Goal: Task Accomplishment & Management: Manage account settings

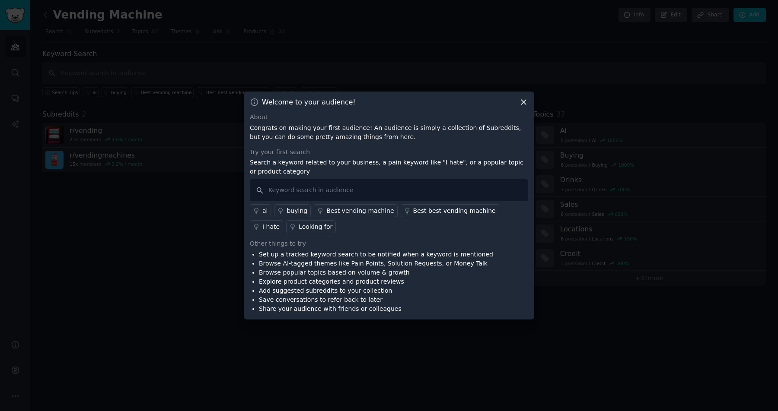
click at [523, 99] on icon at bounding box center [523, 102] width 9 height 9
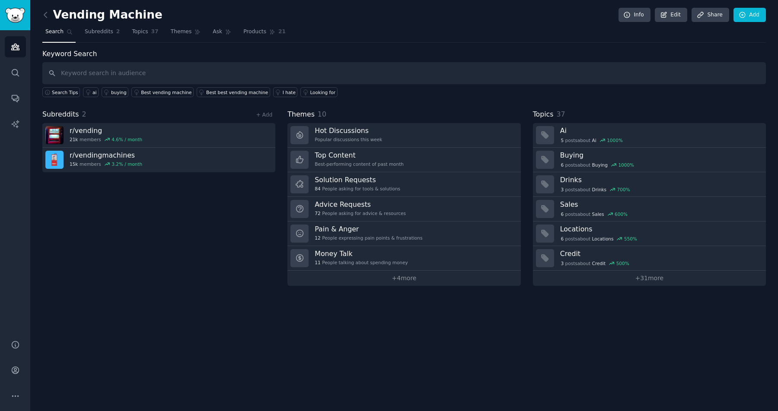
click at [51, 32] on span "Search" at bounding box center [54, 32] width 18 height 8
click at [44, 17] on icon at bounding box center [45, 14] width 9 height 9
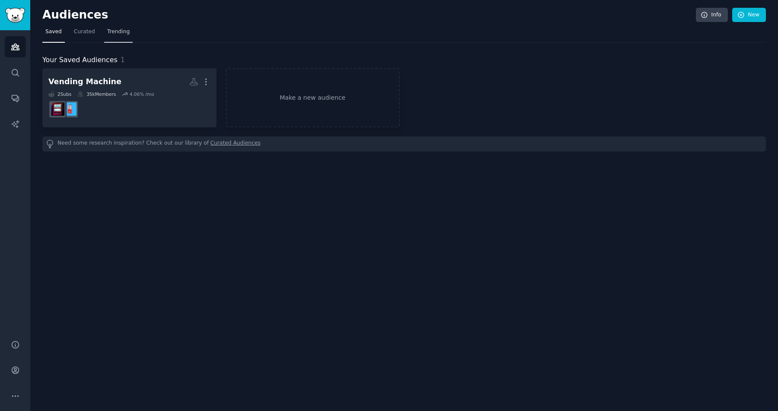
click at [118, 30] on span "Trending" at bounding box center [118, 32] width 22 height 8
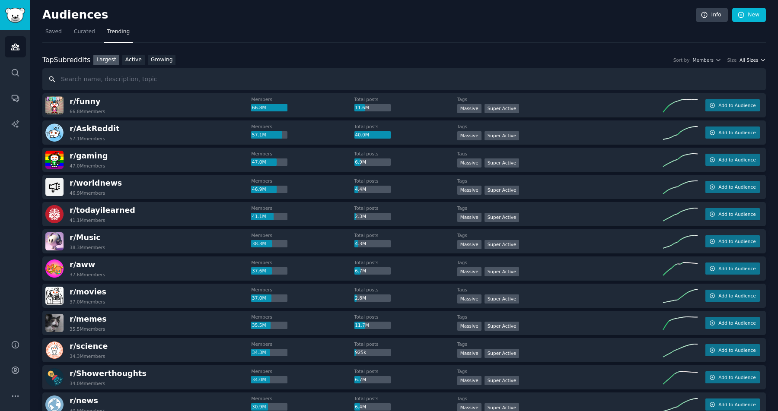
click at [761, 60] on icon "button" at bounding box center [762, 60] width 3 height 2
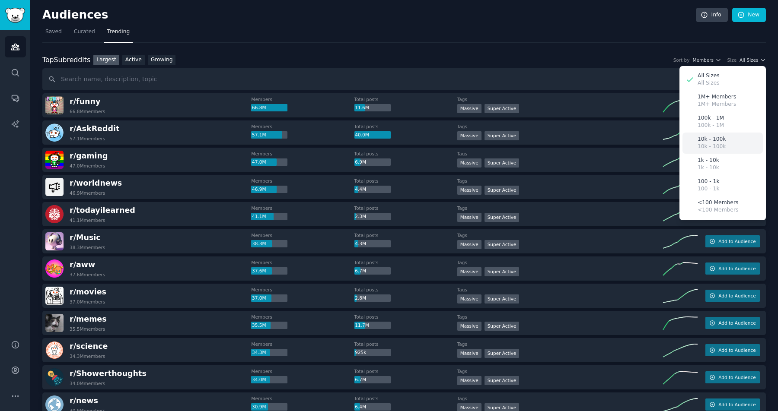
click at [733, 144] on div "10k - 100k 10k - 100k" at bounding box center [722, 143] width 80 height 21
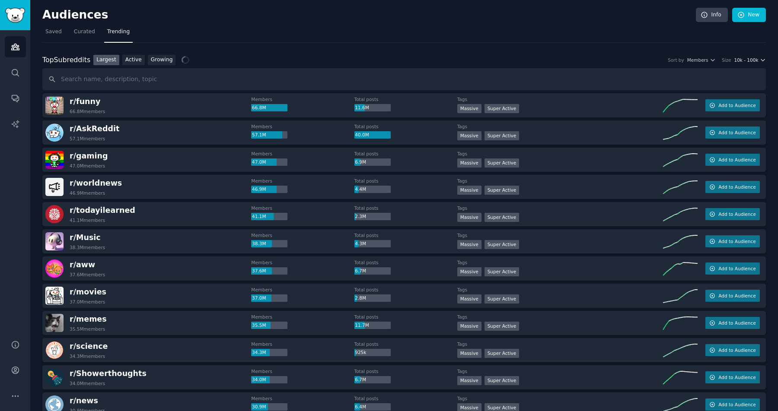
click at [750, 60] on span "10k - 100k" at bounding box center [746, 60] width 24 height 6
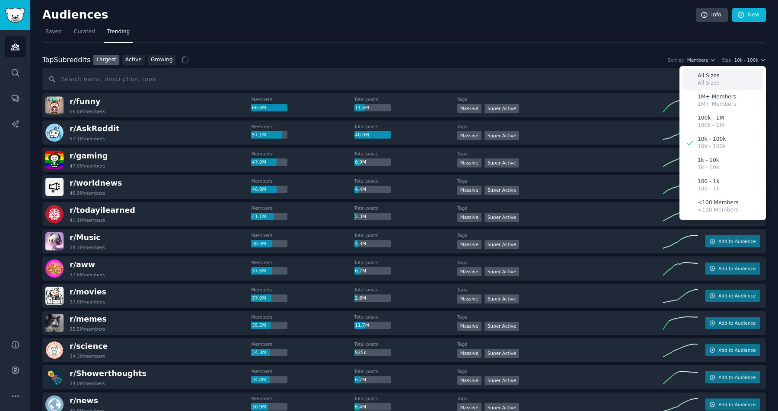
click at [735, 83] on div "All Sizes All Sizes" at bounding box center [722, 79] width 80 height 21
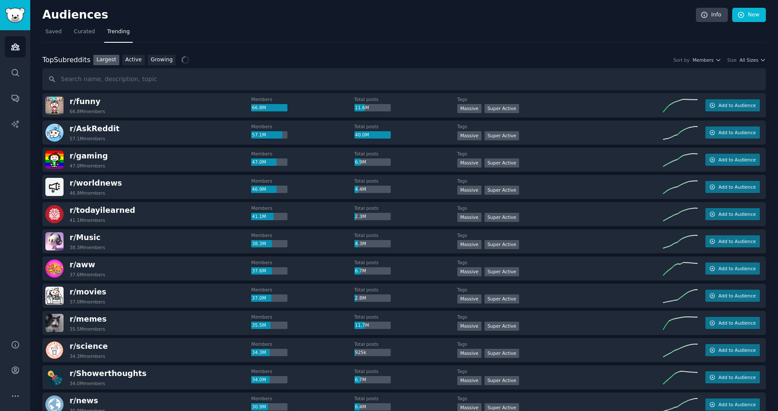
click at [579, 35] on nav "Saved Curated Trending" at bounding box center [403, 34] width 723 height 18
click at [751, 64] on div "Top Subreddits Top Subreddits Largest Active Growing Sort by Members Size All S…" at bounding box center [403, 60] width 723 height 11
click at [752, 59] on span "All Sizes" at bounding box center [748, 60] width 19 height 6
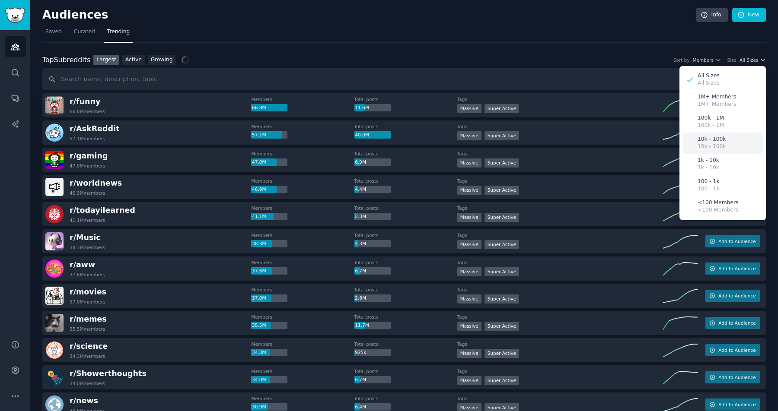
click at [719, 148] on p "10k - 100k" at bounding box center [711, 147] width 28 height 8
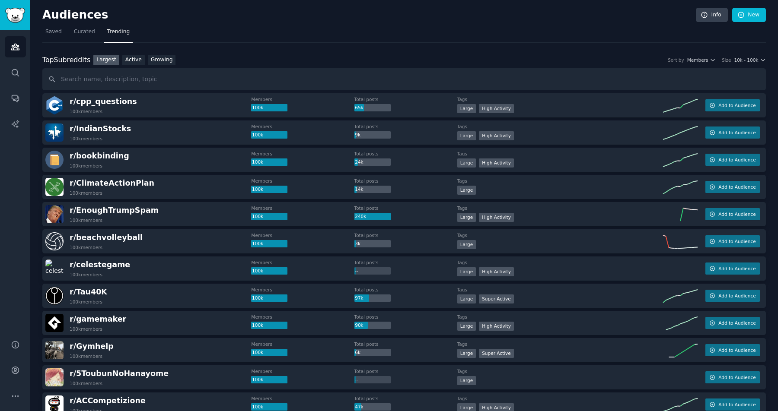
click at [162, 59] on link "Growing" at bounding box center [162, 60] width 28 height 11
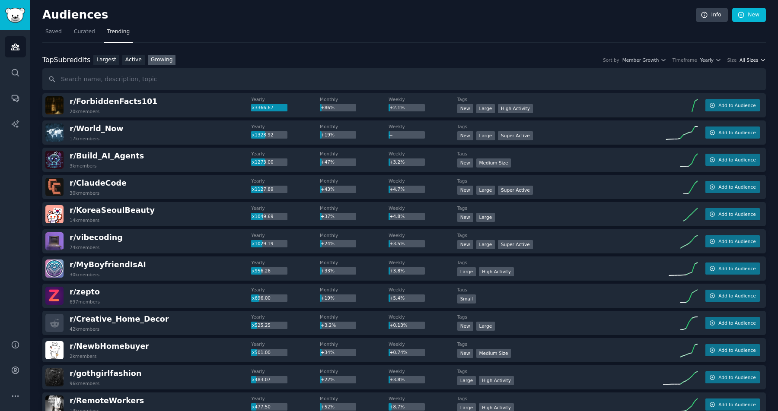
click at [751, 58] on span "All Sizes" at bounding box center [748, 60] width 19 height 6
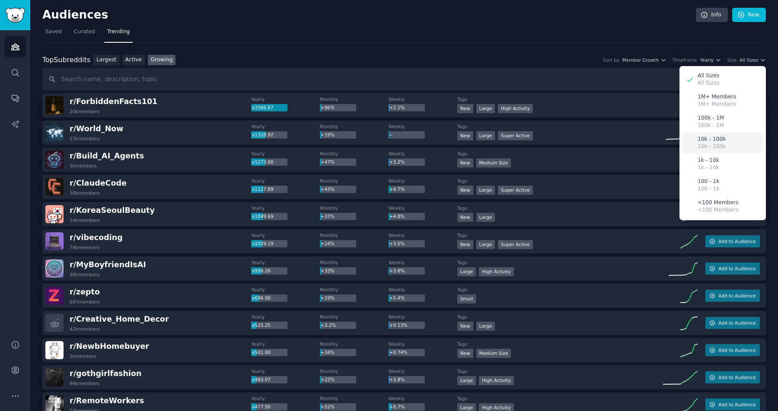
click at [722, 143] on div "10k - 100k 10k - 100k" at bounding box center [722, 143] width 80 height 21
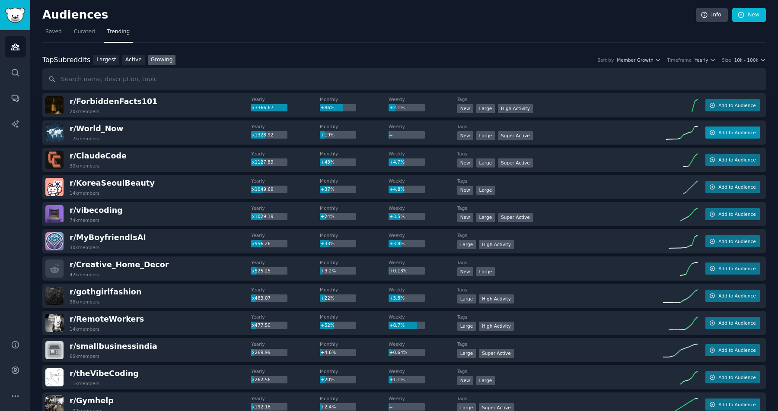
click at [729, 131] on span "Add to Audience" at bounding box center [736, 133] width 37 height 6
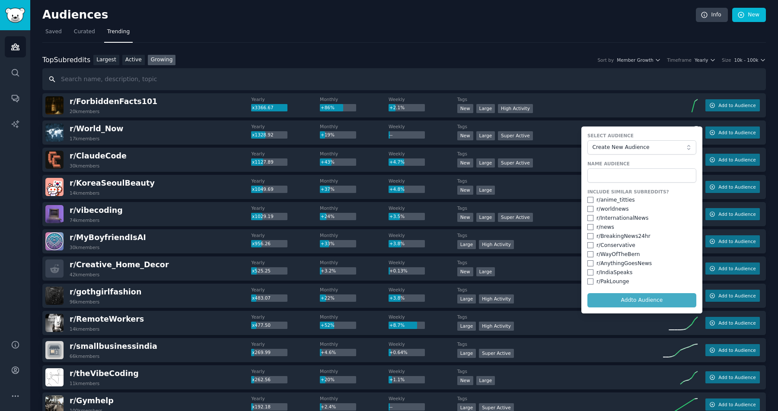
click at [633, 76] on input "text" at bounding box center [403, 79] width 723 height 22
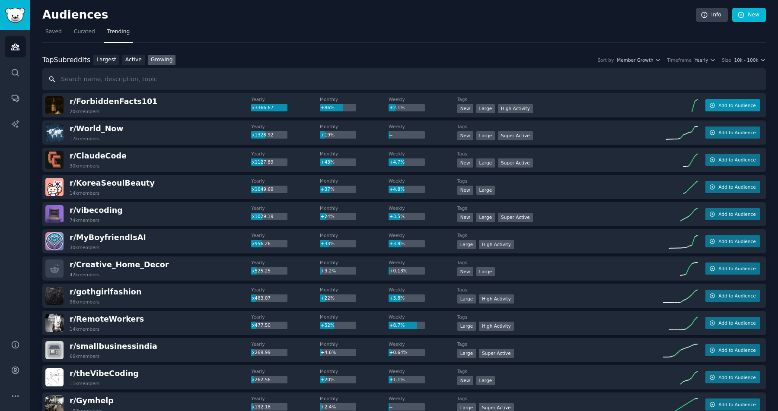
click at [747, 106] on span "Add to Audience" at bounding box center [736, 105] width 37 height 6
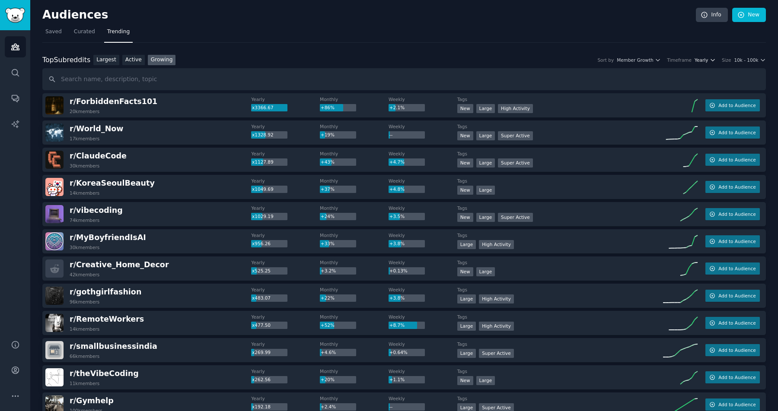
click at [708, 60] on button "Yearly" at bounding box center [704, 60] width 21 height 6
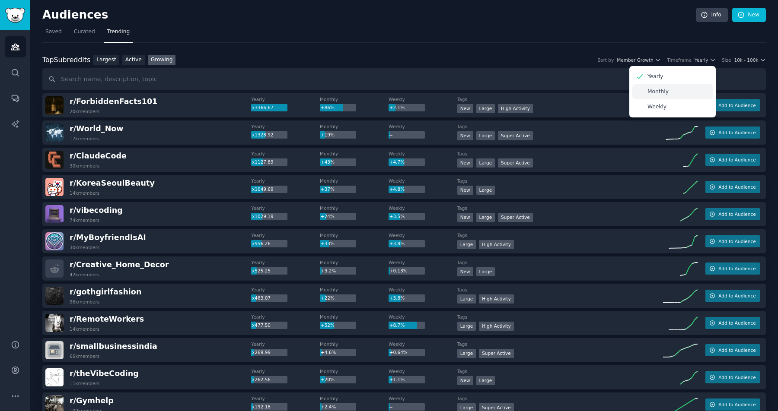
click at [685, 88] on div "Monthly" at bounding box center [672, 91] width 80 height 15
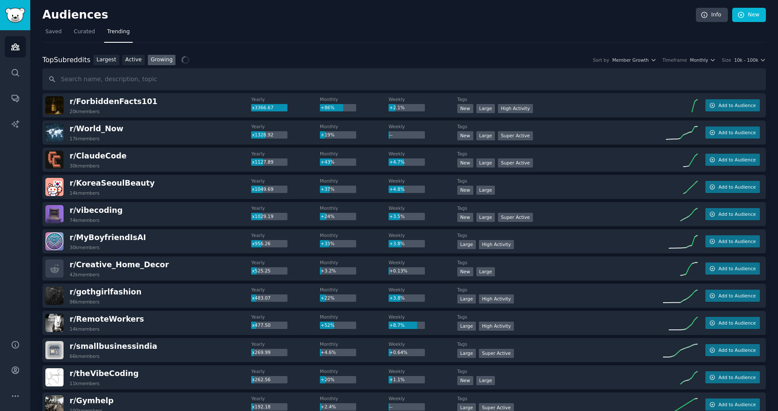
click at [557, 38] on nav "Saved Curated Trending" at bounding box center [403, 34] width 723 height 18
click at [696, 60] on span "Monthly" at bounding box center [698, 60] width 18 height 6
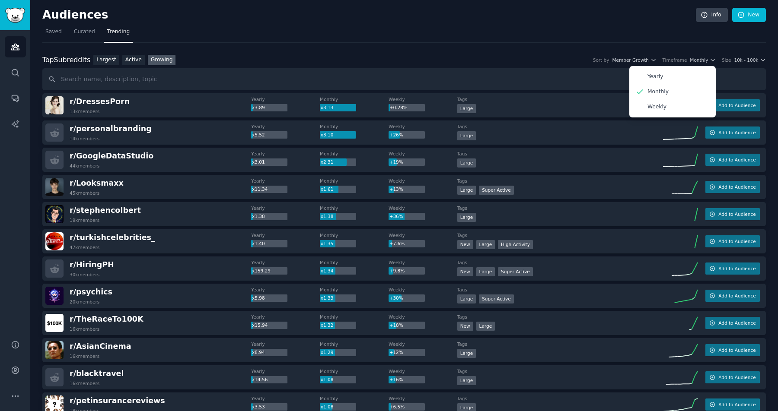
click at [528, 33] on nav "Saved Curated Trending" at bounding box center [403, 34] width 723 height 18
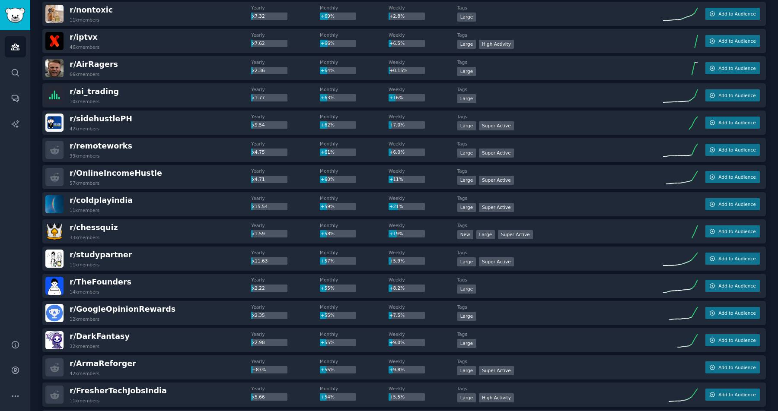
scroll to position [639, 0]
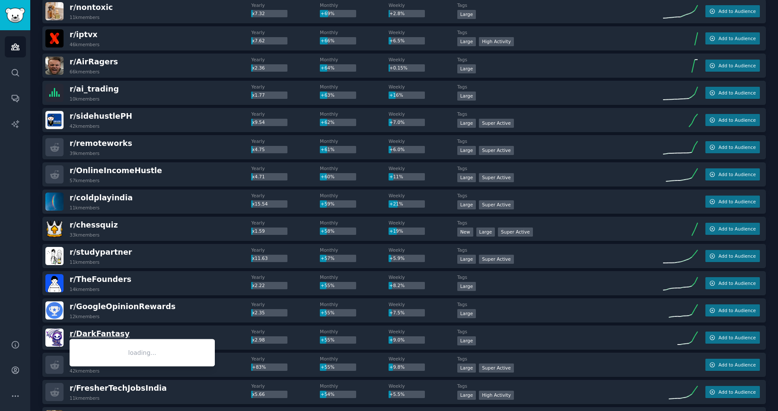
click at [114, 336] on span "r/ DarkFantasy" at bounding box center [100, 334] width 60 height 9
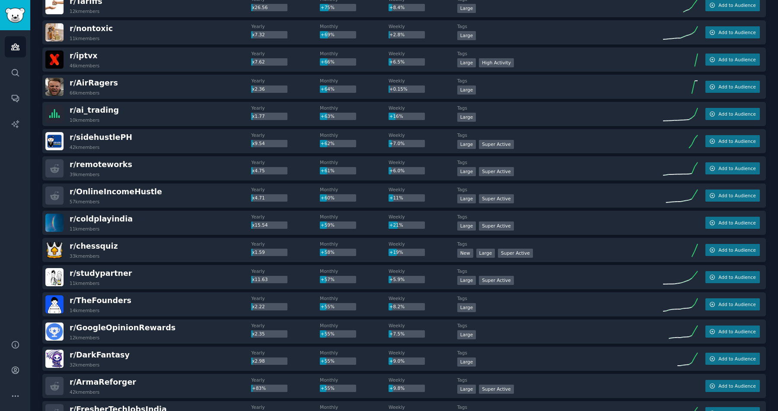
scroll to position [640, 0]
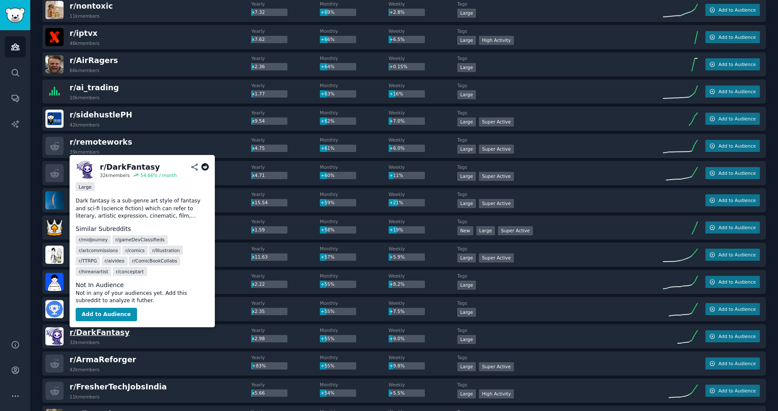
click at [104, 332] on span "r/ DarkFantasy" at bounding box center [100, 332] width 60 height 9
click at [105, 313] on button "Add to Audience" at bounding box center [106, 315] width 61 height 14
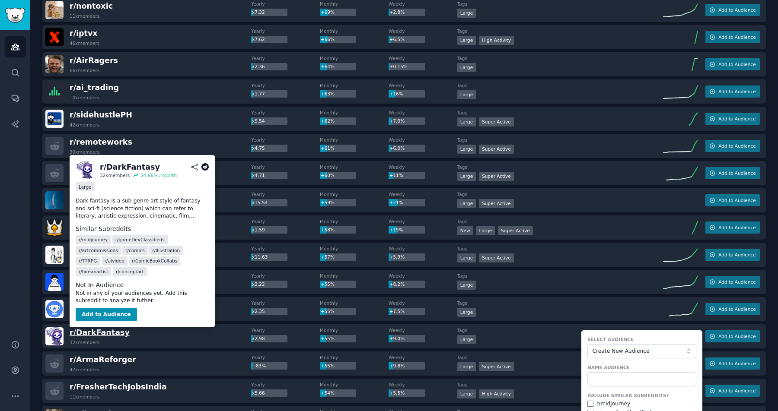
click at [98, 330] on span "r/ DarkFantasy" at bounding box center [100, 332] width 60 height 9
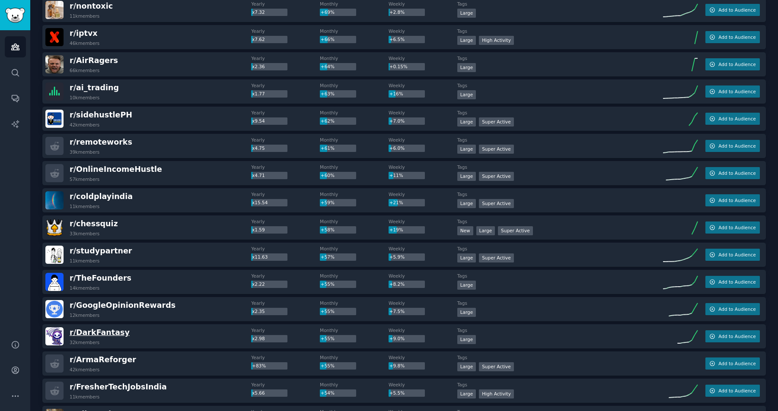
click at [95, 333] on span "r/ DarkFantasy" at bounding box center [100, 332] width 60 height 9
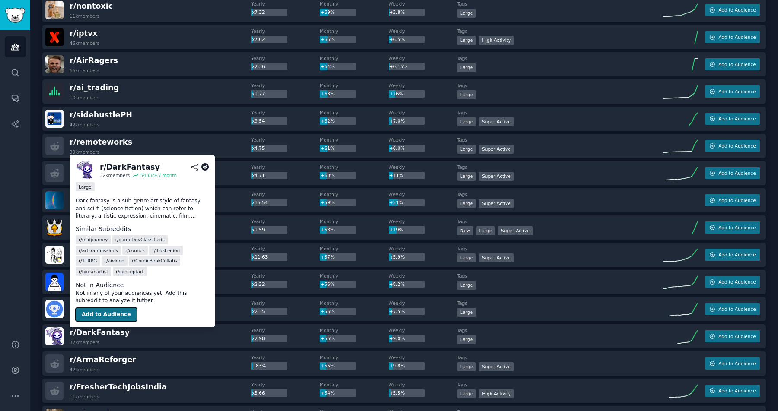
click at [106, 309] on button "Add to Audience" at bounding box center [106, 315] width 61 height 14
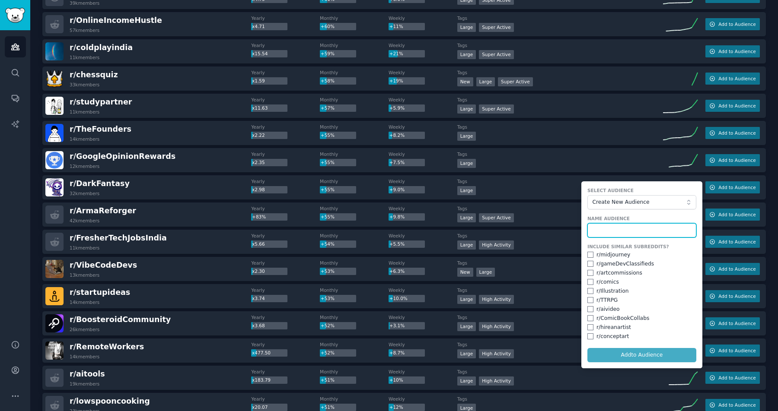
scroll to position [793, 0]
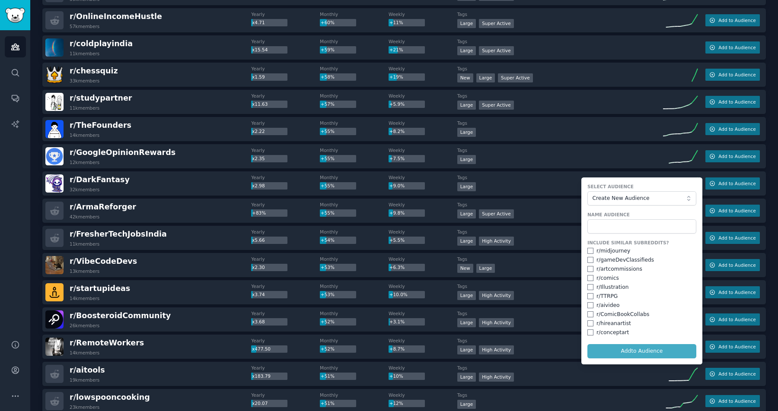
click at [608, 337] on form "Select Audience Create New Audience Name Audience Include Similar Subreddits? r…" at bounding box center [641, 271] width 121 height 187
click at [588, 332] on input "checkbox" at bounding box center [590, 333] width 6 height 6
checkbox input "true"
click at [587, 325] on input "checkbox" at bounding box center [590, 324] width 6 height 6
checkbox input "true"
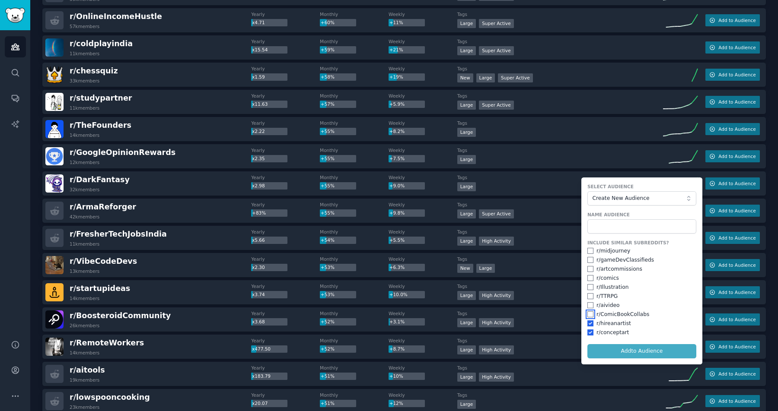
click at [587, 312] on input "checkbox" at bounding box center [590, 314] width 6 height 6
checkbox input "true"
click at [587, 304] on input "checkbox" at bounding box center [590, 305] width 6 height 6
checkbox input "true"
click at [587, 297] on input "checkbox" at bounding box center [590, 296] width 6 height 6
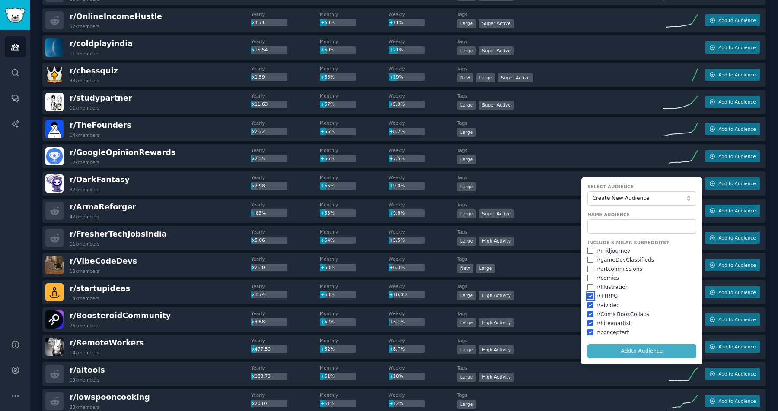
checkbox input "true"
click at [589, 285] on input "checkbox" at bounding box center [590, 287] width 6 height 6
checkbox input "true"
click at [587, 280] on input "checkbox" at bounding box center [590, 278] width 6 height 6
checkbox input "true"
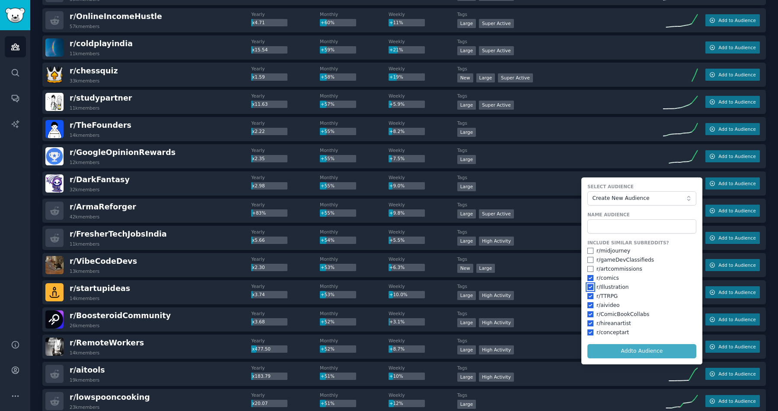
click at [588, 288] on input "checkbox" at bounding box center [590, 287] width 6 height 6
click at [590, 289] on input "checkbox" at bounding box center [590, 287] width 6 height 6
checkbox input "true"
click at [587, 299] on input "checkbox" at bounding box center [590, 296] width 6 height 6
checkbox input "false"
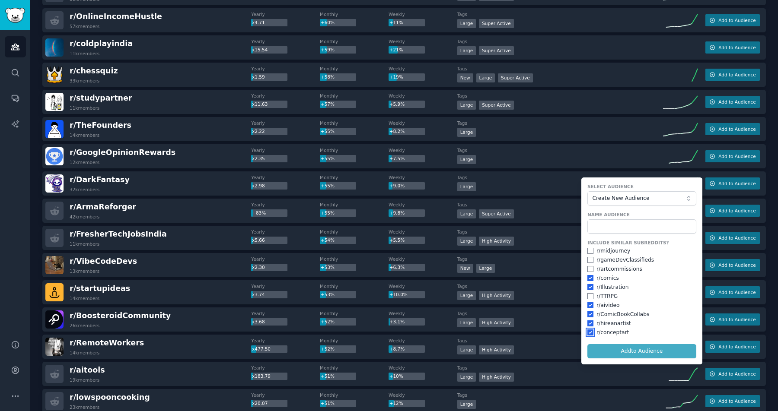
click at [589, 333] on input "checkbox" at bounding box center [590, 333] width 6 height 6
checkbox input "false"
click at [589, 325] on input "checkbox" at bounding box center [590, 324] width 6 height 6
checkbox input "false"
click at [587, 304] on input "checkbox" at bounding box center [590, 305] width 6 height 6
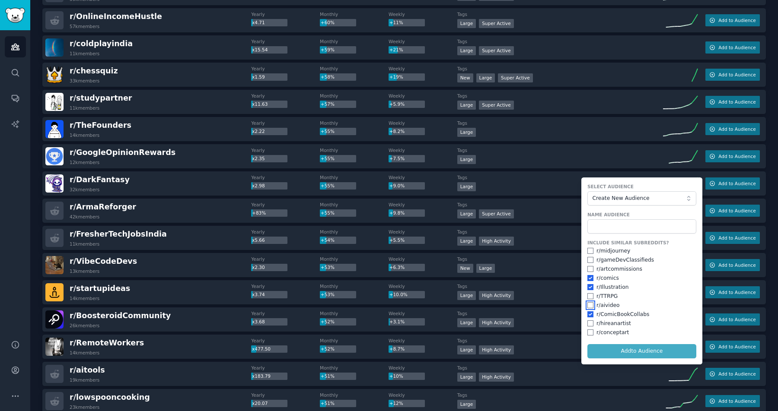
checkbox input "false"
click at [588, 270] on input "checkbox" at bounding box center [590, 269] width 6 height 6
checkbox input "true"
click at [637, 353] on form "Select Audience Create New Audience Name Audience Include Similar Subreddits? r…" at bounding box center [641, 271] width 121 height 187
click at [625, 231] on input "text" at bounding box center [641, 226] width 109 height 15
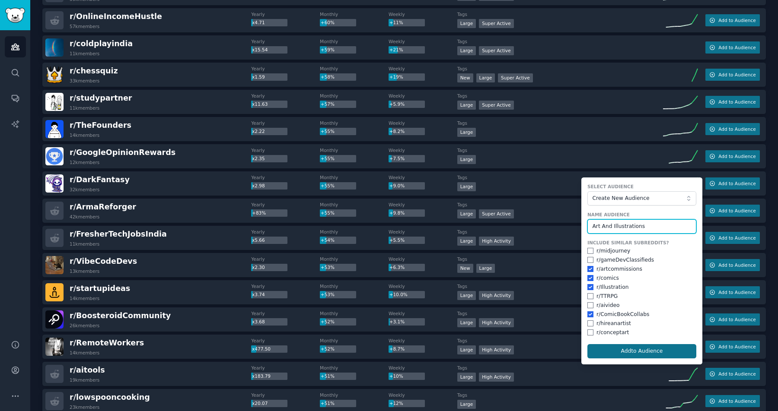
type input "Art And Illustrations"
click at [653, 351] on button "Add to Audience" at bounding box center [641, 351] width 109 height 15
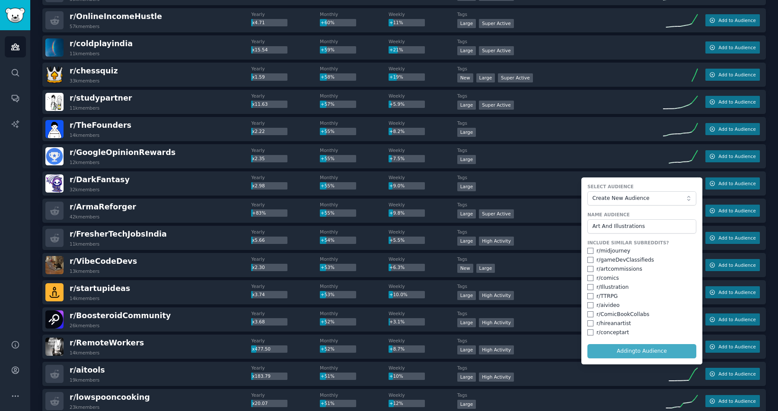
checkbox input "false"
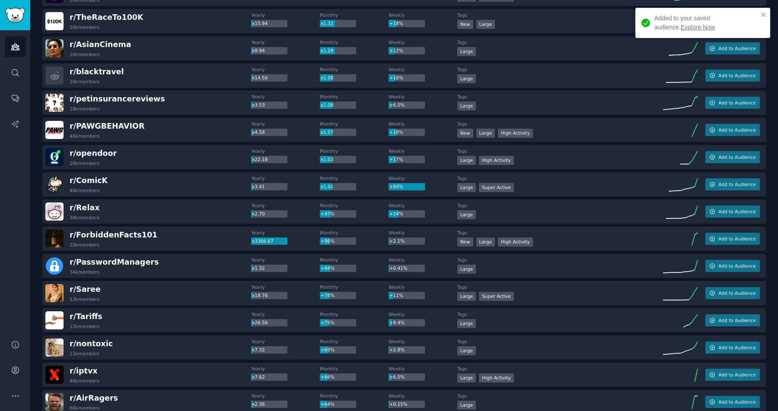
scroll to position [0, 0]
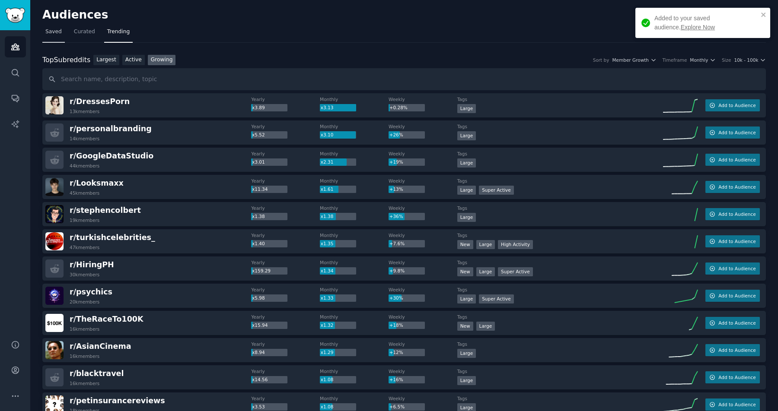
click at [49, 33] on span "Saved" at bounding box center [53, 32] width 16 height 8
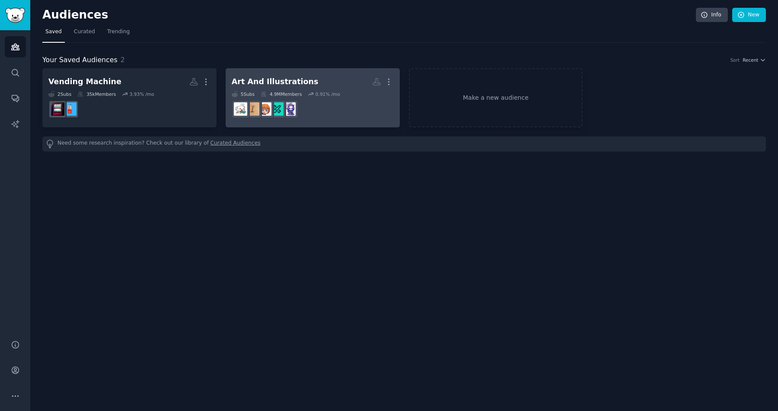
click at [311, 86] on h2 "Art And Illustrations More" at bounding box center [313, 81] width 162 height 15
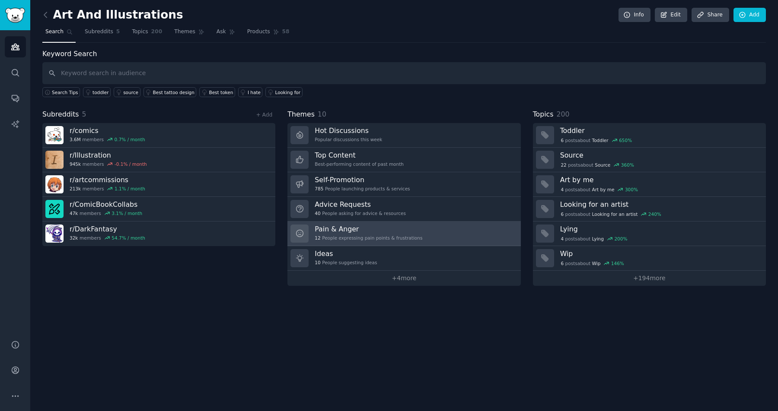
click at [361, 227] on h3 "Pain & Anger" at bounding box center [369, 229] width 108 height 9
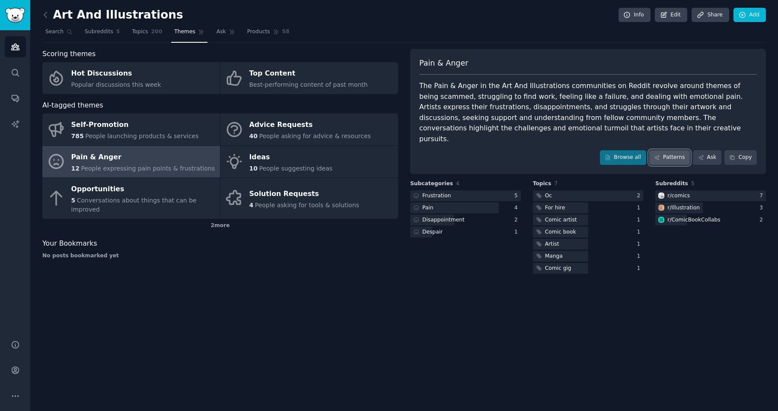
click at [672, 150] on link "Patterns" at bounding box center [669, 157] width 41 height 15
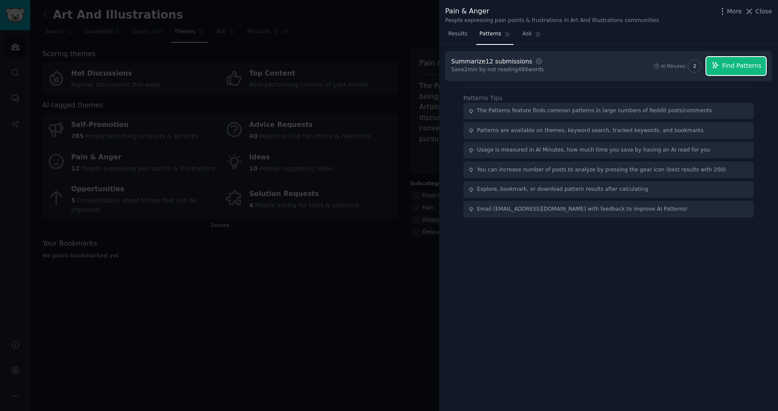
click at [740, 64] on span "Find Patterns" at bounding box center [741, 65] width 39 height 9
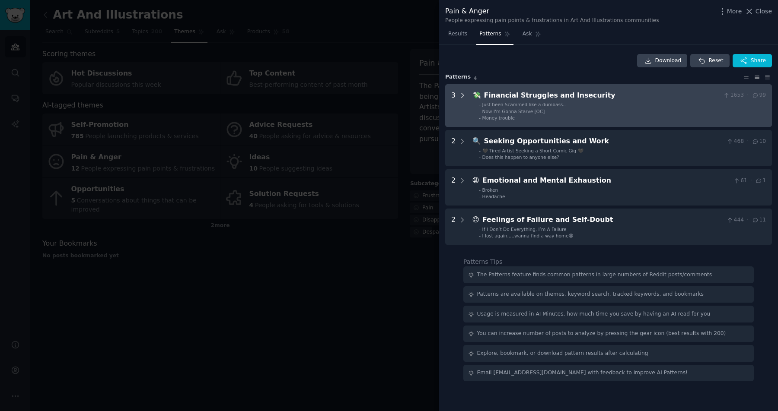
click at [464, 93] on icon at bounding box center [462, 96] width 8 height 8
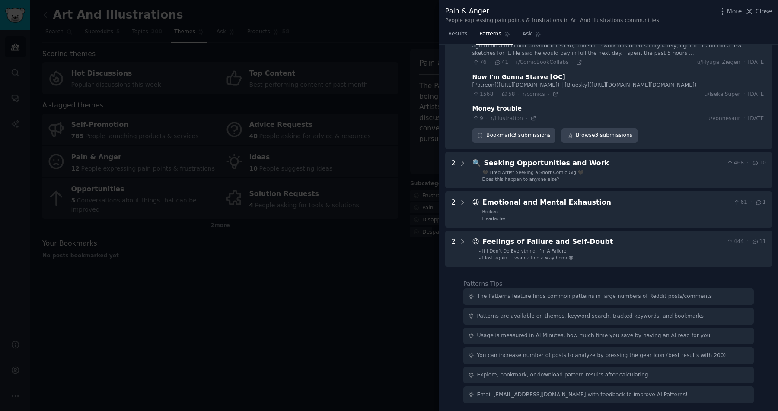
scroll to position [83, 0]
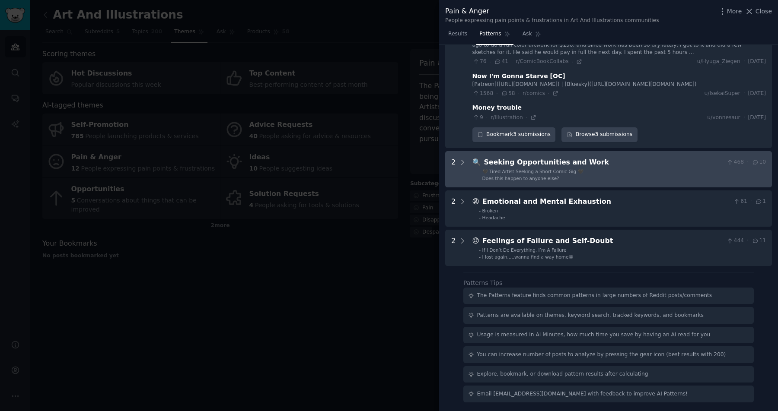
click at [617, 168] on div "🔍 Seeking Opportunities and Work 468 · 10 - 🖤 Tired Artist Seeking a Short Comi…" at bounding box center [618, 169] width 293 height 24
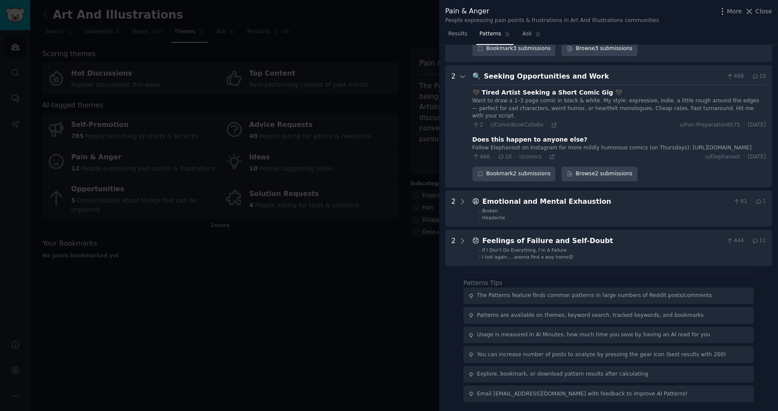
scroll to position [176, 0]
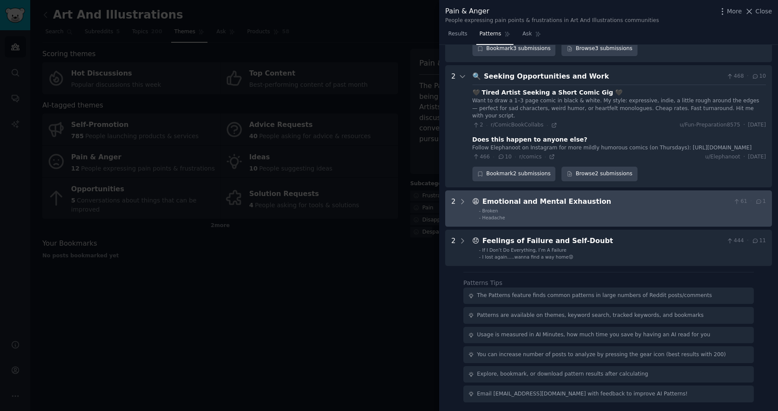
click at [620, 211] on li "- Broken" at bounding box center [622, 211] width 287 height 6
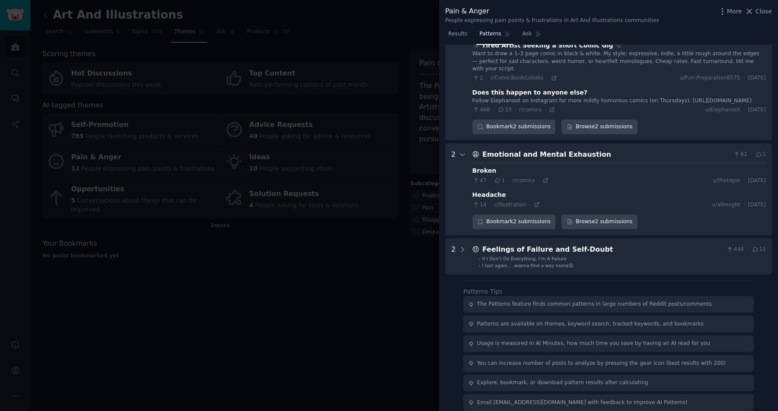
scroll to position [232, 0]
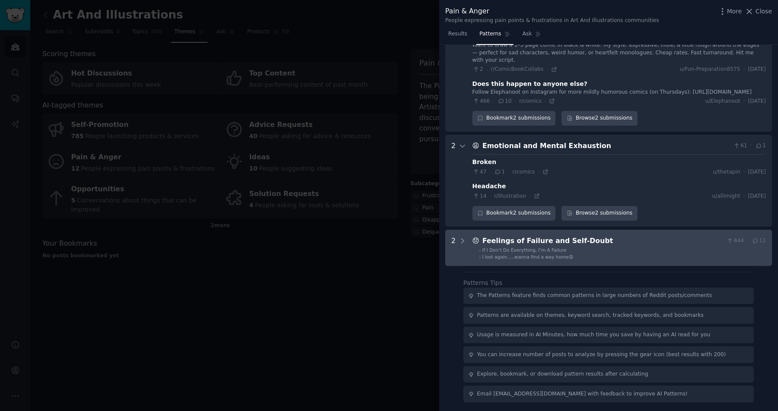
click at [617, 246] on div "😞 Feelings of Failure and Self-Doubt 444 · 11 - If I Don’t Do Everything, I’m A…" at bounding box center [618, 248] width 293 height 24
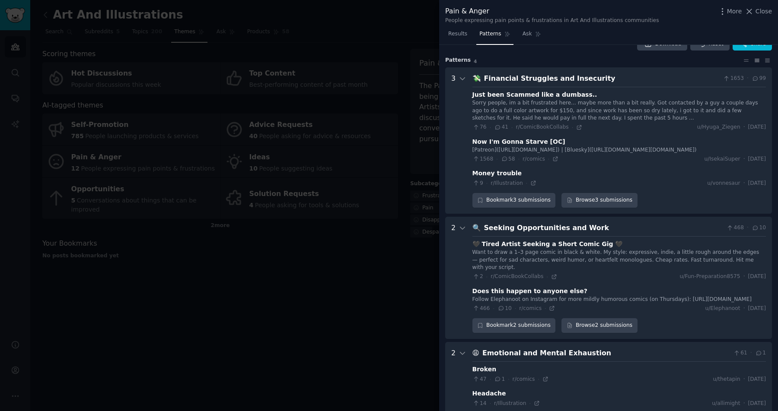
scroll to position [0, 0]
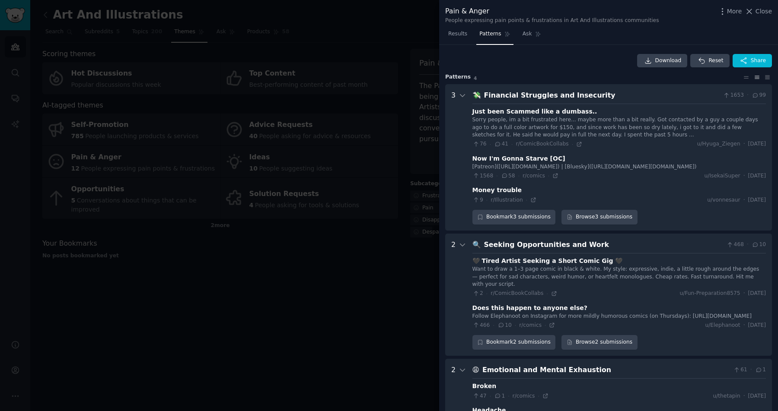
click at [317, 108] on div at bounding box center [389, 205] width 778 height 411
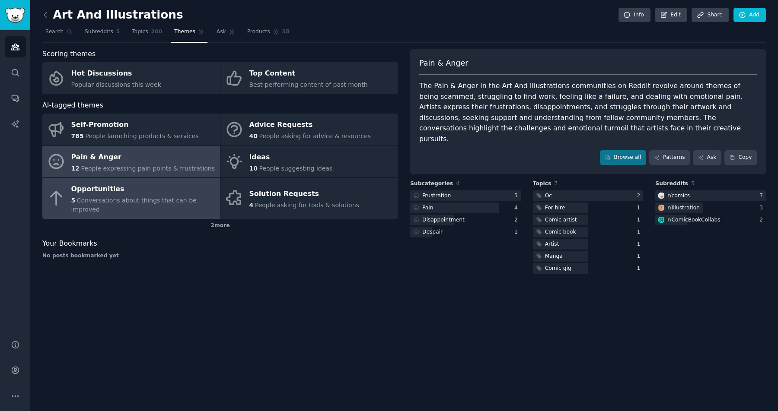
click at [91, 193] on div "Opportunities" at bounding box center [143, 190] width 144 height 14
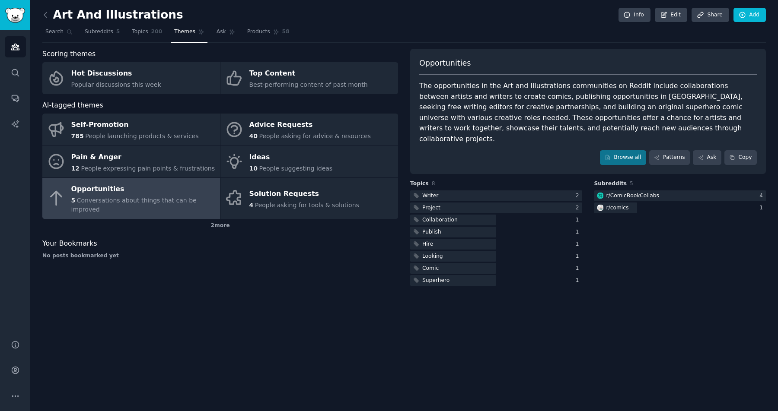
click at [628, 109] on div "The opportunities in the Art and Illustrations communities on Reddit include co…" at bounding box center [587, 113] width 337 height 64
click at [663, 150] on link "Patterns" at bounding box center [669, 157] width 41 height 15
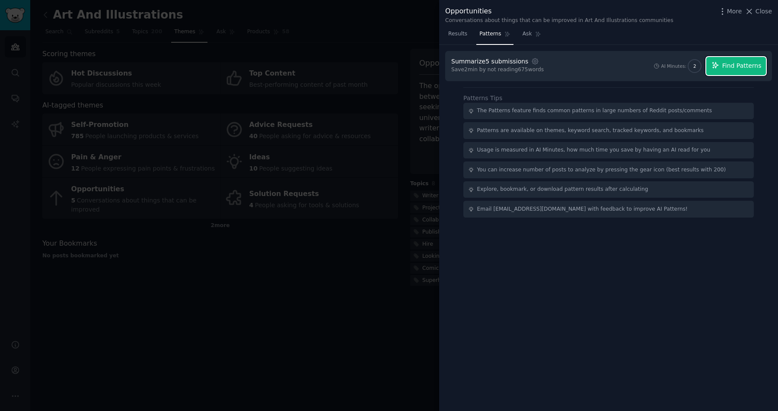
click at [737, 64] on span "Find Patterns" at bounding box center [741, 65] width 39 height 9
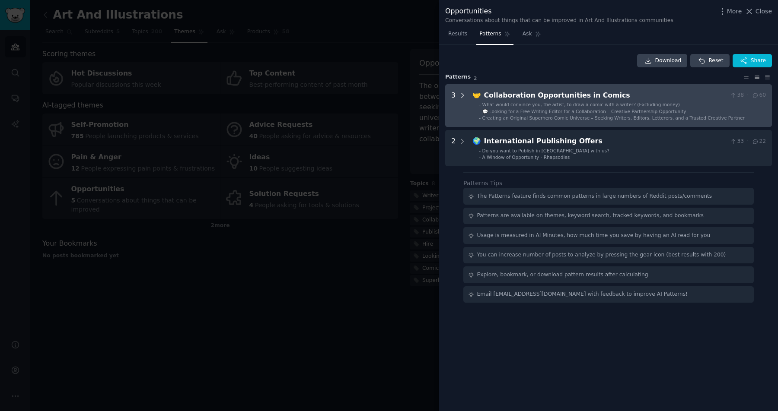
click at [459, 94] on icon at bounding box center [462, 96] width 8 height 8
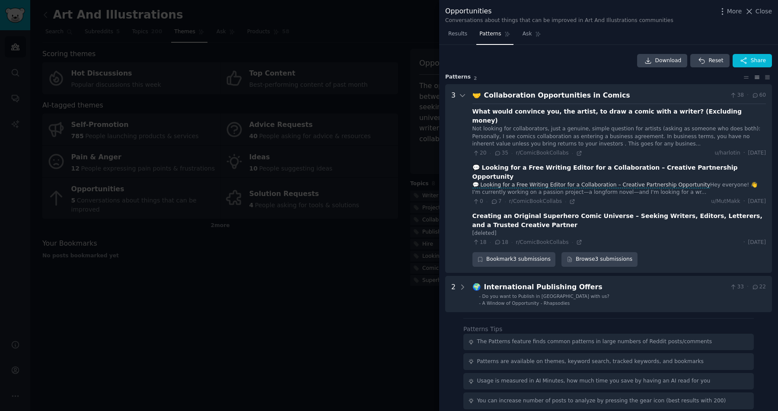
scroll to position [28, 0]
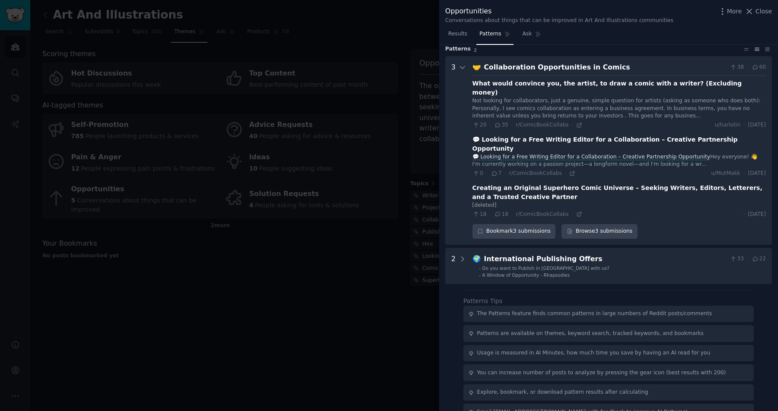
click at [321, 283] on div at bounding box center [389, 205] width 778 height 411
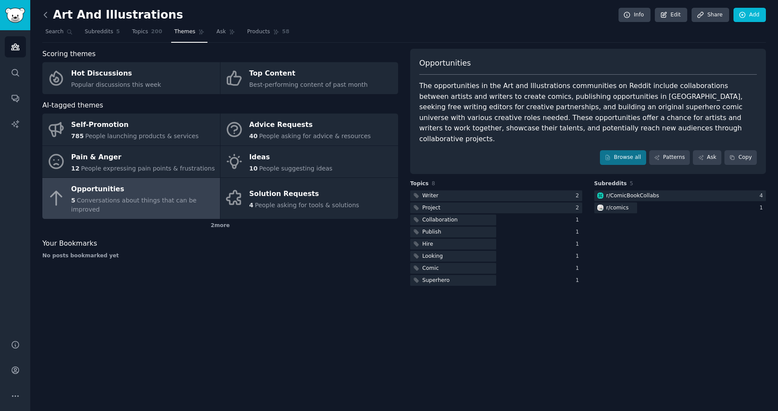
click at [43, 11] on icon at bounding box center [45, 14] width 9 height 9
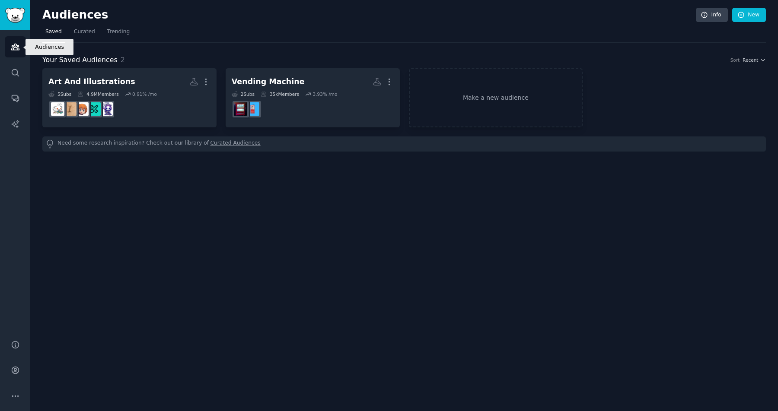
click at [19, 48] on icon "Sidebar" at bounding box center [15, 46] width 9 height 9
click at [16, 68] on icon "Sidebar" at bounding box center [15, 72] width 9 height 9
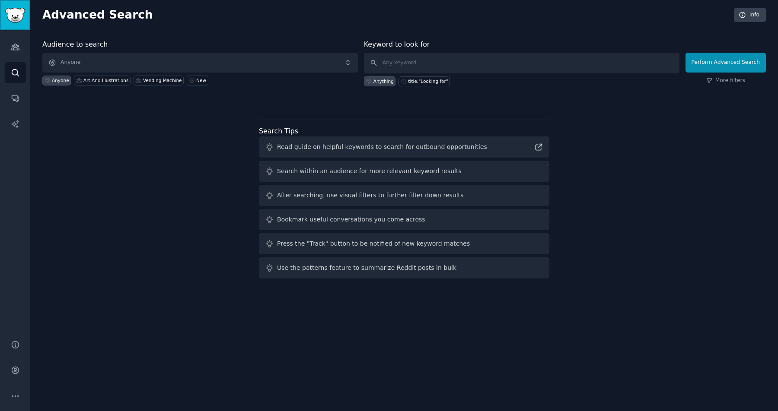
click at [17, 9] on img "Sidebar" at bounding box center [15, 15] width 20 height 15
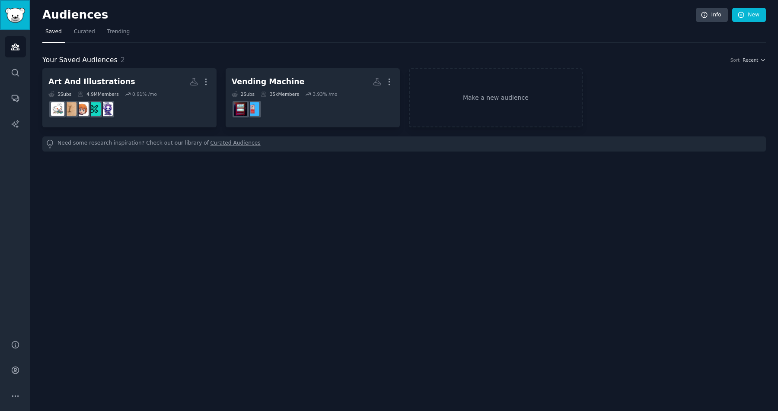
click at [17, 9] on img "Sidebar" at bounding box center [15, 15] width 20 height 15
click at [128, 32] on link "Trending" at bounding box center [118, 34] width 29 height 18
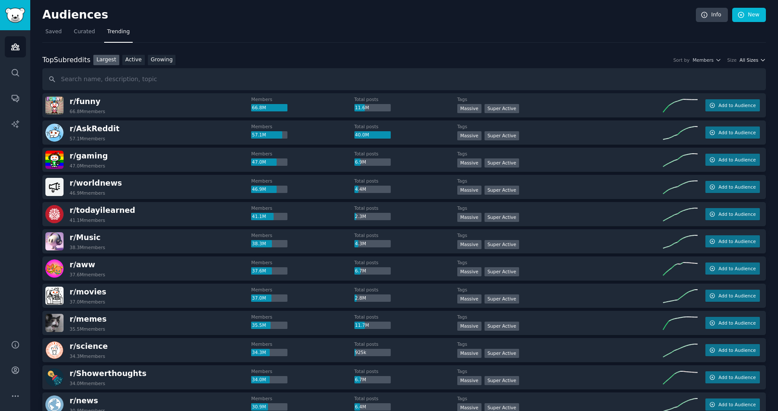
click at [750, 60] on span "All Sizes" at bounding box center [748, 60] width 19 height 6
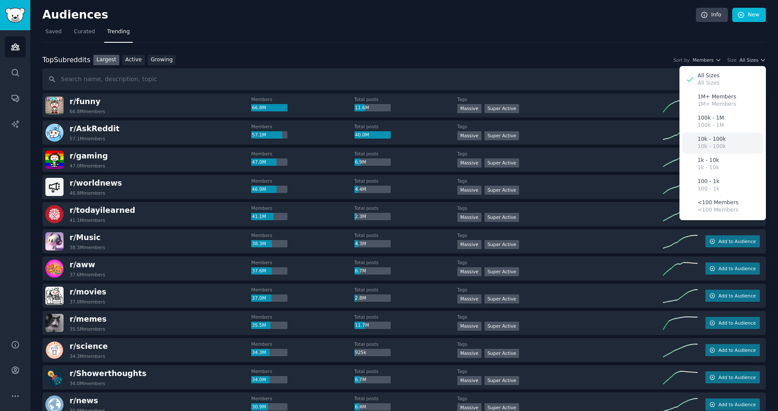
click at [724, 138] on div "10k - 100k 10k - 100k" at bounding box center [722, 143] width 80 height 21
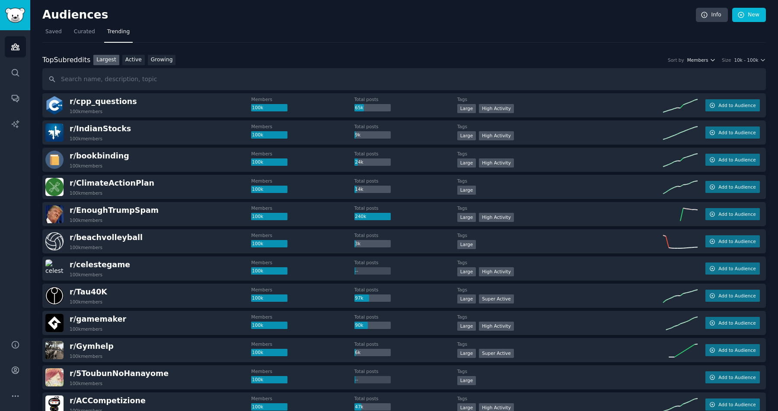
click at [699, 58] on span "Members" at bounding box center [697, 60] width 21 height 6
click at [158, 60] on link "Growing" at bounding box center [162, 60] width 28 height 11
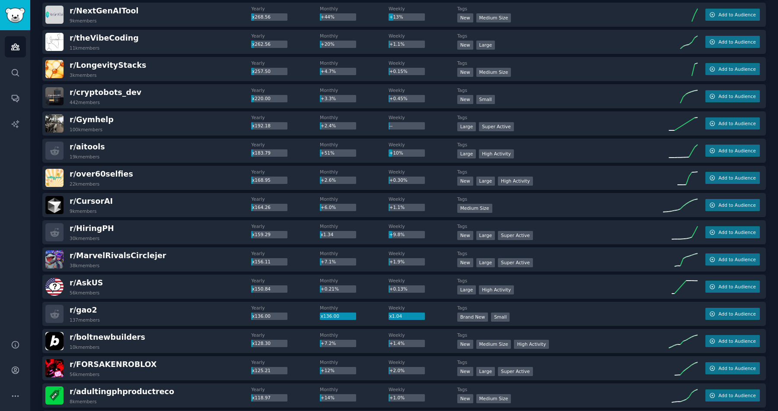
scroll to position [775, 0]
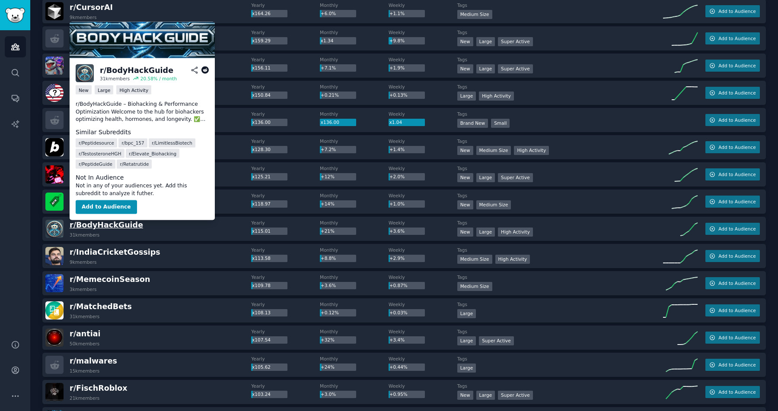
click at [121, 226] on span "r/ BodyHackGuide" at bounding box center [106, 225] width 73 height 9
click at [124, 226] on span "r/ BodyHackGuide" at bounding box center [106, 225] width 73 height 9
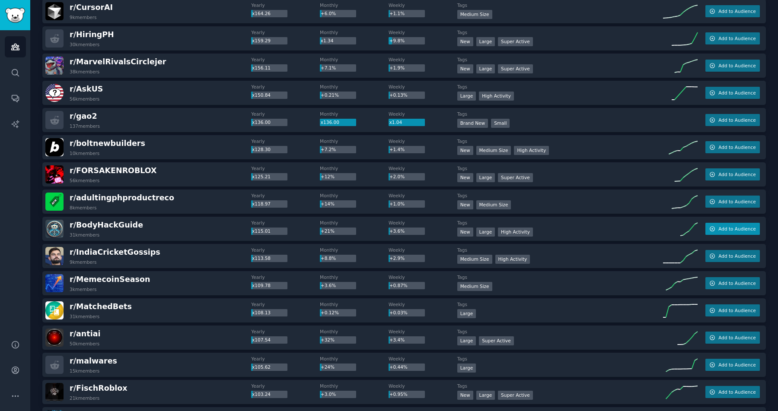
click at [738, 228] on span "Add to Audience" at bounding box center [736, 229] width 37 height 6
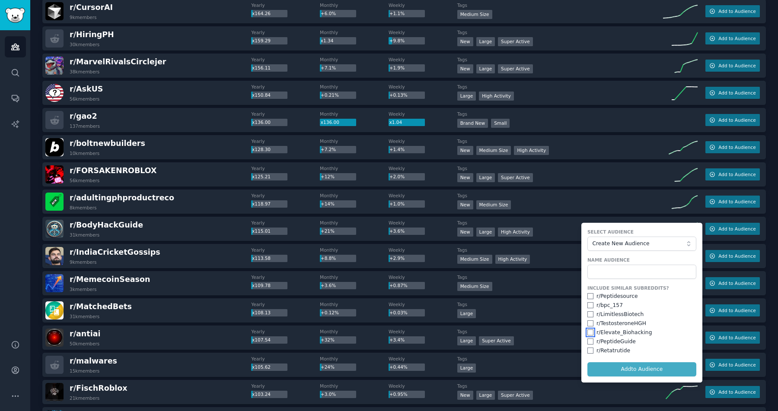
click at [587, 332] on input "checkbox" at bounding box center [590, 333] width 6 height 6
checkbox input "true"
click at [588, 315] on input "checkbox" at bounding box center [590, 314] width 6 height 6
checkbox input "true"
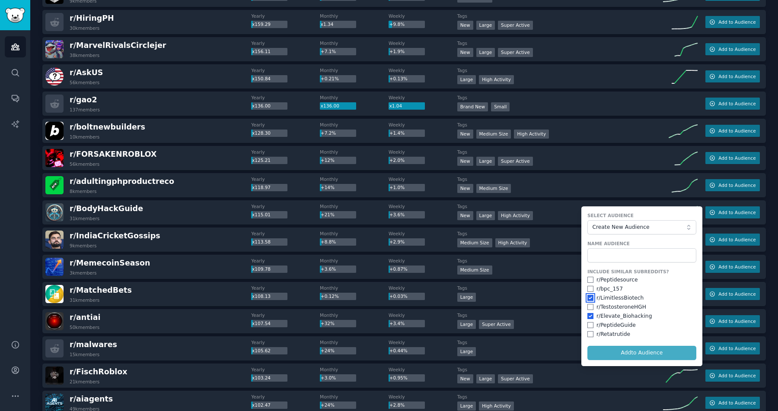
scroll to position [795, 0]
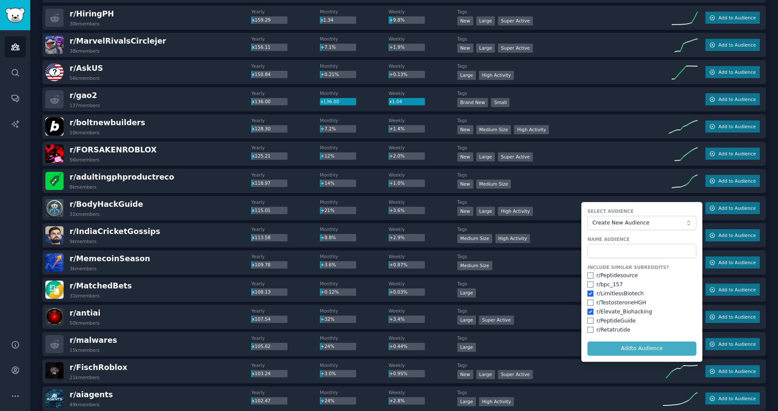
click at [651, 349] on form "Select Audience Create New Audience Name Audience Include Similar Subreddits? r…" at bounding box center [641, 282] width 121 height 160
click at [623, 253] on input "text" at bounding box center [641, 251] width 109 height 15
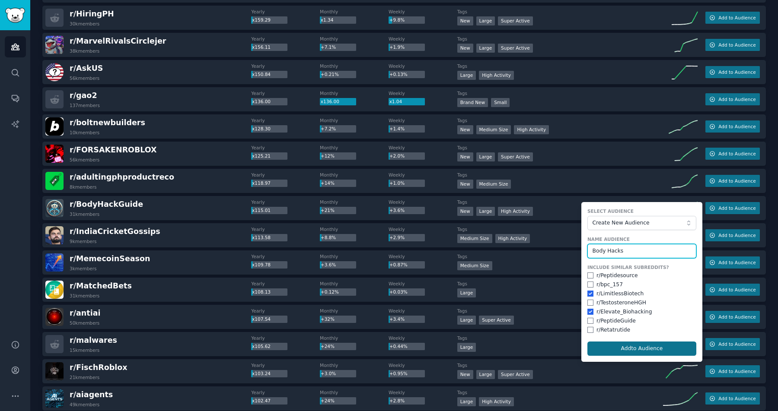
type input "Body Hacks"
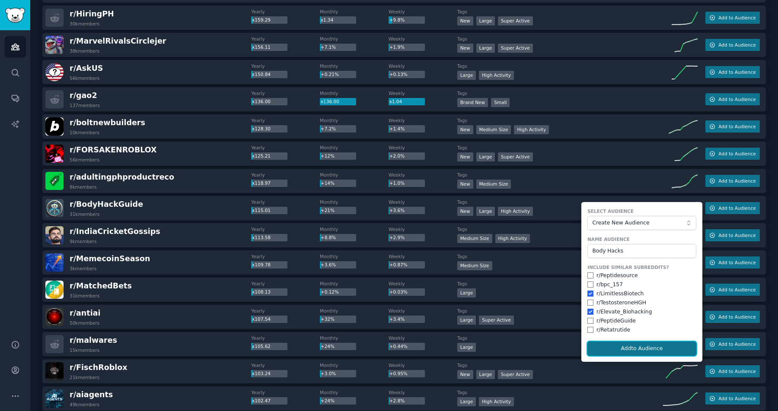
click at [656, 348] on button "Add to Audience" at bounding box center [641, 349] width 109 height 15
checkbox input "false"
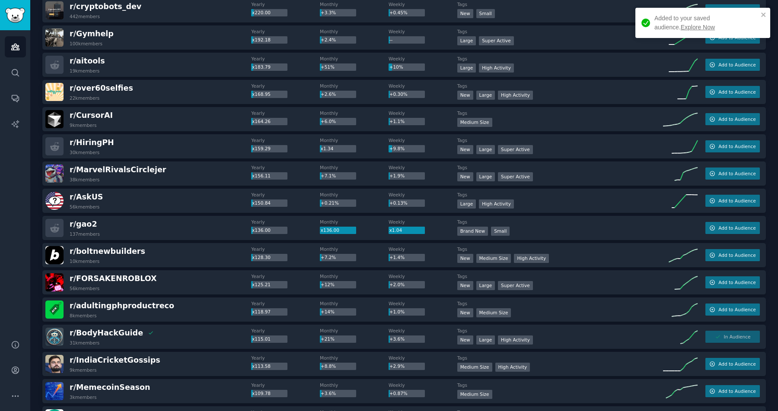
scroll to position [664, 0]
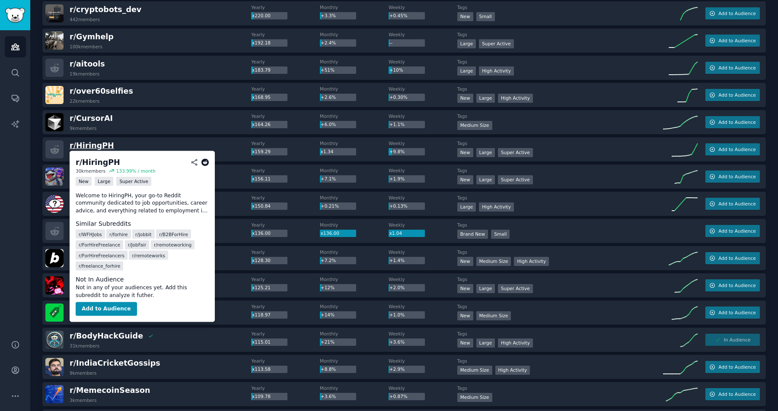
click at [97, 145] on span "r/ HiringPH" at bounding box center [92, 145] width 44 height 9
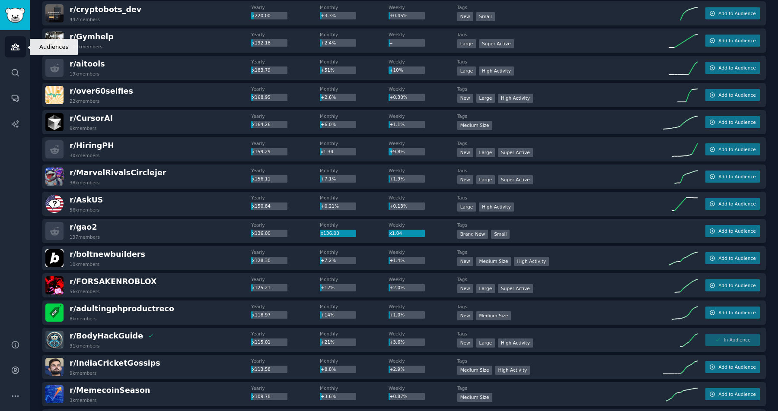
click at [18, 49] on icon "Sidebar" at bounding box center [15, 46] width 9 height 9
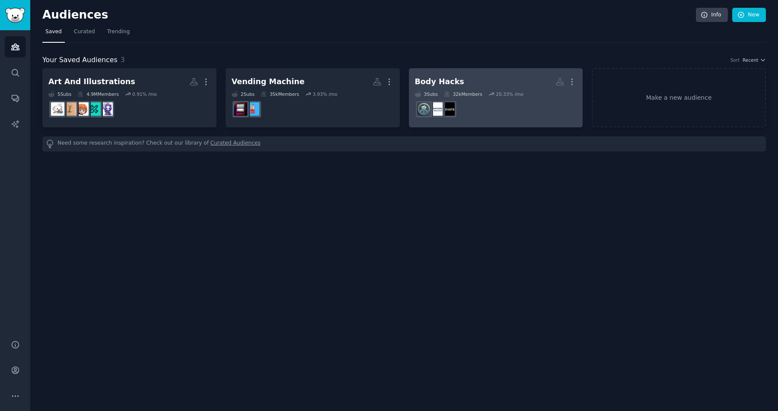
click at [453, 97] on div "32k Members" at bounding box center [463, 94] width 38 height 6
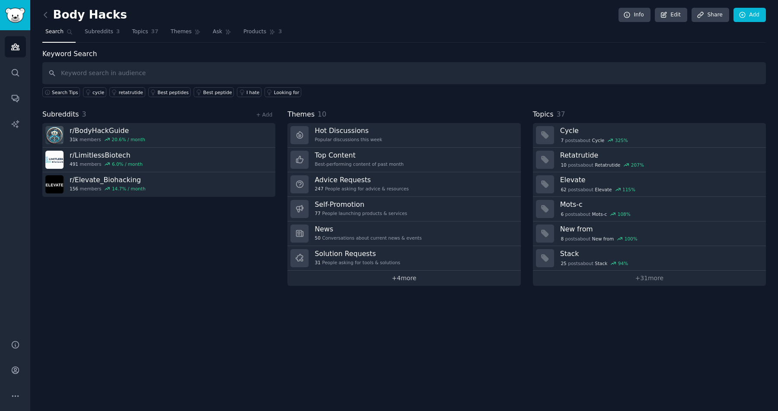
click at [410, 276] on link "+ 4 more" at bounding box center [403, 278] width 233 height 15
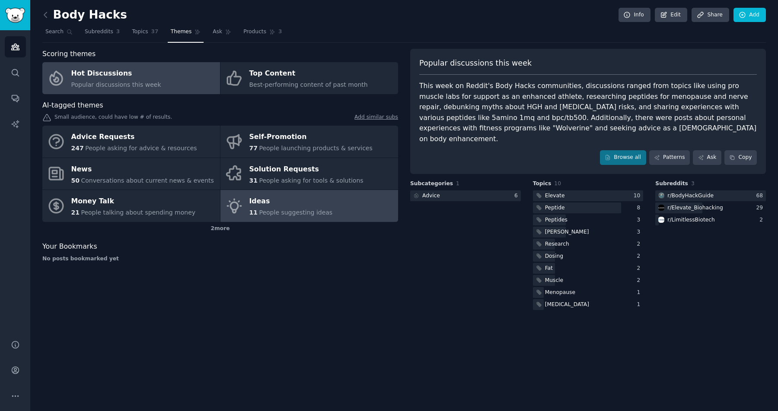
click at [271, 206] on div "Ideas" at bounding box center [290, 202] width 83 height 14
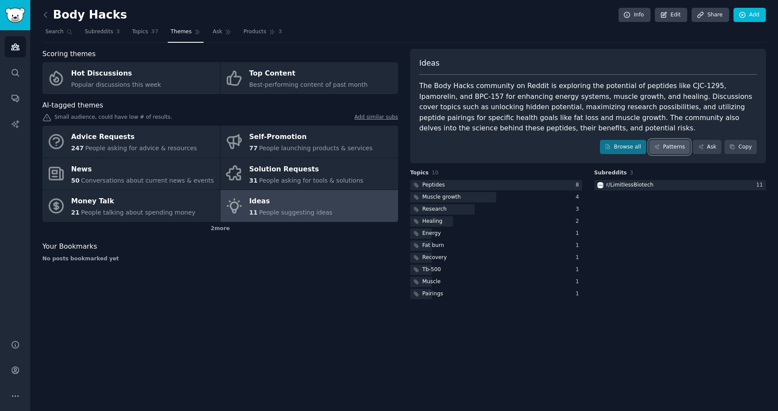
click at [678, 147] on link "Patterns" at bounding box center [669, 147] width 41 height 15
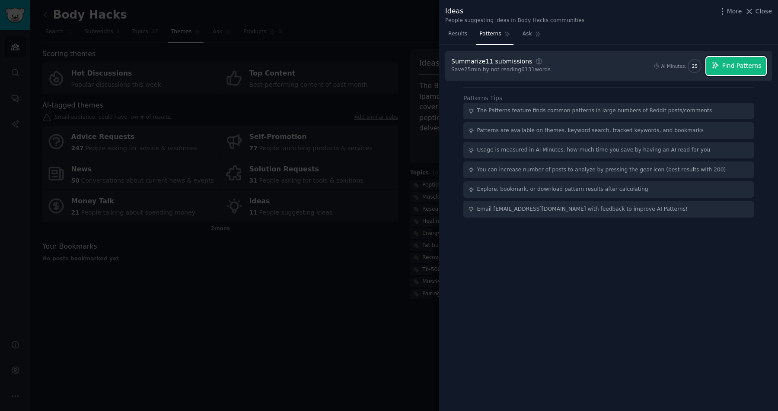
click at [733, 69] on span "Find Patterns" at bounding box center [741, 65] width 39 height 9
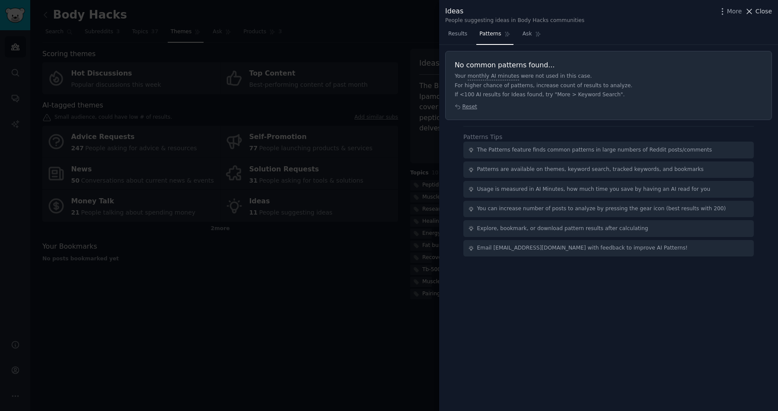
click at [771, 13] on span "Close" at bounding box center [763, 11] width 16 height 9
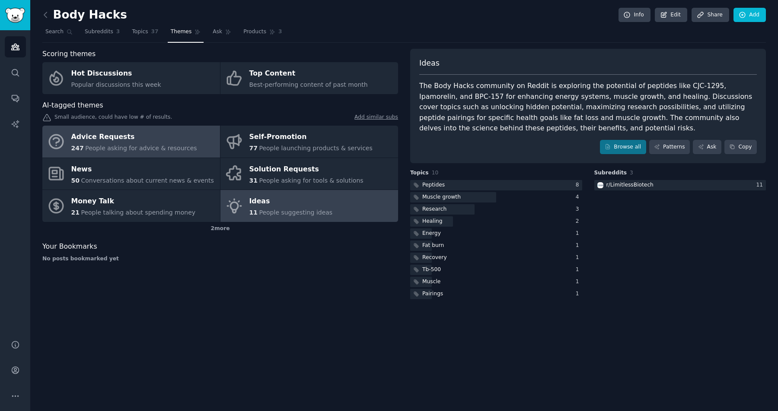
click at [121, 140] on div "Advice Requests" at bounding box center [134, 137] width 126 height 14
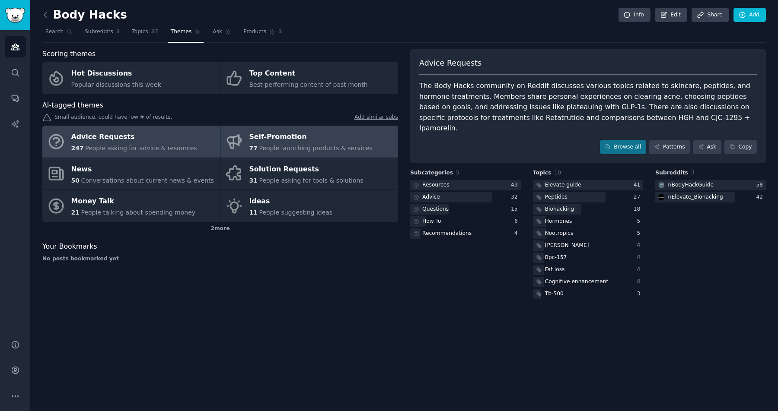
click at [272, 146] on span "People launching products & services" at bounding box center [315, 148] width 113 height 7
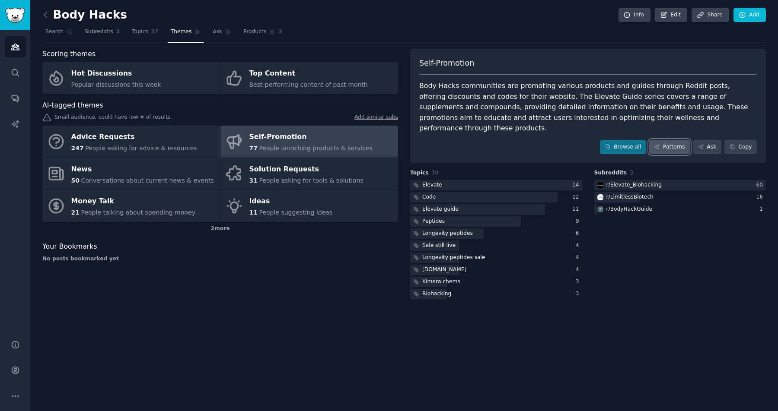
click at [669, 140] on link "Patterns" at bounding box center [669, 147] width 41 height 15
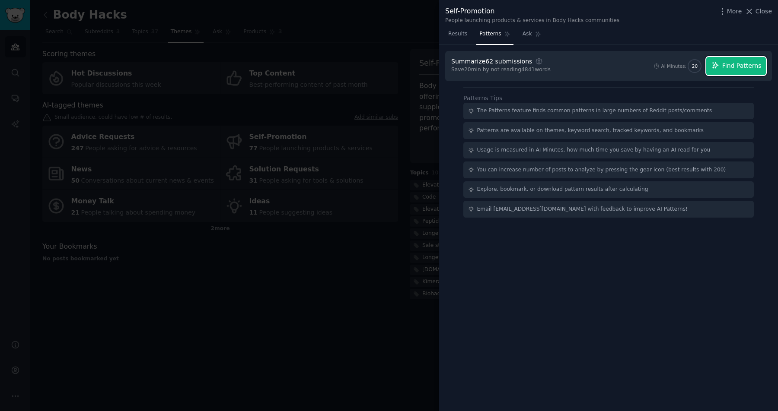
click at [728, 70] on span "Find Patterns" at bounding box center [741, 65] width 39 height 9
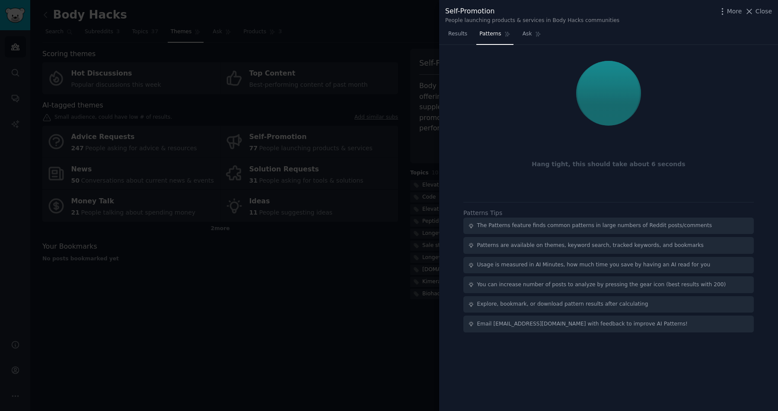
click at [671, 115] on div at bounding box center [608, 93] width 315 height 73
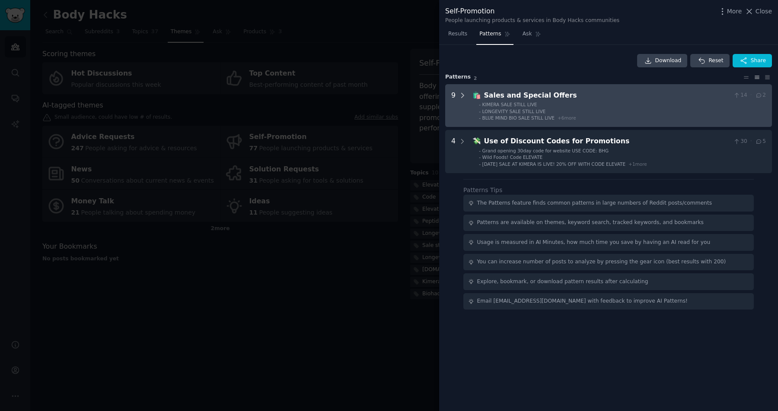
click at [461, 92] on icon at bounding box center [462, 96] width 8 height 8
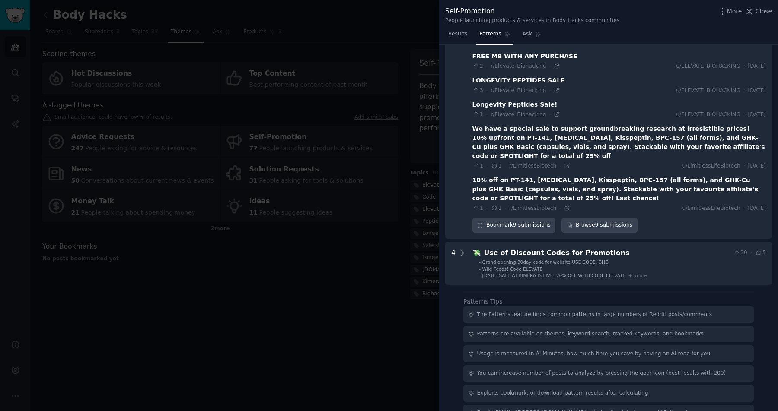
scroll to position [162, 0]
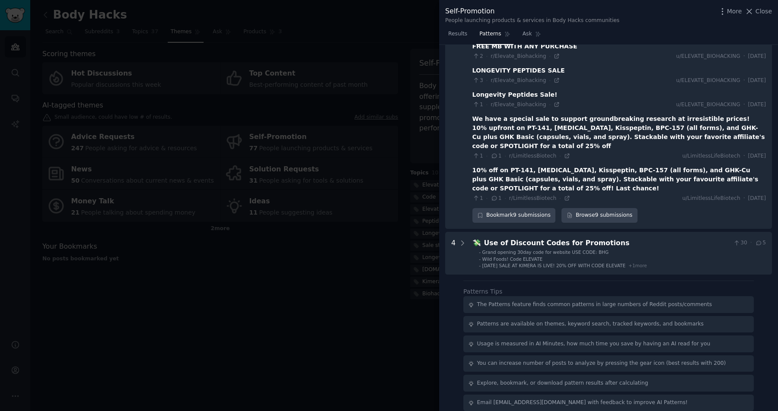
click at [527, 299] on div "The Patterns feature finds common patterns in large numbers of Reddit posts/com…" at bounding box center [608, 304] width 290 height 17
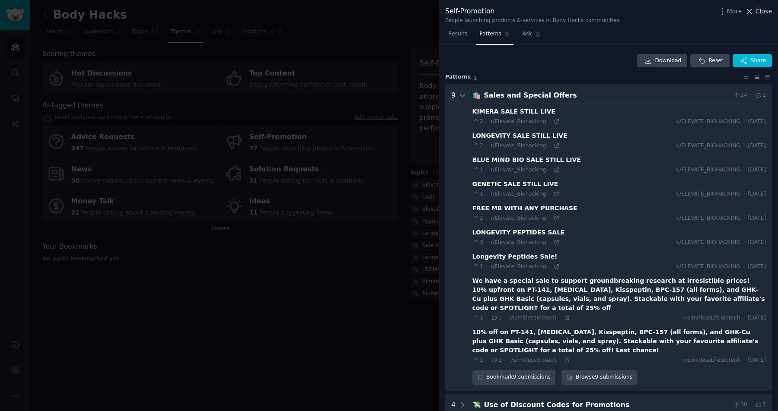
click at [765, 14] on span "Close" at bounding box center [763, 11] width 16 height 9
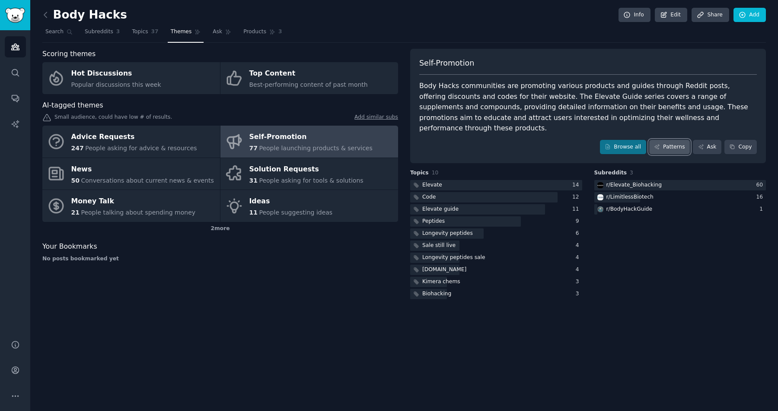
click at [679, 140] on link "Patterns" at bounding box center [669, 147] width 41 height 15
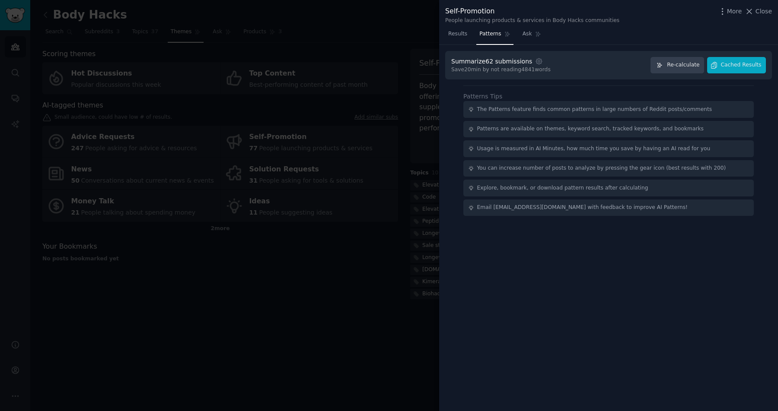
click at [563, 109] on div "The Patterns feature finds common patterns in large numbers of Reddit posts/com…" at bounding box center [594, 110] width 235 height 8
click at [535, 35] on icon at bounding box center [538, 34] width 6 height 6
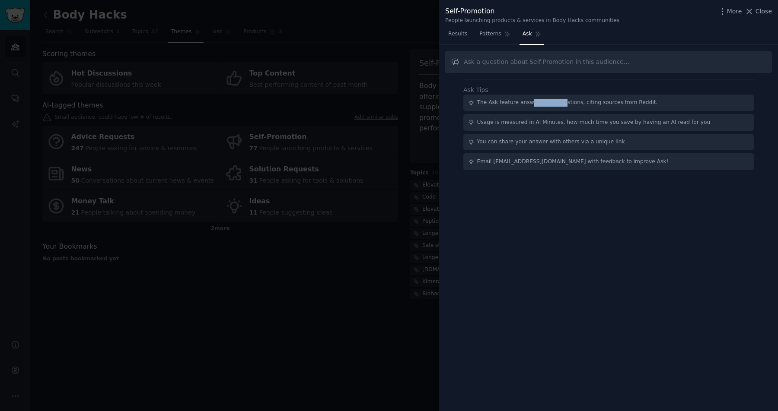
drag, startPoint x: 531, startPoint y: 104, endPoint x: 559, endPoint y: 105, distance: 28.9
click at [559, 105] on div "The Ask feature answers your questions, citing sources from Reddit." at bounding box center [567, 103] width 181 height 8
click at [572, 73] on div "Ask Tips The Ask feature answers your questions, citing sources from Reddit. Us…" at bounding box center [608, 228] width 339 height 367
click at [572, 72] on input "text" at bounding box center [608, 62] width 327 height 22
type input "Is anybody there suggesting or promoting some business idea?"
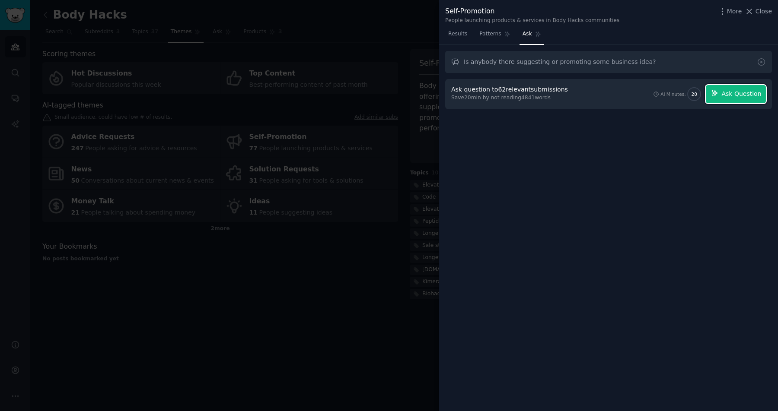
click at [718, 94] on icon "button" at bounding box center [715, 93] width 8 height 8
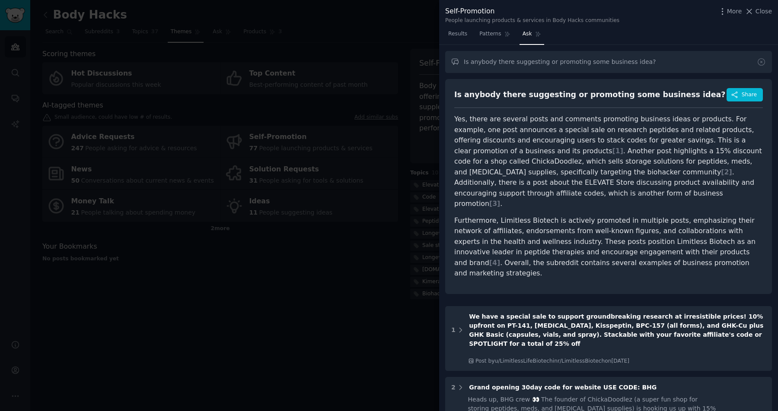
click at [520, 159] on p "Yes, there are several posts and comments promoting business ideas or products.…" at bounding box center [608, 161] width 308 height 95
drag, startPoint x: 647, startPoint y: 125, endPoint x: 647, endPoint y: 140, distance: 14.7
click at [647, 133] on p "Yes, there are several posts and comments promoting business ideas or products.…" at bounding box center [608, 161] width 308 height 95
drag, startPoint x: 654, startPoint y: 123, endPoint x: 654, endPoint y: 133, distance: 10.4
click at [654, 129] on p "Yes, there are several posts and comments promoting business ideas or products.…" at bounding box center [608, 161] width 308 height 95
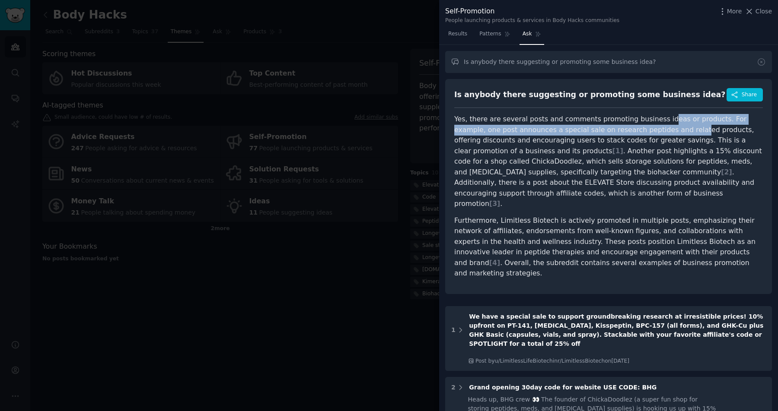
scroll to position [11, 0]
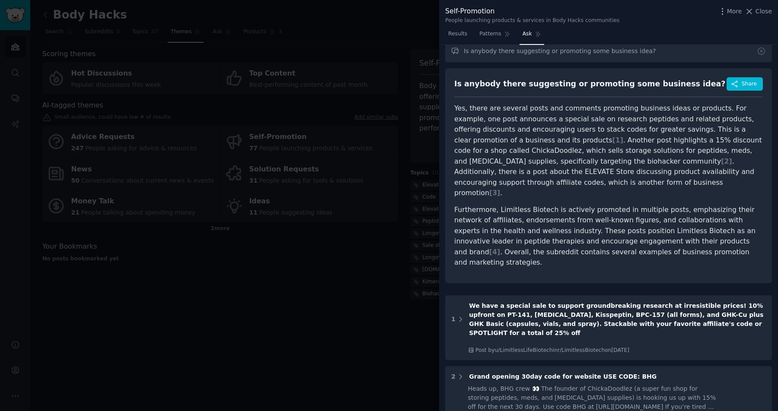
drag, startPoint x: 518, startPoint y: 137, endPoint x: 562, endPoint y: 137, distance: 44.1
click at [562, 137] on p "Yes, there are several posts and comments promoting business ideas or products.…" at bounding box center [608, 150] width 308 height 95
click at [603, 205] on p "Furthermore, Limitless Biotech is actively promoted in multiple posts, emphasiz…" at bounding box center [608, 237] width 308 height 64
drag, startPoint x: 496, startPoint y: 150, endPoint x: 496, endPoint y: 163, distance: 12.5
click at [496, 158] on p "Yes, there are several posts and comments promoting business ideas or products.…" at bounding box center [608, 150] width 308 height 95
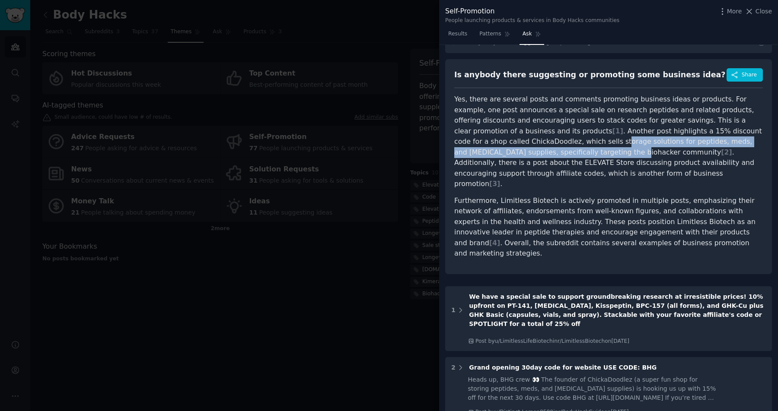
scroll to position [16, 0]
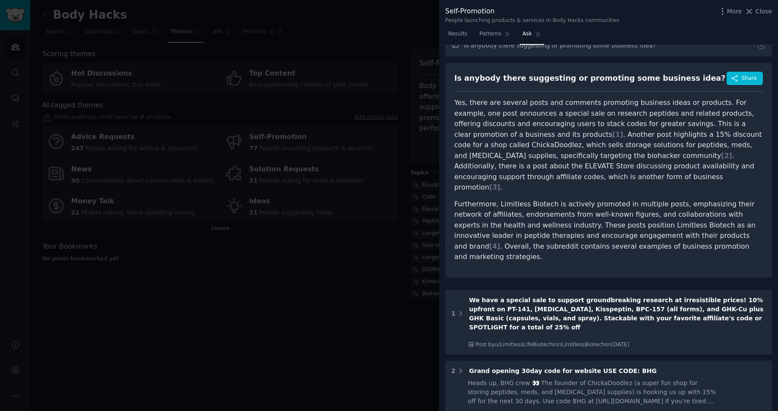
drag, startPoint x: 600, startPoint y: 193, endPoint x: 633, endPoint y: 193, distance: 33.7
click at [613, 199] on p "Furthermore, Limitless Biotech is actively promoted in multiple posts, emphasiz…" at bounding box center [608, 231] width 308 height 64
click at [674, 178] on p "Yes, there are several posts and comments promoting business ideas or products.…" at bounding box center [608, 145] width 308 height 95
drag, startPoint x: 522, startPoint y: 207, endPoint x: 585, endPoint y: 207, distance: 62.2
click at [581, 206] on p "Furthermore, Limitless Biotech is actively promoted in multiple posts, emphasiz…" at bounding box center [608, 231] width 308 height 64
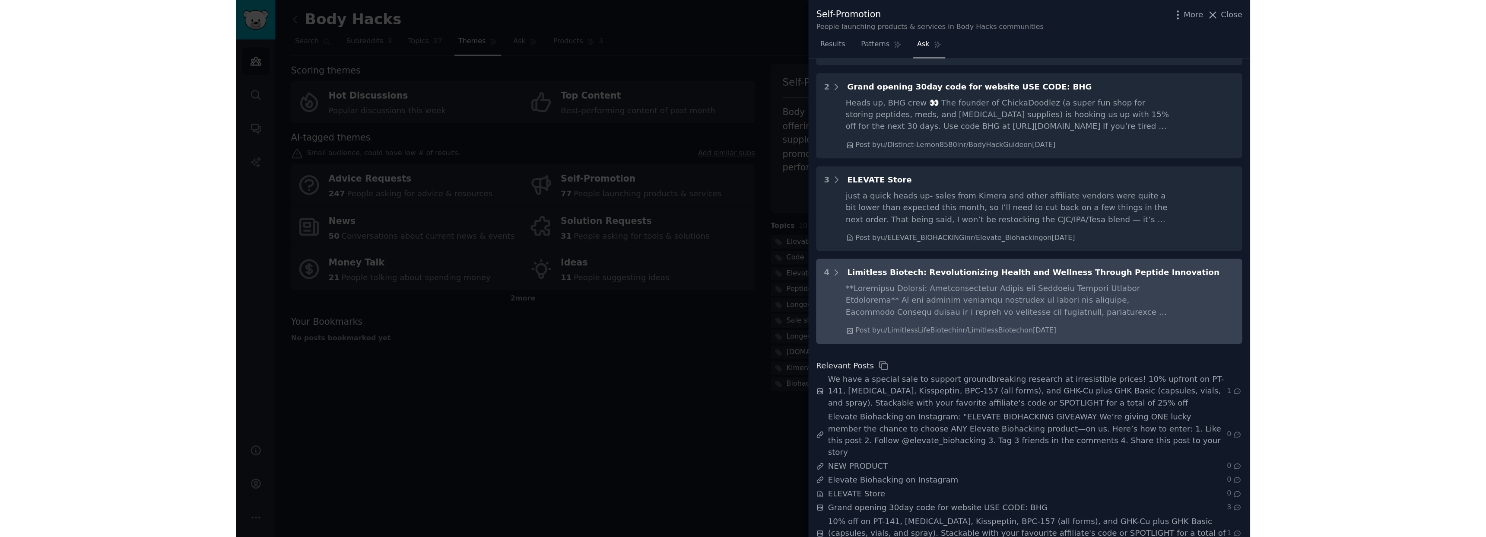
scroll to position [0, 0]
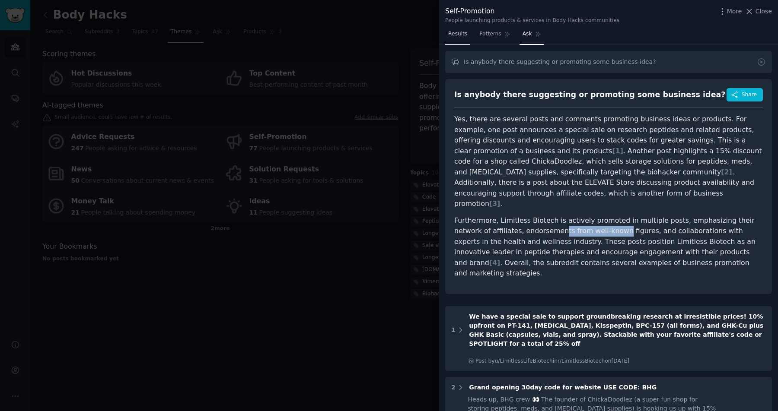
click at [460, 34] on span "Results" at bounding box center [457, 34] width 19 height 8
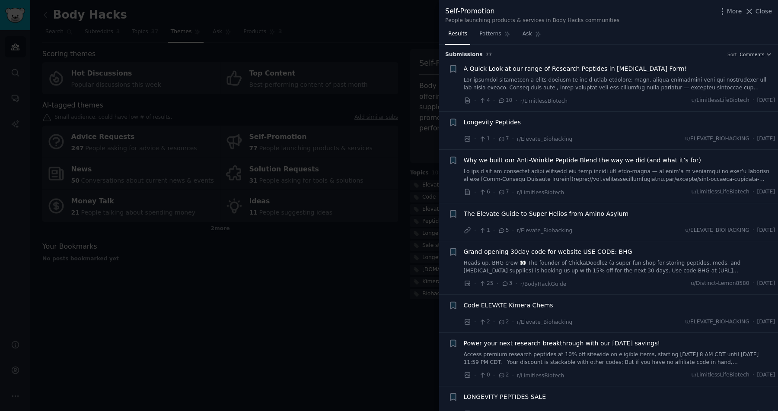
drag, startPoint x: 400, startPoint y: 51, endPoint x: 365, endPoint y: 37, distance: 37.8
click at [365, 37] on div at bounding box center [389, 205] width 778 height 411
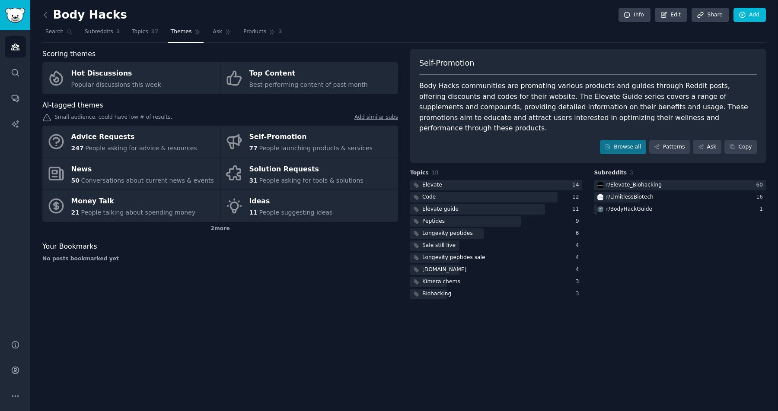
click at [365, 37] on div at bounding box center [389, 205] width 778 height 411
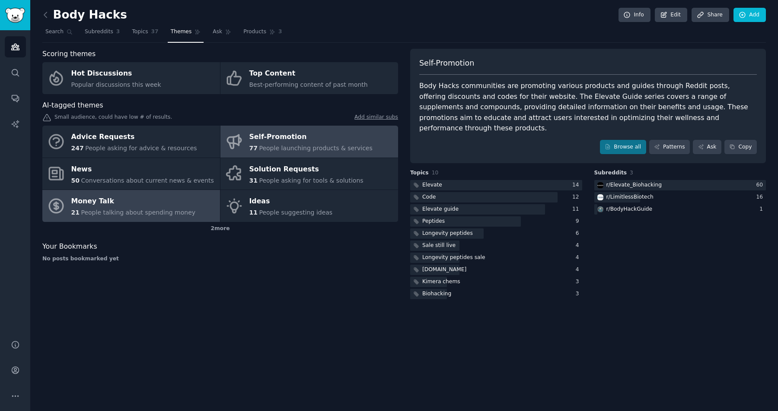
click at [153, 212] on span "People talking about spending money" at bounding box center [138, 212] width 114 height 7
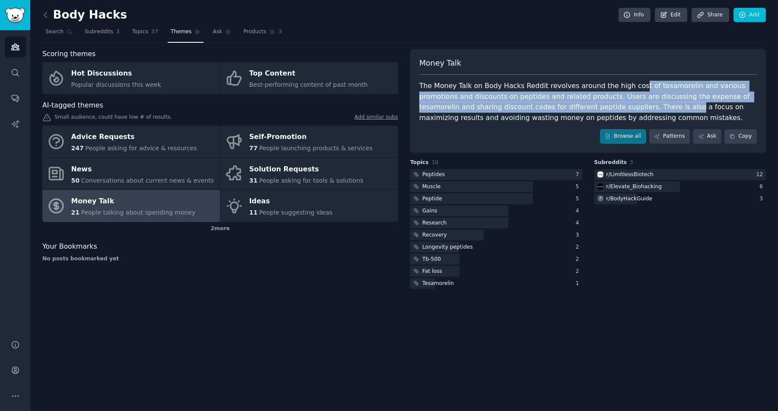
drag, startPoint x: 628, startPoint y: 89, endPoint x: 628, endPoint y: 105, distance: 15.1
click at [628, 105] on div "The Money Talk on Body Hacks Reddit revolves around the high cost of tesamoreli…" at bounding box center [587, 102] width 337 height 42
click at [472, 96] on div "The Money Talk on Body Hacks Reddit revolves around the high cost of tesamoreli…" at bounding box center [587, 102] width 337 height 42
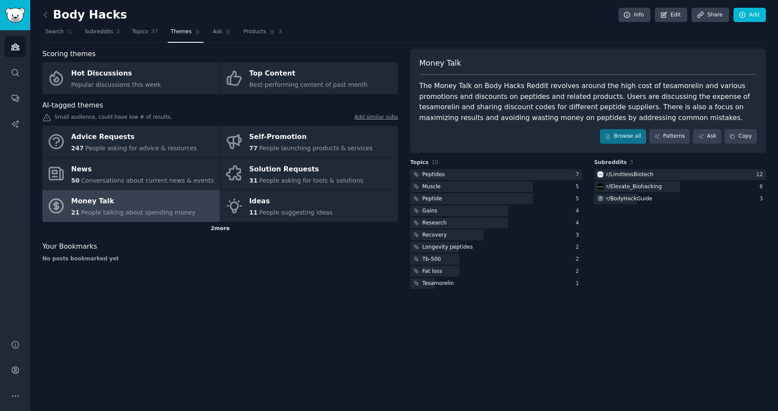
click at [217, 231] on div "2 more" at bounding box center [220, 229] width 356 height 14
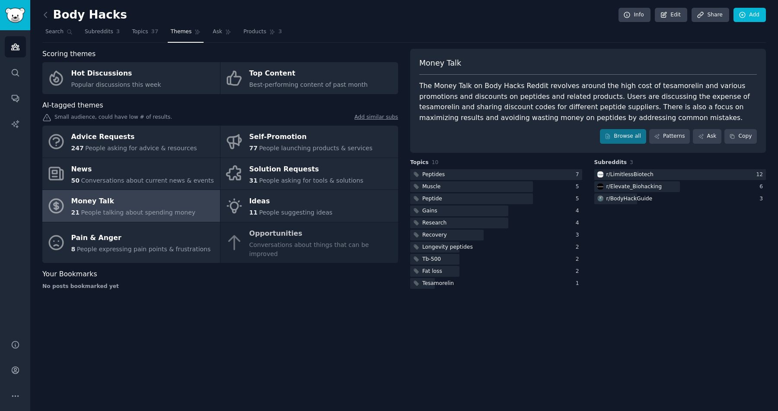
click at [308, 237] on div "Advice Requests 247 People asking for advice & resources Self-Promotion 77 Peop…" at bounding box center [220, 194] width 356 height 137
click at [339, 245] on div "Advice Requests 247 People asking for advice & resources Self-Promotion 77 Peop…" at bounding box center [220, 194] width 356 height 137
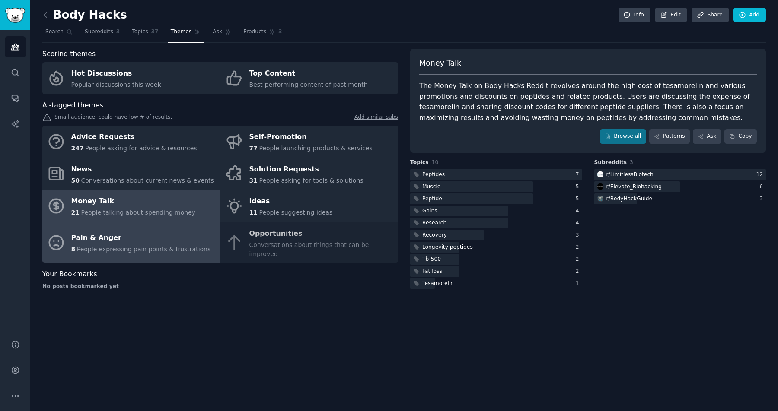
click at [172, 246] on span "People expressing pain points & frustrations" at bounding box center [144, 249] width 134 height 7
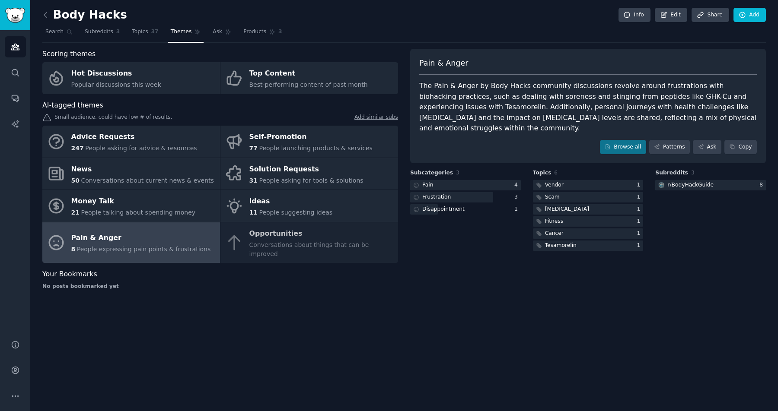
click at [654, 64] on div "Pain & Anger" at bounding box center [587, 66] width 337 height 17
click at [447, 100] on div "The Pain & Anger by Body Hacks community discussions revolve around frustration…" at bounding box center [587, 107] width 337 height 53
click at [528, 98] on div "The Pain & Anger by Body Hacks community discussions revolve around frustration…" at bounding box center [587, 107] width 337 height 53
click at [681, 140] on link "Patterns" at bounding box center [669, 147] width 41 height 15
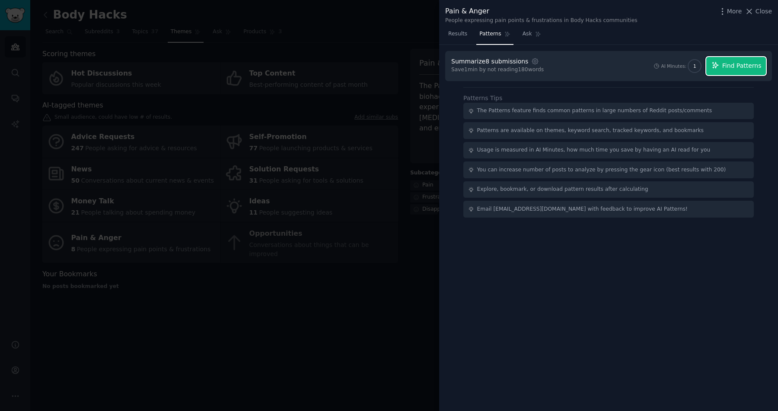
click at [738, 67] on span "Find Patterns" at bounding box center [741, 65] width 39 height 9
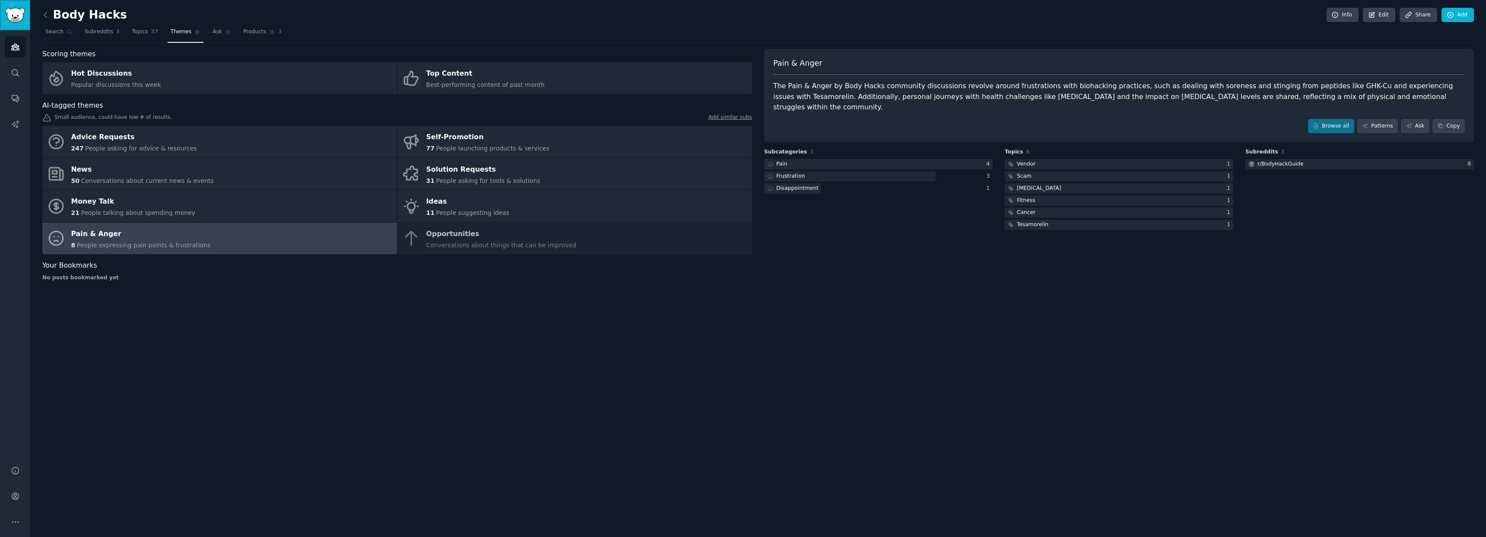
click at [21, 16] on img "Sidebar" at bounding box center [15, 15] width 20 height 15
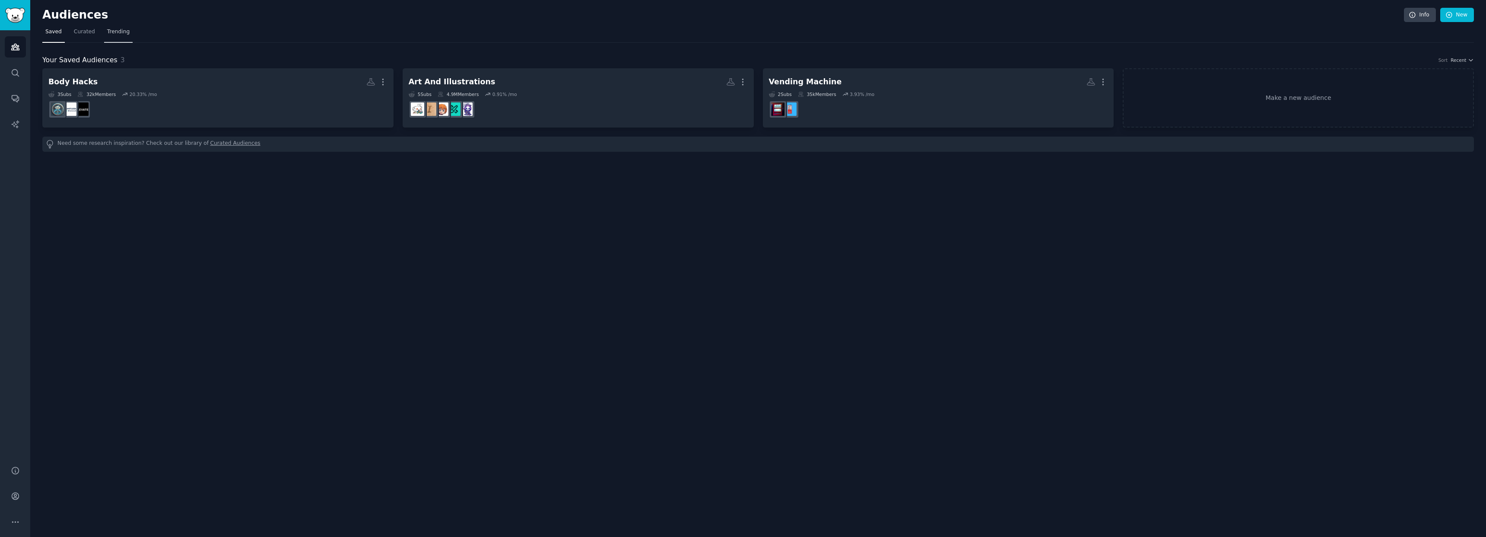
click at [125, 33] on span "Trending" at bounding box center [118, 32] width 22 height 8
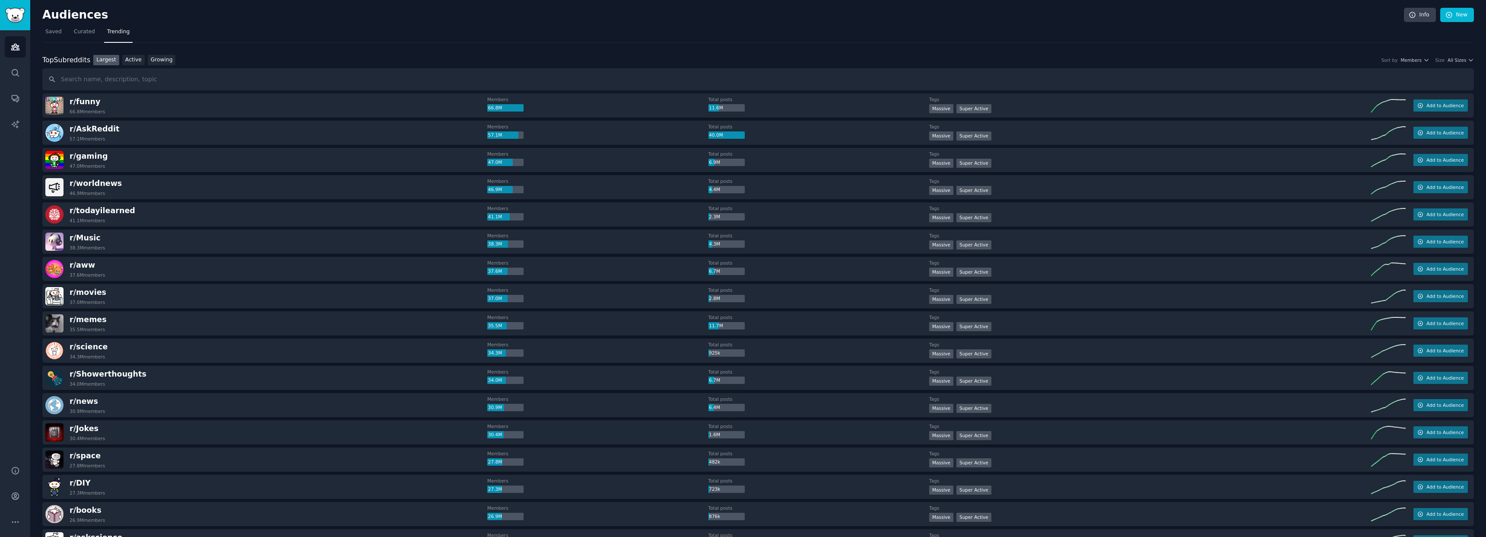
scroll to position [2, 0]
click at [85, 83] on input "text" at bounding box center [758, 77] width 1432 height 22
type input "Waste Removal"
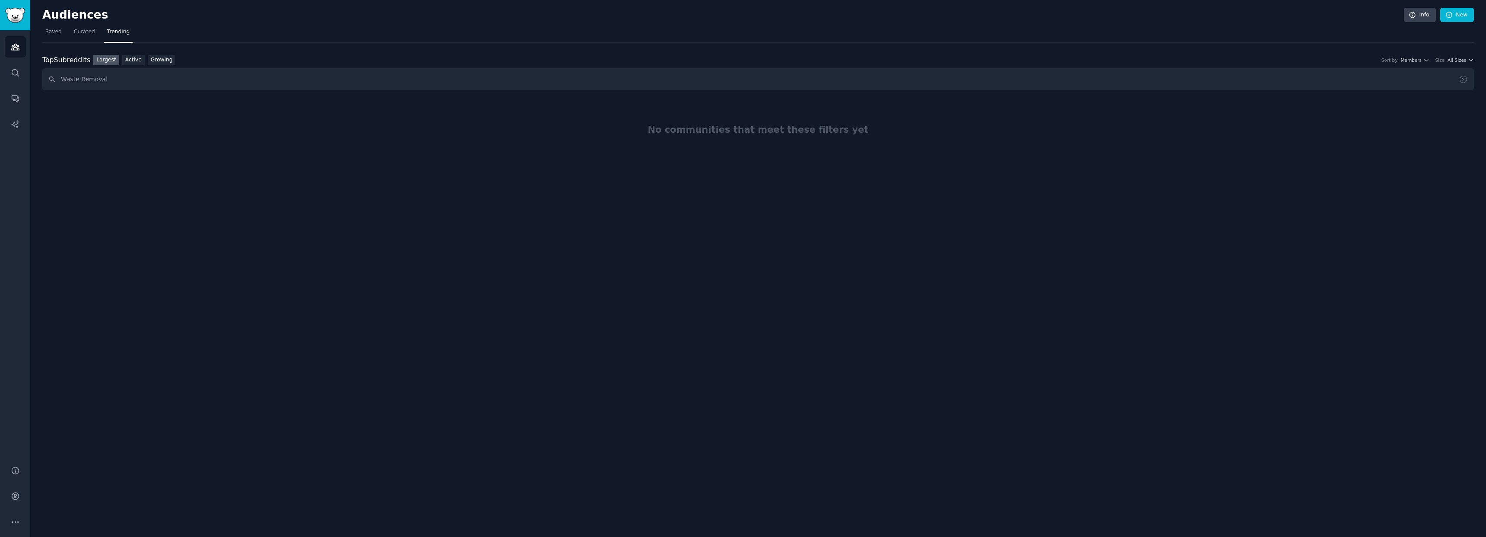
click at [121, 78] on input "Waste Removal" at bounding box center [758, 79] width 1432 height 22
drag, startPoint x: 121, startPoint y: 78, endPoint x: 132, endPoint y: 80, distance: 10.5
click at [121, 78] on input "Waste Removal" at bounding box center [758, 79] width 1432 height 22
click at [137, 62] on link "Active" at bounding box center [133, 60] width 22 height 11
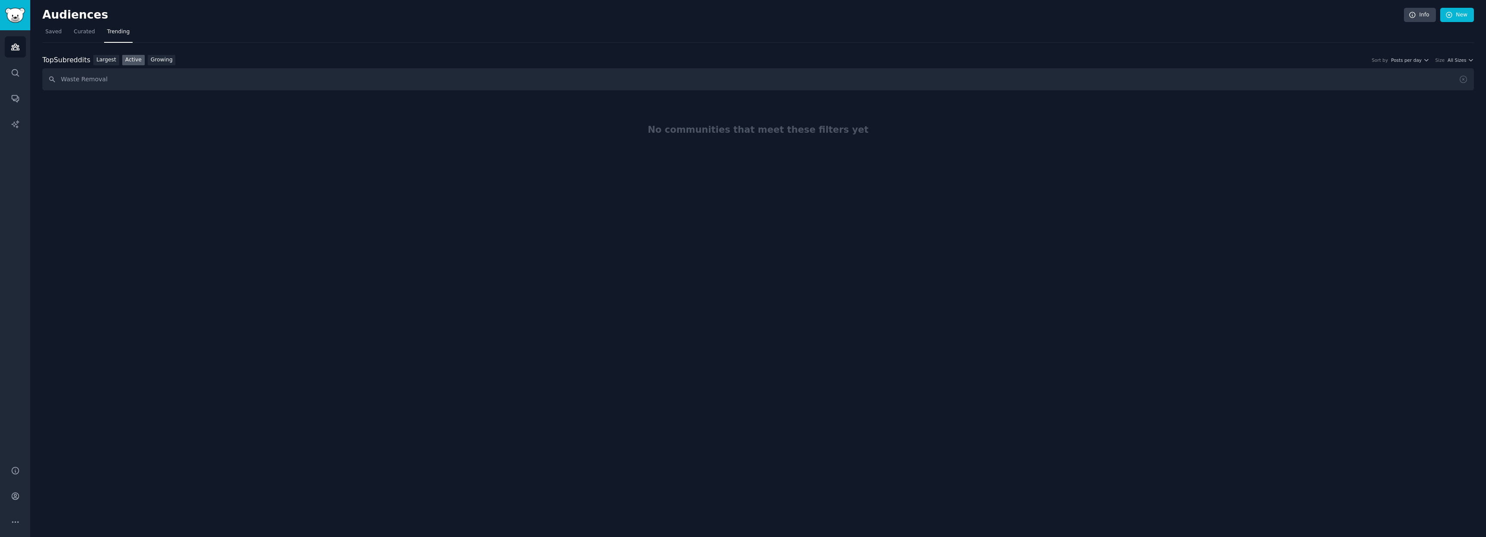
click at [117, 27] on link "Trending" at bounding box center [118, 34] width 29 height 18
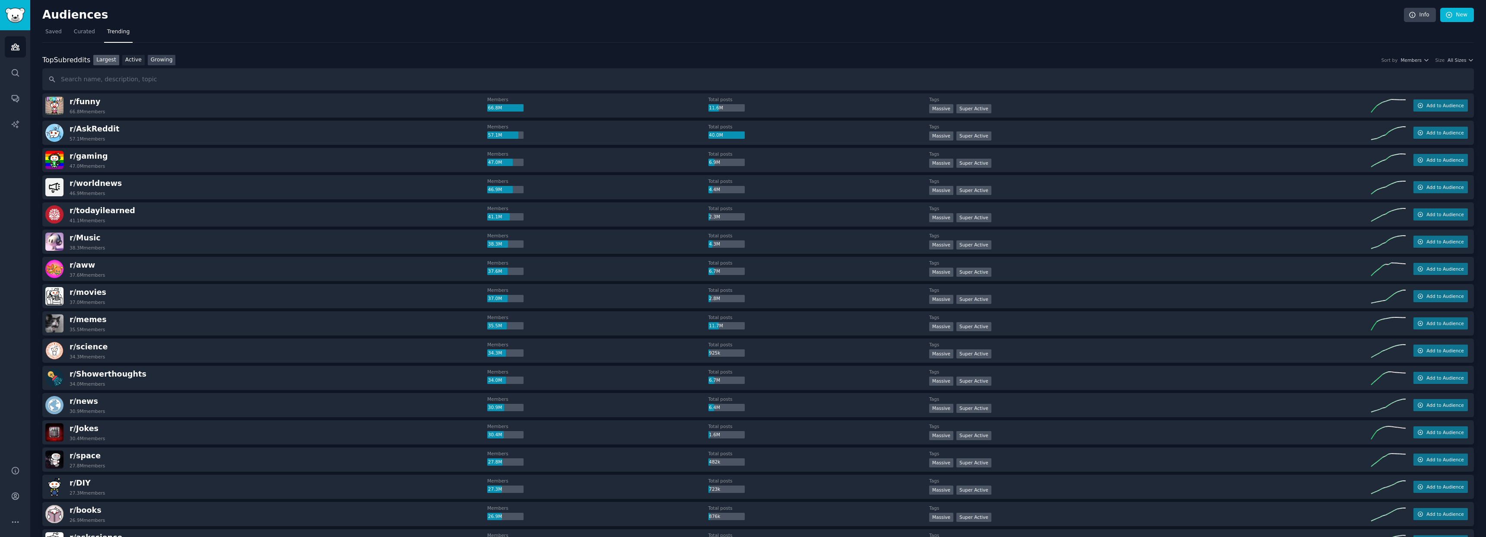
click at [164, 63] on link "Growing" at bounding box center [162, 60] width 28 height 11
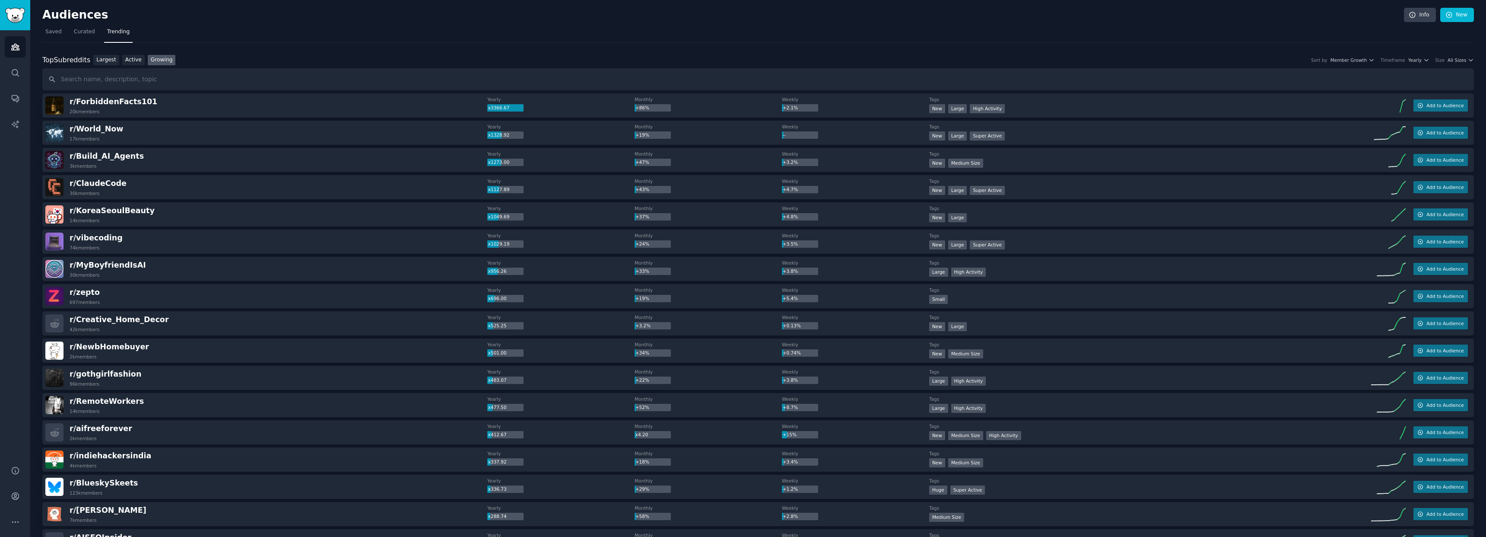
click at [777, 64] on div "Top Subreddits Top Subreddits Largest Active Growing Sort by Member Growth Time…" at bounding box center [758, 60] width 1432 height 11
click at [777, 60] on span "All Sizes" at bounding box center [1457, 60] width 19 height 6
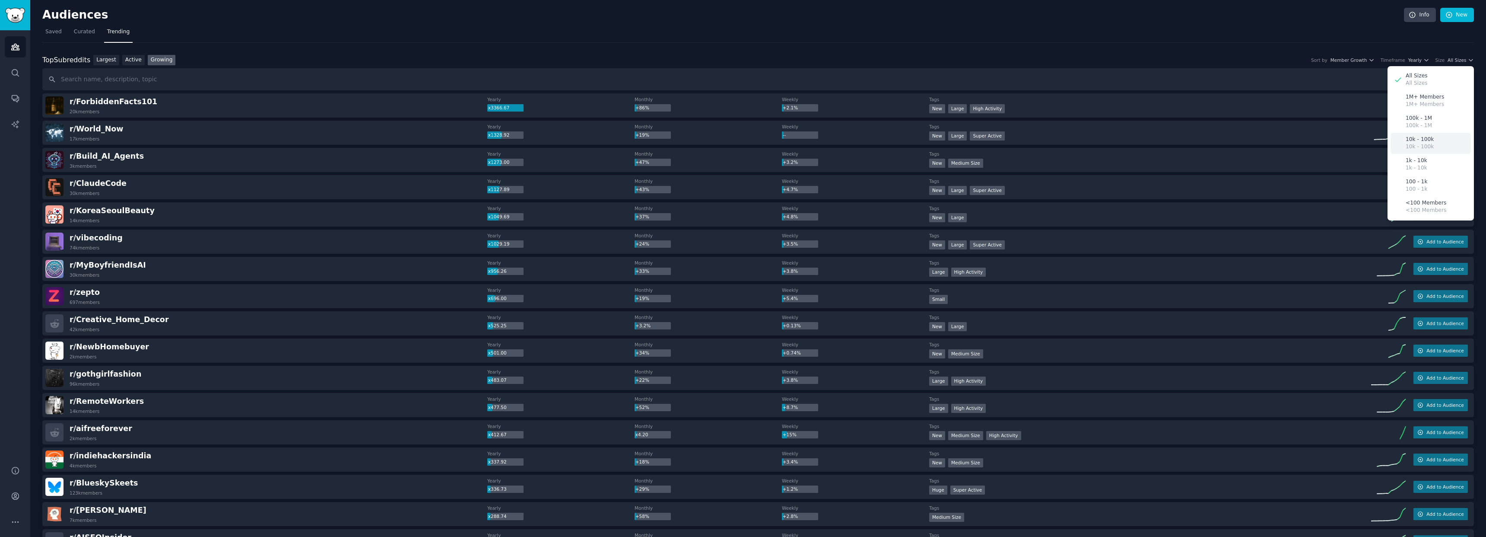
click at [777, 137] on p "10k - 100k" at bounding box center [1420, 140] width 28 height 8
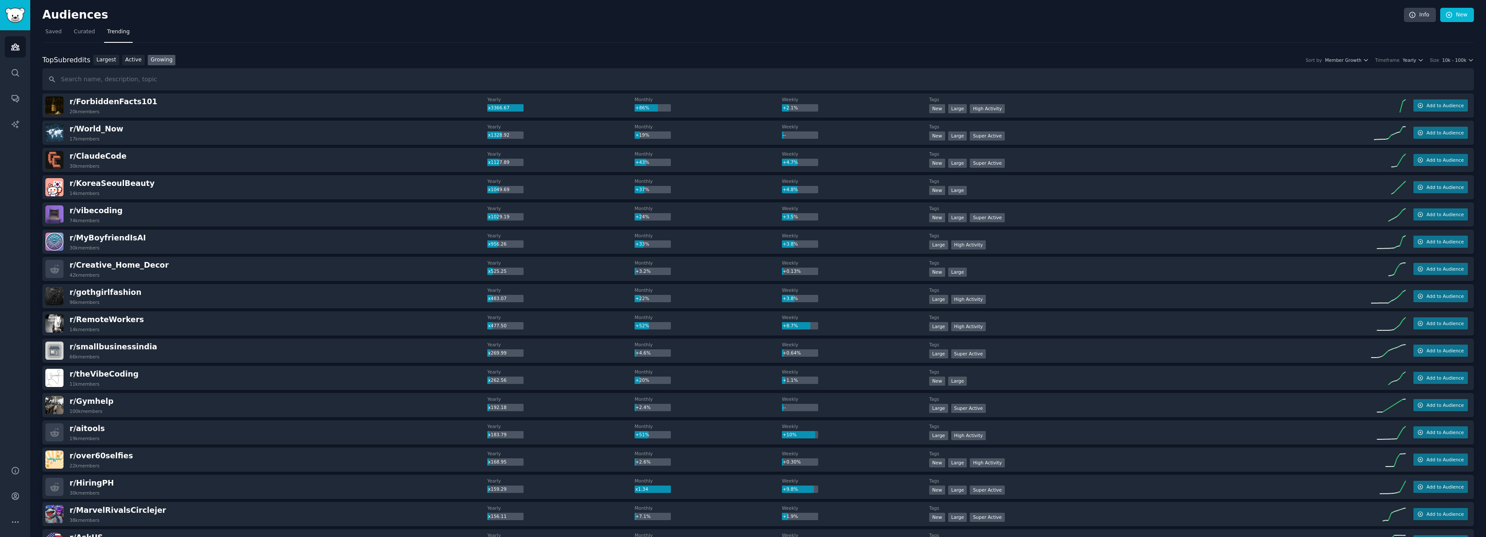
click at [777, 64] on div "Top Subreddits Top Subreddits Largest Active Growing Sort by Member Growth Time…" at bounding box center [758, 60] width 1432 height 11
click at [777, 61] on span "Yearly" at bounding box center [1409, 60] width 13 height 6
click at [777, 95] on p "Monthly" at bounding box center [1366, 92] width 21 height 8
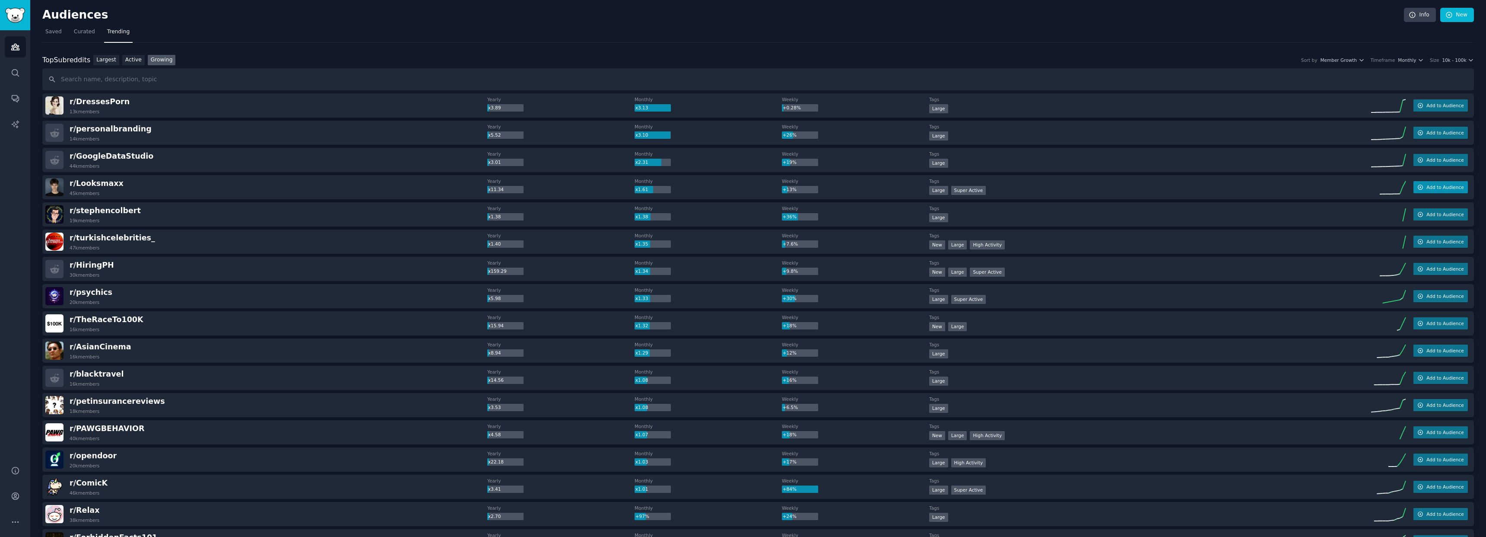
click at [777, 187] on span "Add to Audience" at bounding box center [1444, 187] width 37 height 6
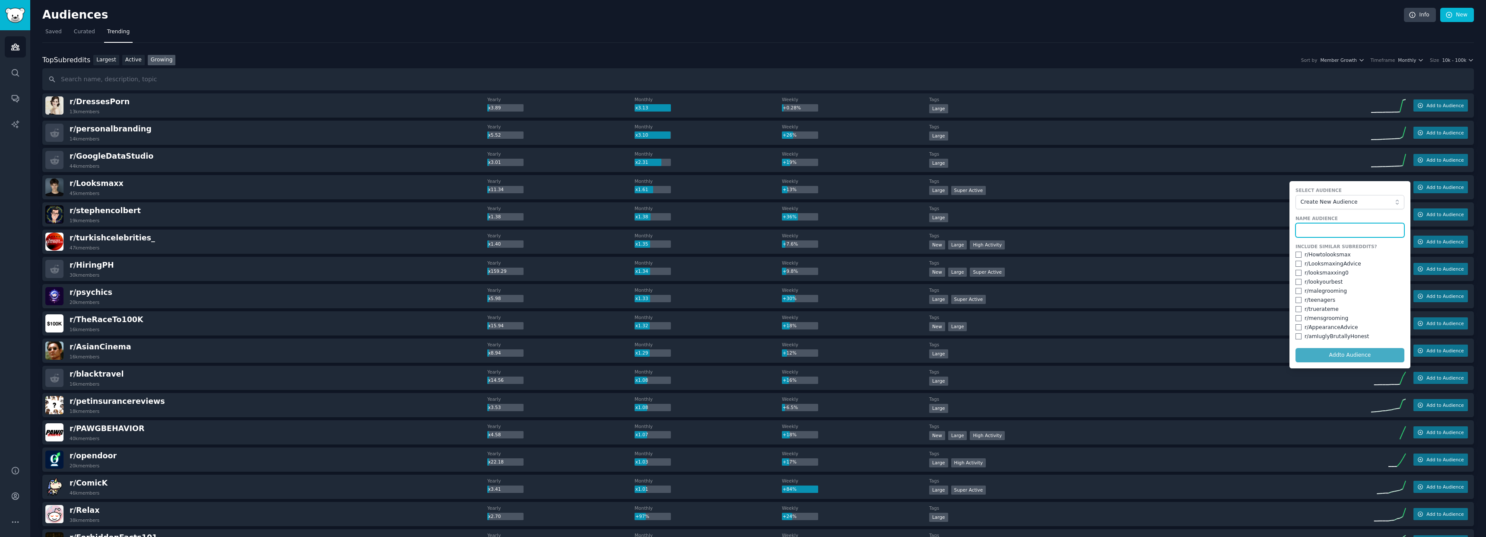
click at [777, 224] on input "text" at bounding box center [1350, 230] width 109 height 15
type input "LooksMax"
click at [777, 254] on input "checkbox" at bounding box center [1299, 254] width 6 height 6
checkbox input "true"
click at [777, 264] on input "checkbox" at bounding box center [1299, 264] width 6 height 6
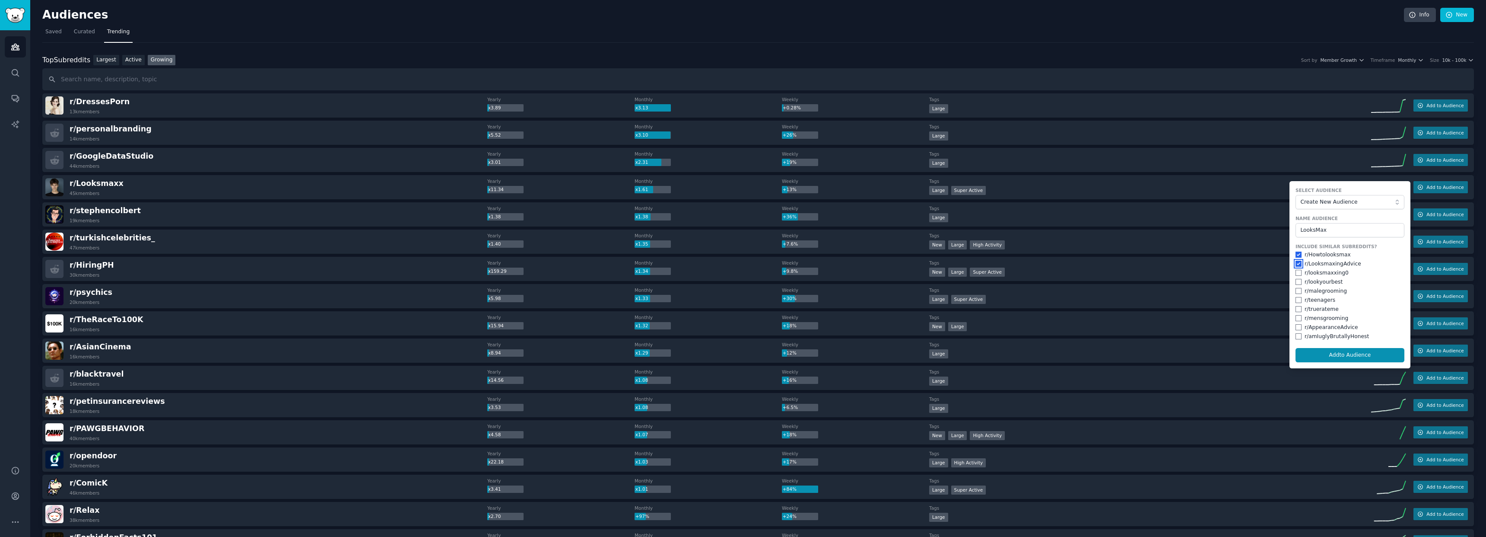
checkbox input "true"
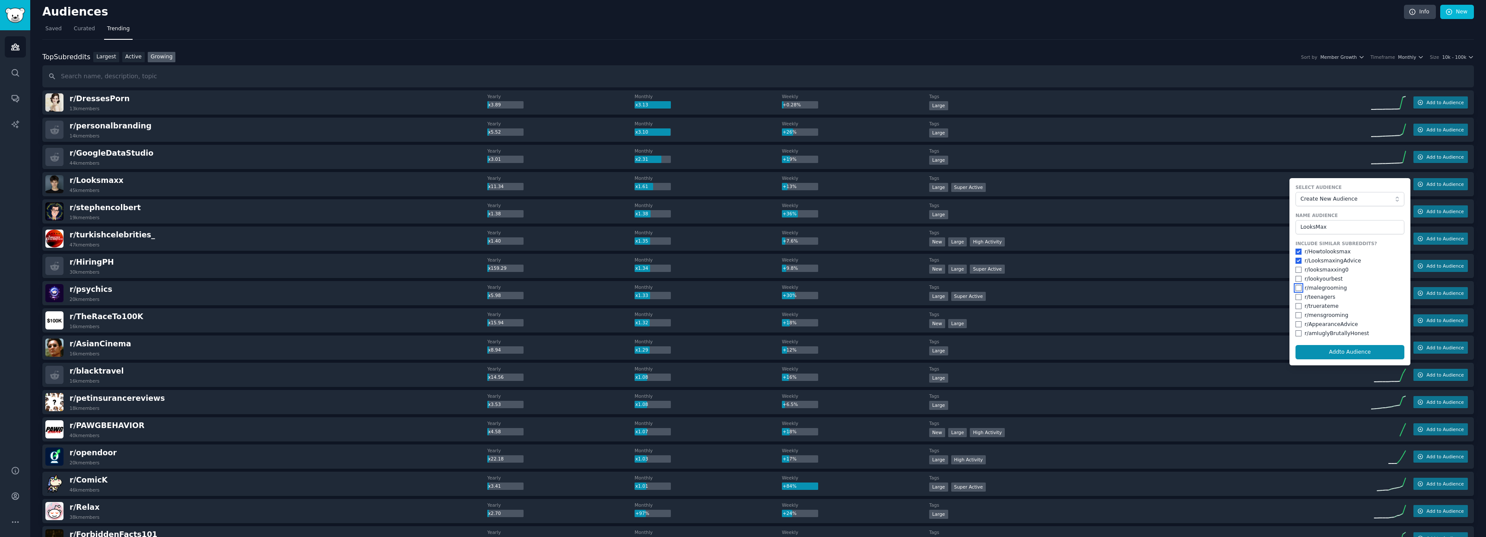
click at [777, 288] on input "checkbox" at bounding box center [1299, 288] width 6 height 6
checkbox input "true"
click at [777, 279] on input "checkbox" at bounding box center [1299, 279] width 6 height 6
checkbox input "true"
click at [777, 268] on input "checkbox" at bounding box center [1299, 270] width 6 height 6
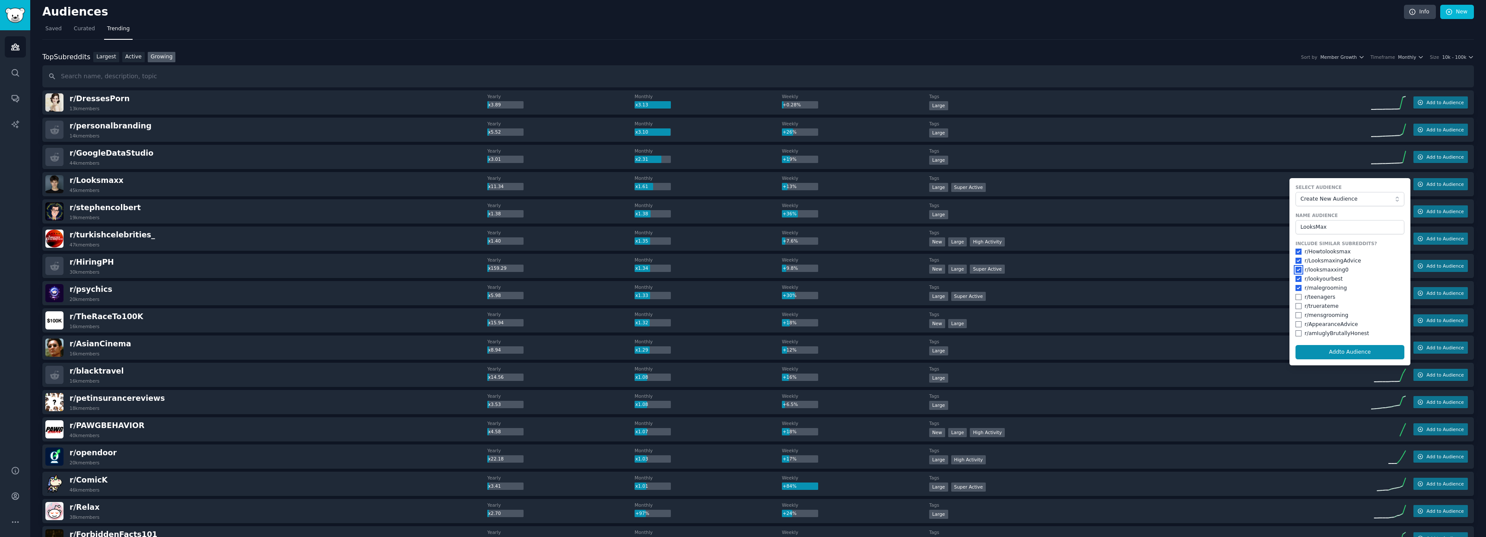
checkbox input "true"
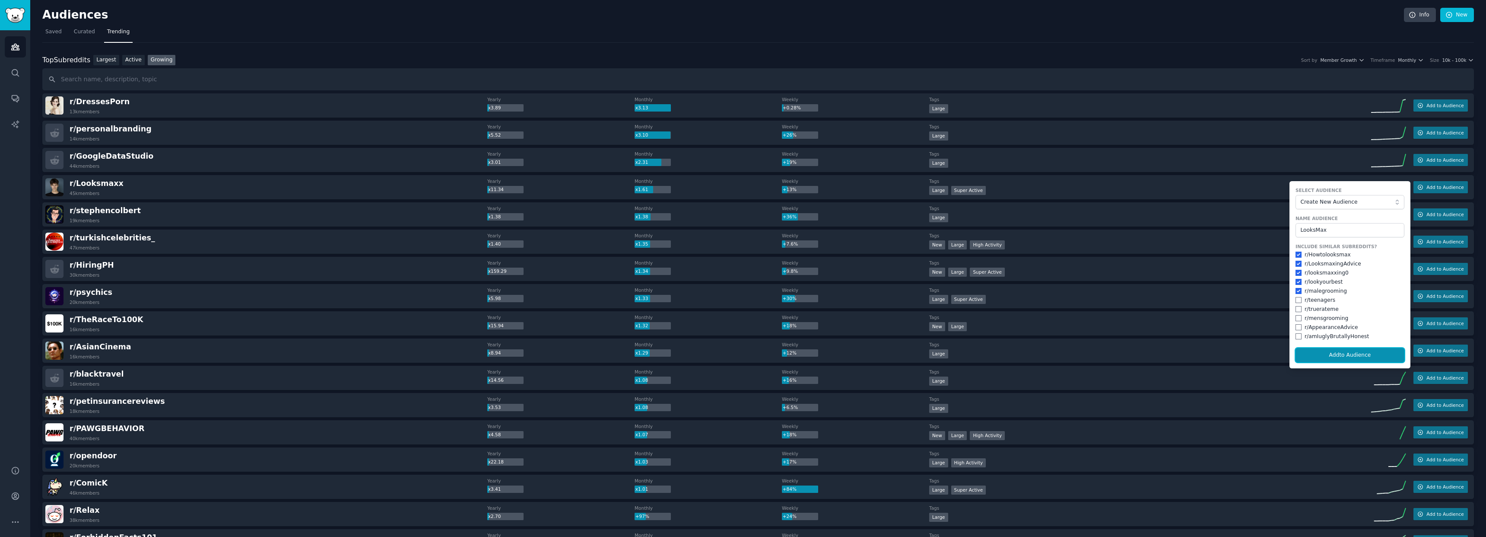
click at [777, 357] on button "Add to Audience" at bounding box center [1350, 355] width 109 height 15
checkbox input "false"
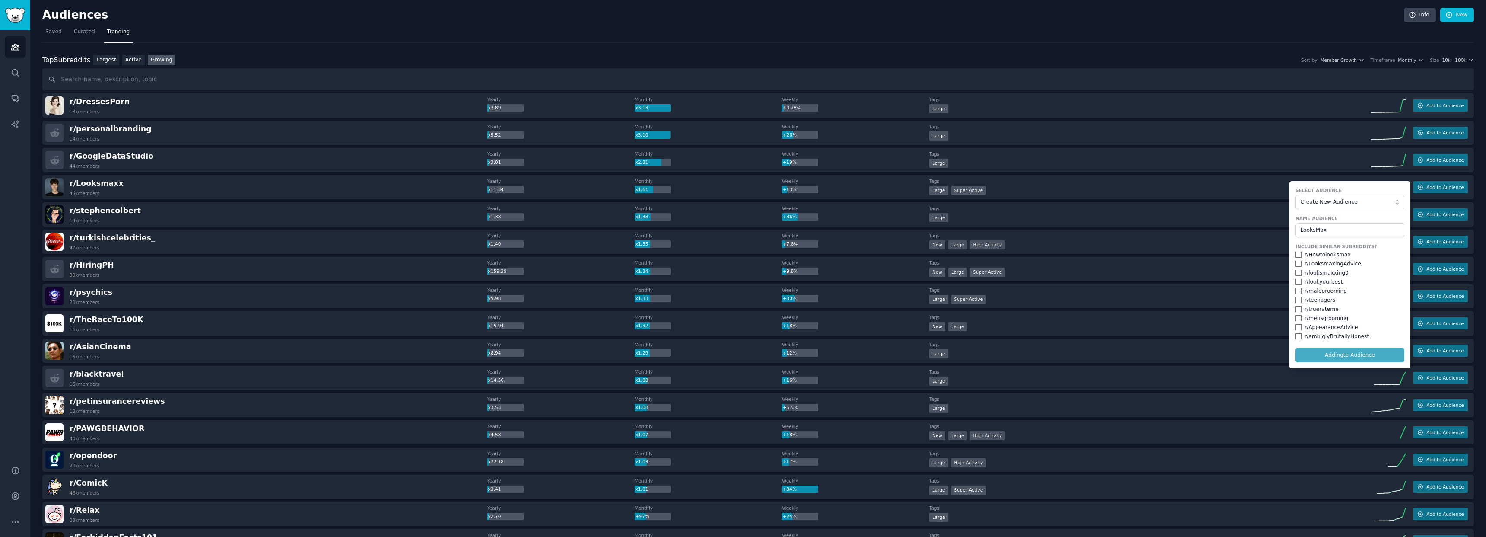
checkbox input "false"
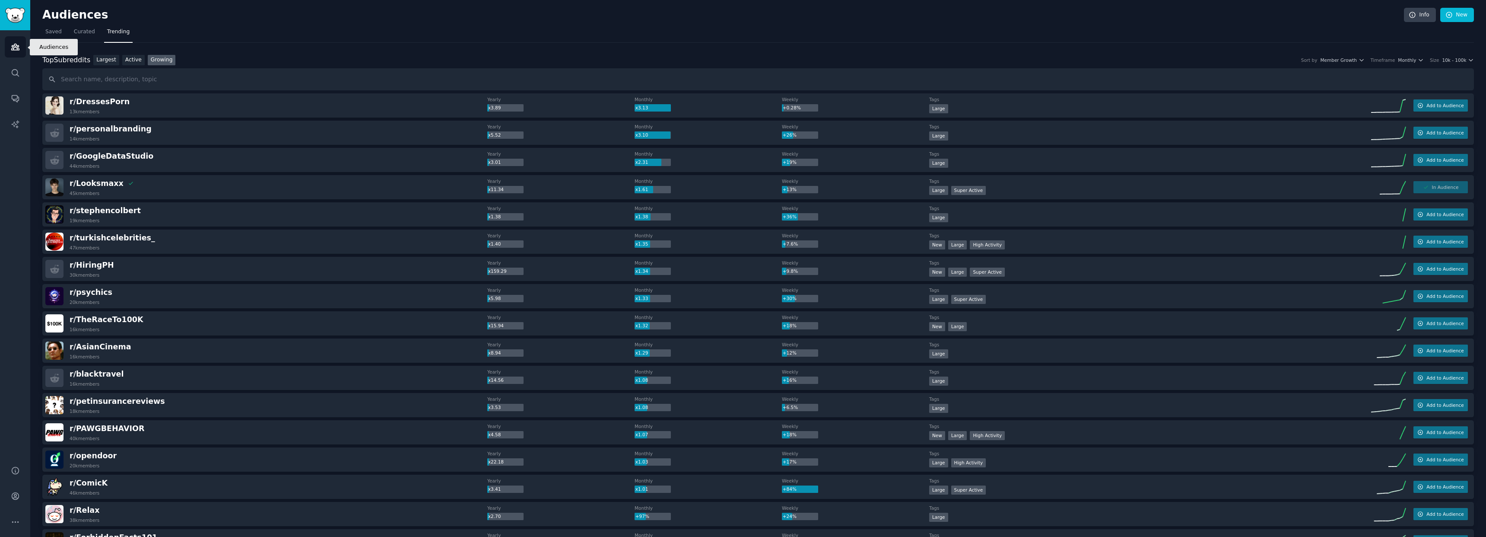
click at [20, 50] on link "Audiences" at bounding box center [15, 46] width 21 height 21
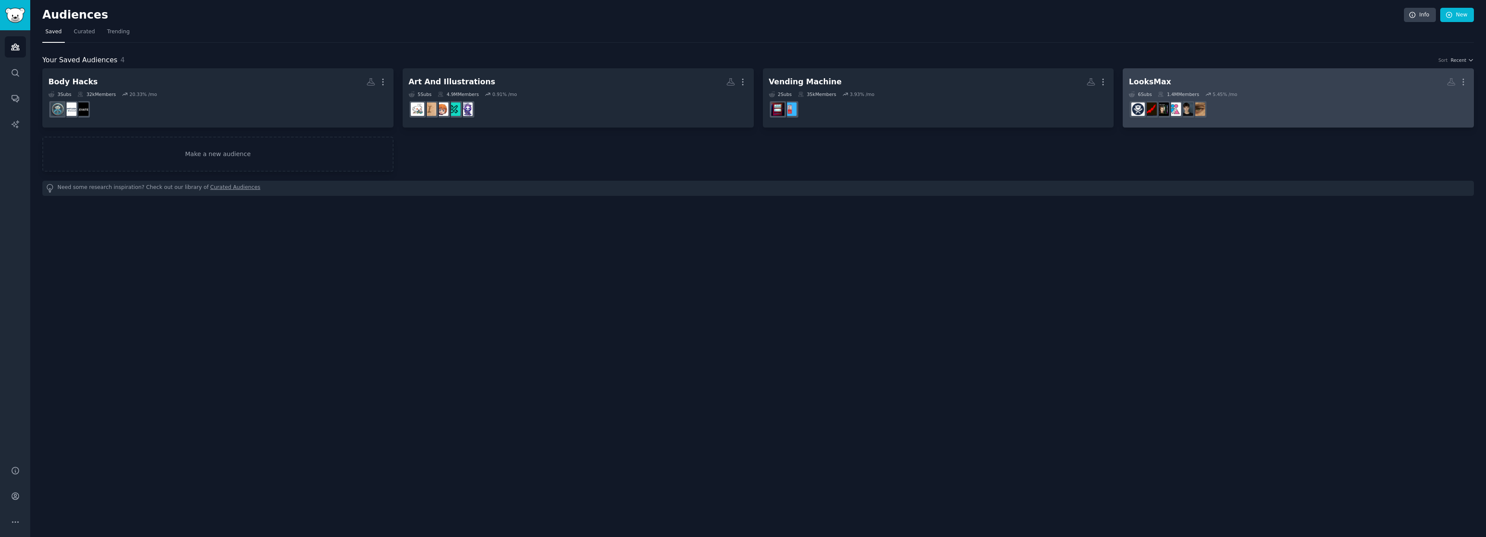
click at [777, 102] on dd "r/Howtolooksmax" at bounding box center [1298, 109] width 339 height 24
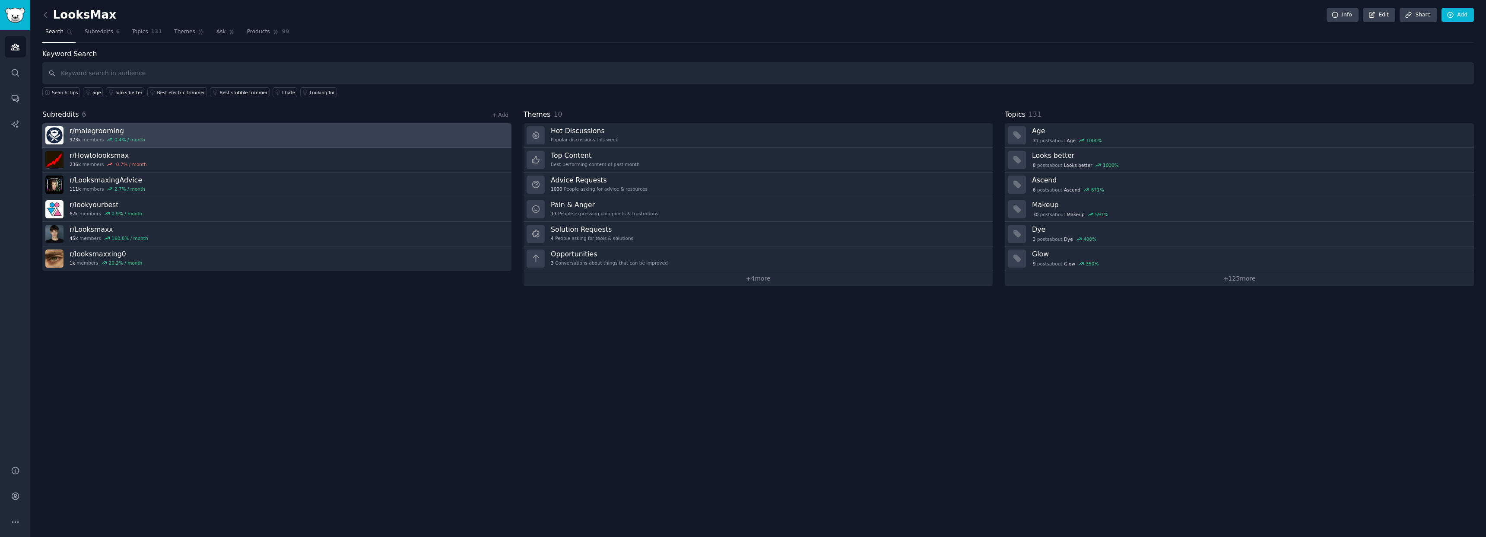
click at [61, 132] on img at bounding box center [54, 135] width 18 height 18
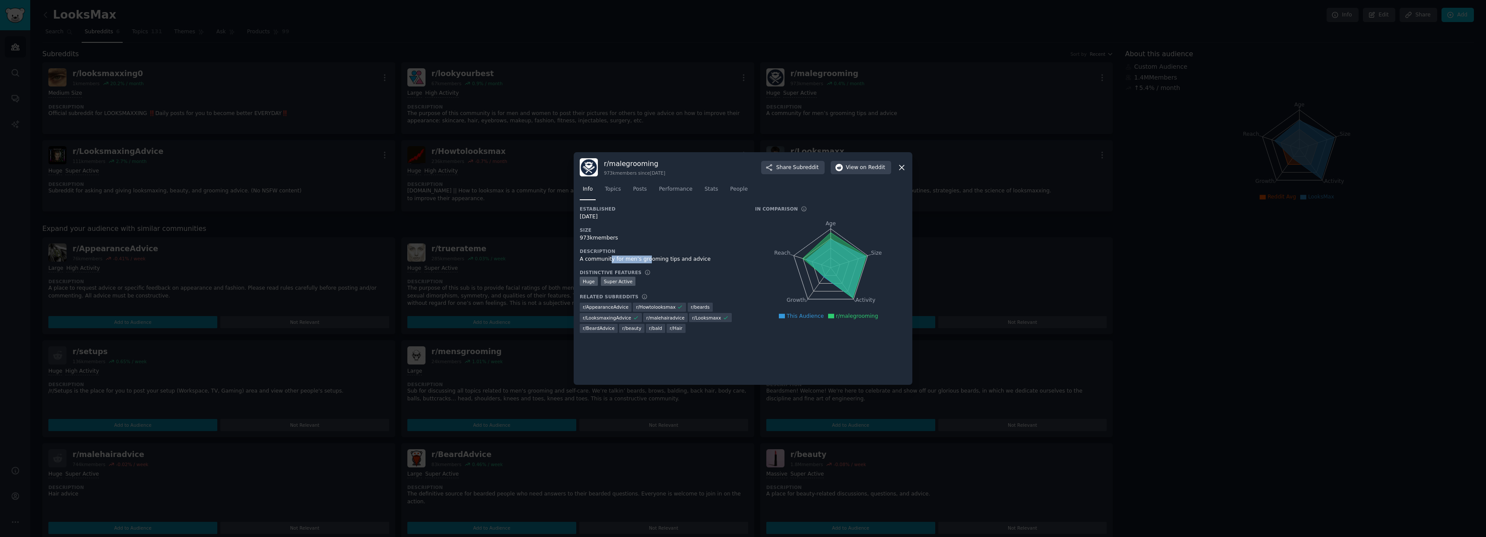
drag, startPoint x: 621, startPoint y: 260, endPoint x: 646, endPoint y: 261, distance: 25.1
click at [646, 261] on div "A community for men’s grooming tips and advice" at bounding box center [661, 259] width 163 height 8
click at [777, 166] on icon at bounding box center [901, 167] width 9 height 9
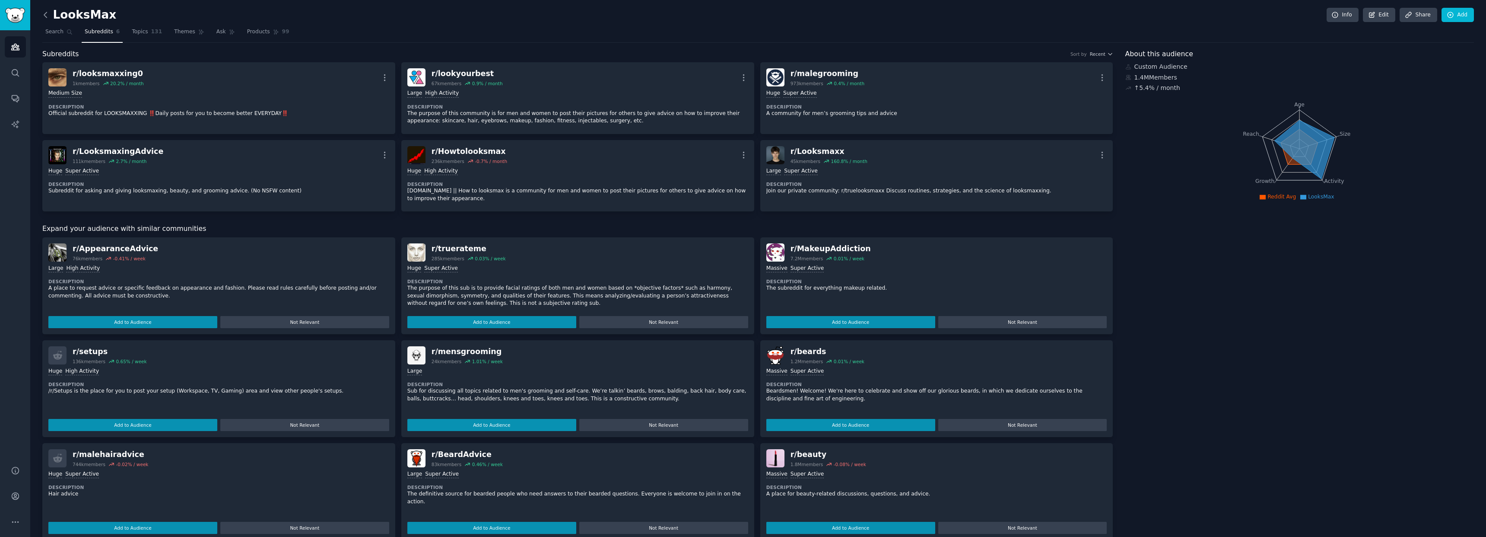
click at [48, 16] on icon at bounding box center [45, 14] width 9 height 9
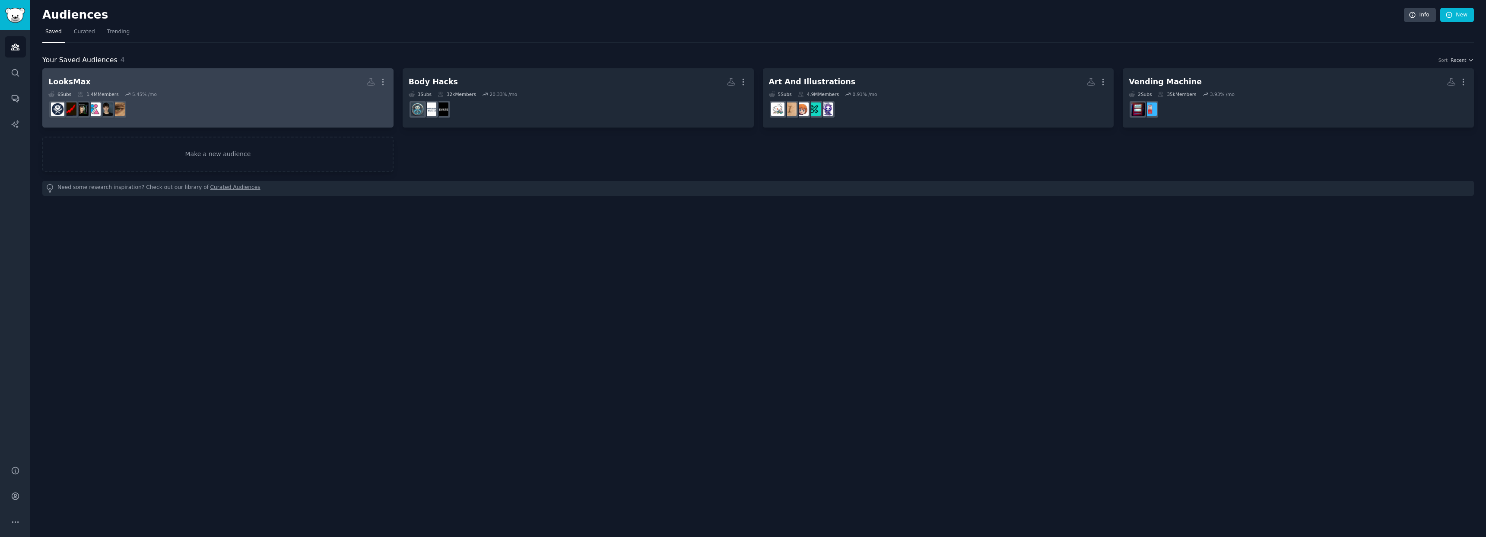
click at [261, 96] on div "6 Sub s 1.4M Members 5.45 % /mo" at bounding box center [217, 94] width 339 height 6
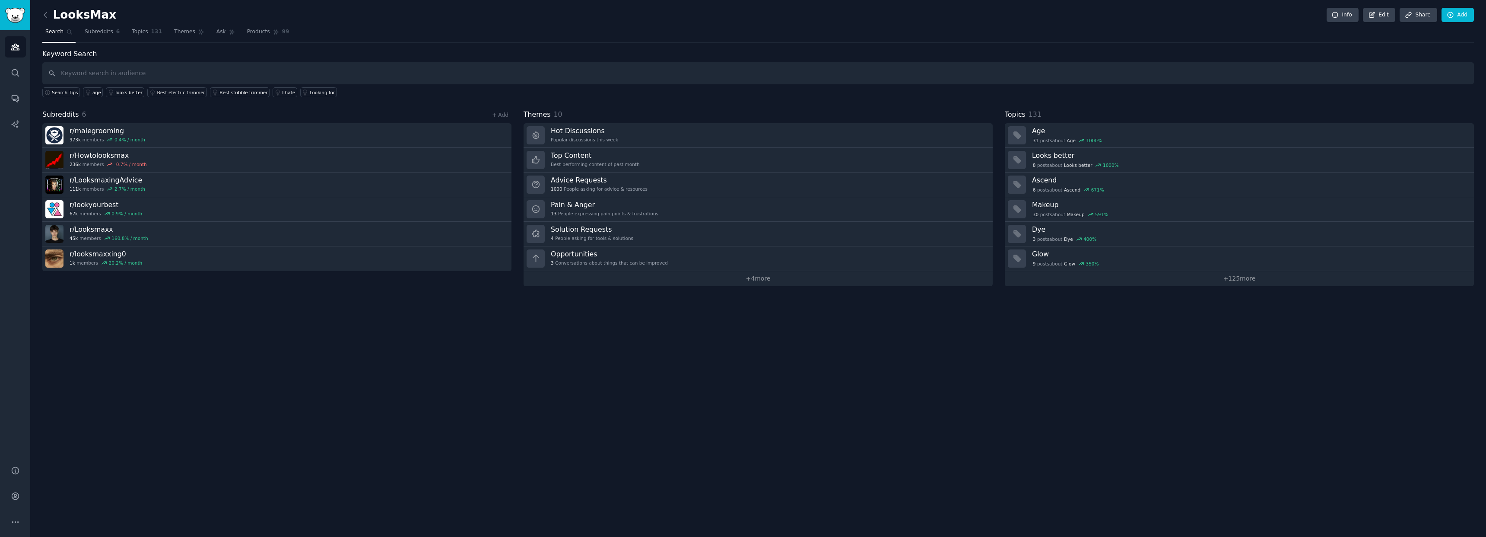
click at [759, 281] on link "+ 4 more" at bounding box center [758, 278] width 469 height 15
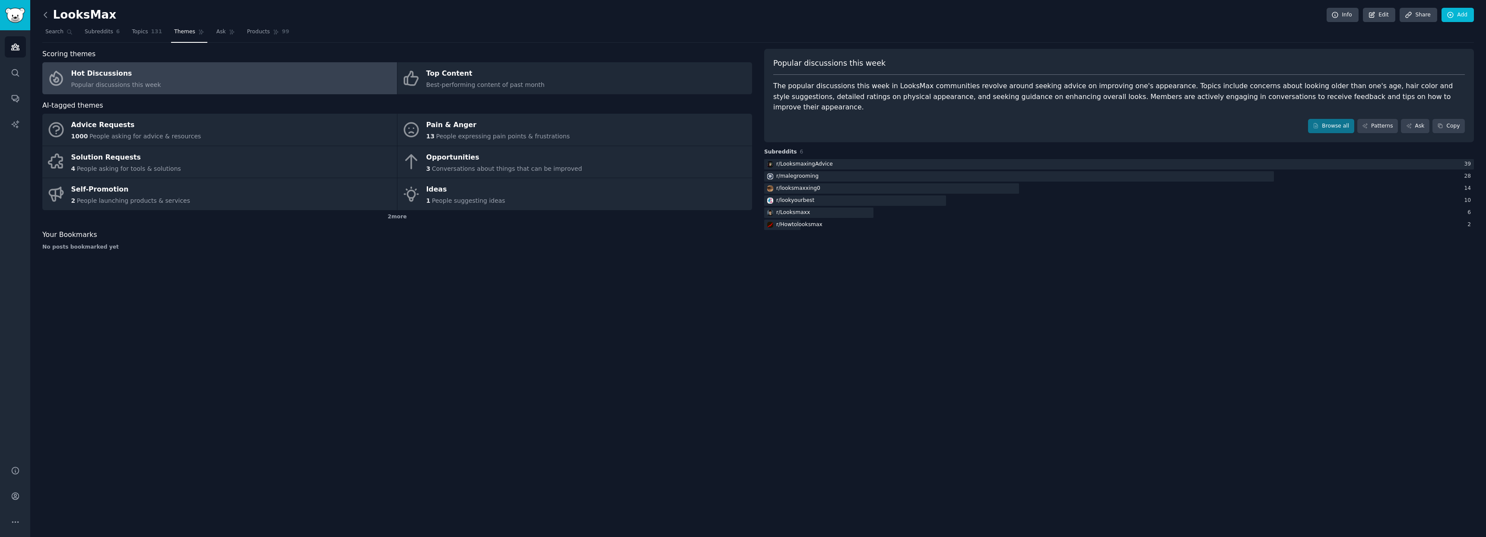
click at [45, 15] on icon at bounding box center [45, 14] width 9 height 9
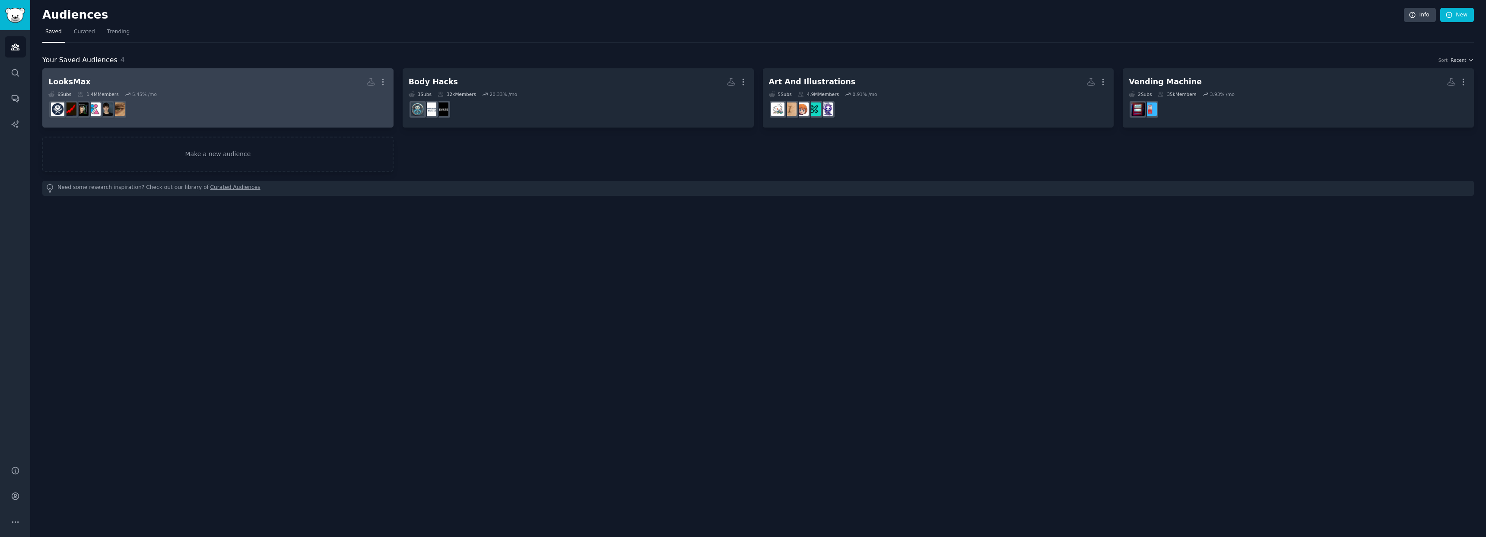
click at [179, 88] on h2 "LooksMax More" at bounding box center [217, 81] width 339 height 15
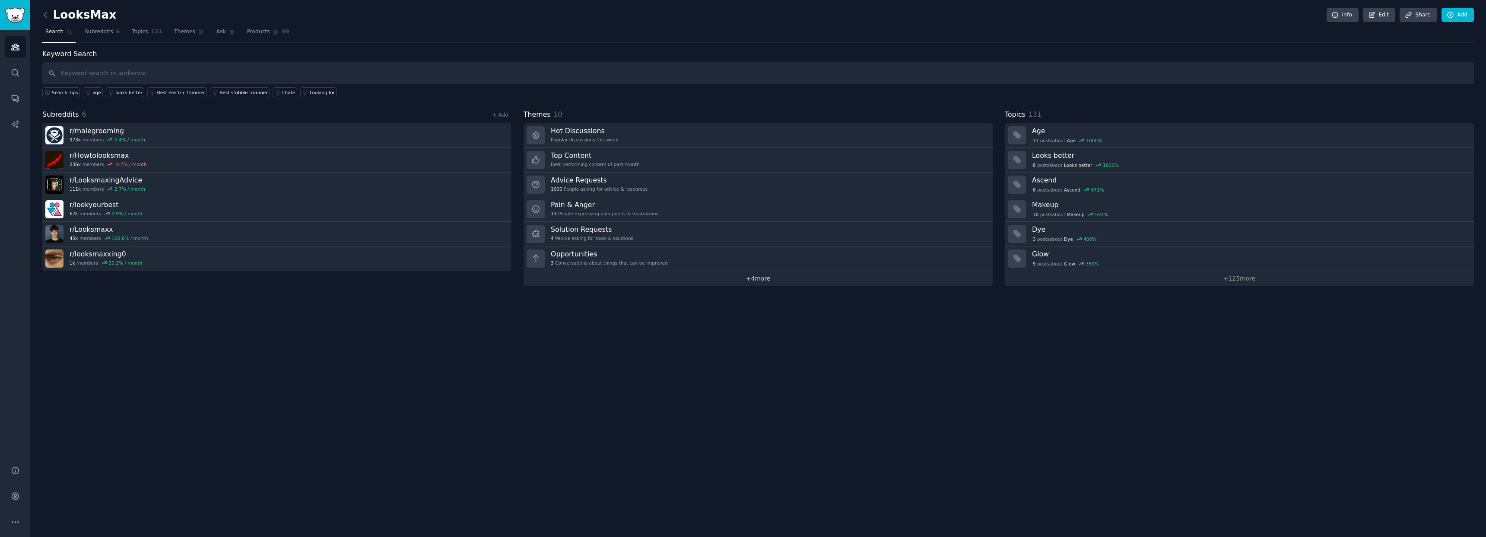
click at [764, 280] on link "+ 4 more" at bounding box center [758, 278] width 469 height 15
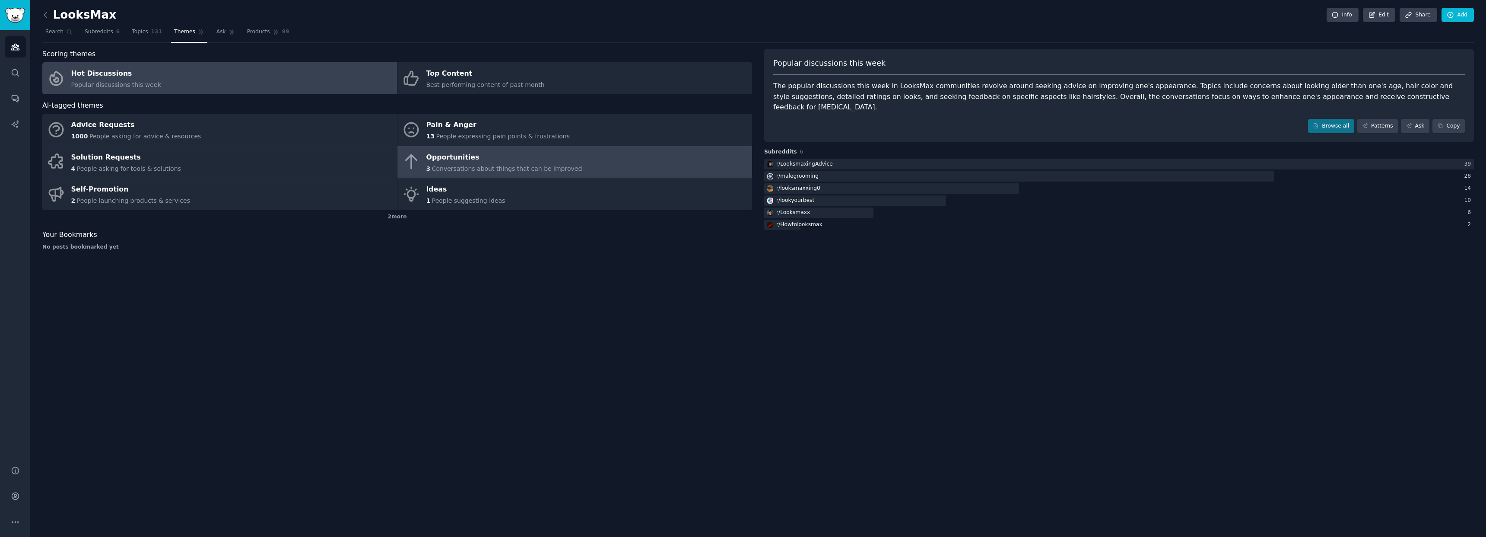
click at [553, 166] on span "Conversations about things that can be improved" at bounding box center [507, 168] width 150 height 7
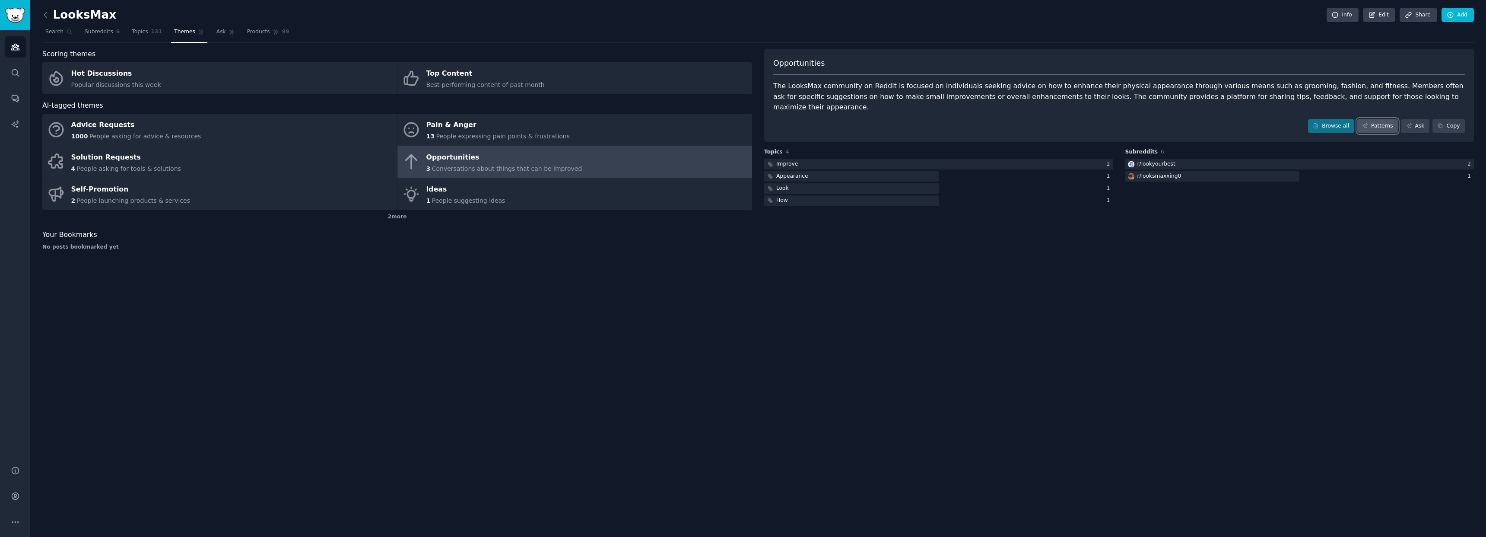
click at [777, 119] on link "Patterns" at bounding box center [1377, 126] width 41 height 15
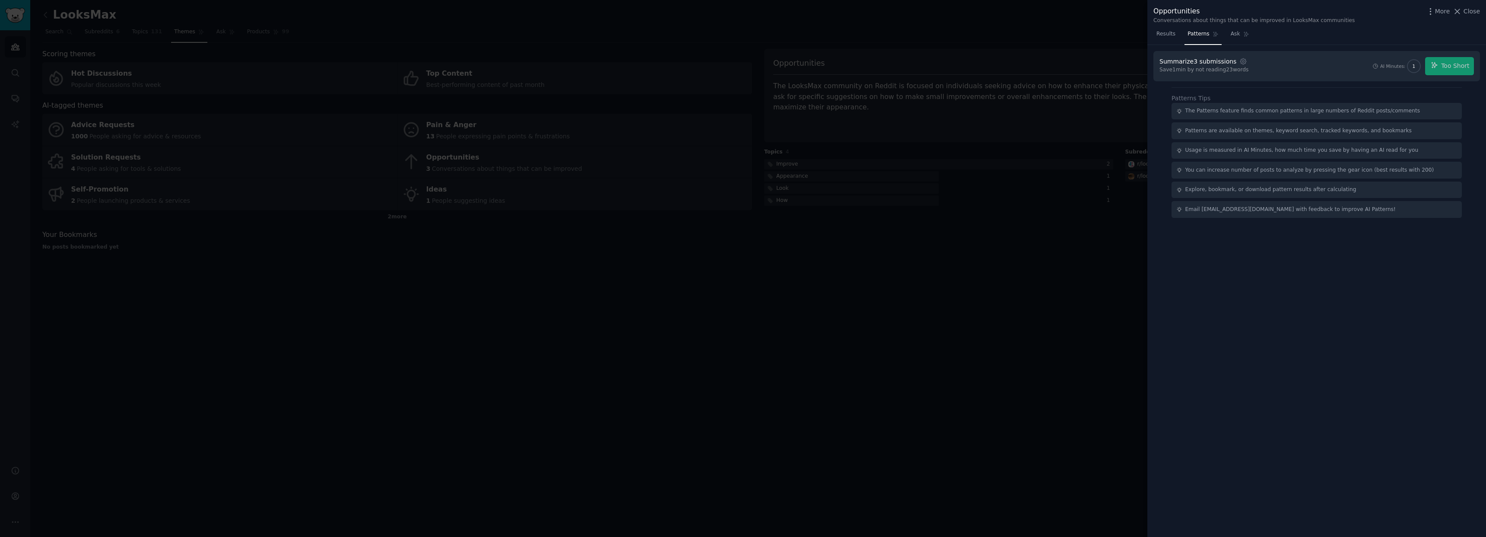
click at [777, 66] on div "AI Minutes: 1 Too Short" at bounding box center [1423, 66] width 102 height 18
click at [777, 106] on div "The Patterns feature finds common patterns in large numbers of Reddit posts/com…" at bounding box center [1317, 111] width 290 height 17
click at [777, 110] on div "The Patterns feature finds common patterns in large numbers of Reddit posts/com…" at bounding box center [1302, 111] width 235 height 8
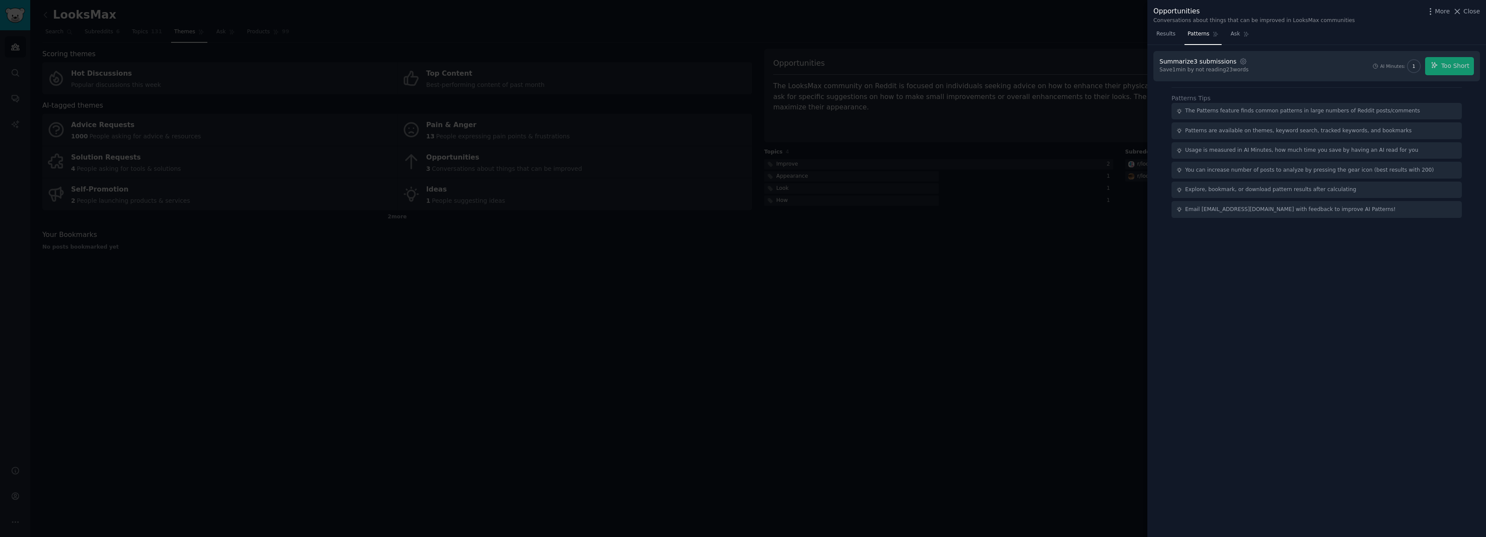
click at [777, 269] on div "Summarize 3 submissions Settings Save 1 min by not reading 23 words AI Minutes:…" at bounding box center [1316, 291] width 339 height 492
click at [777, 288] on div at bounding box center [743, 268] width 1486 height 537
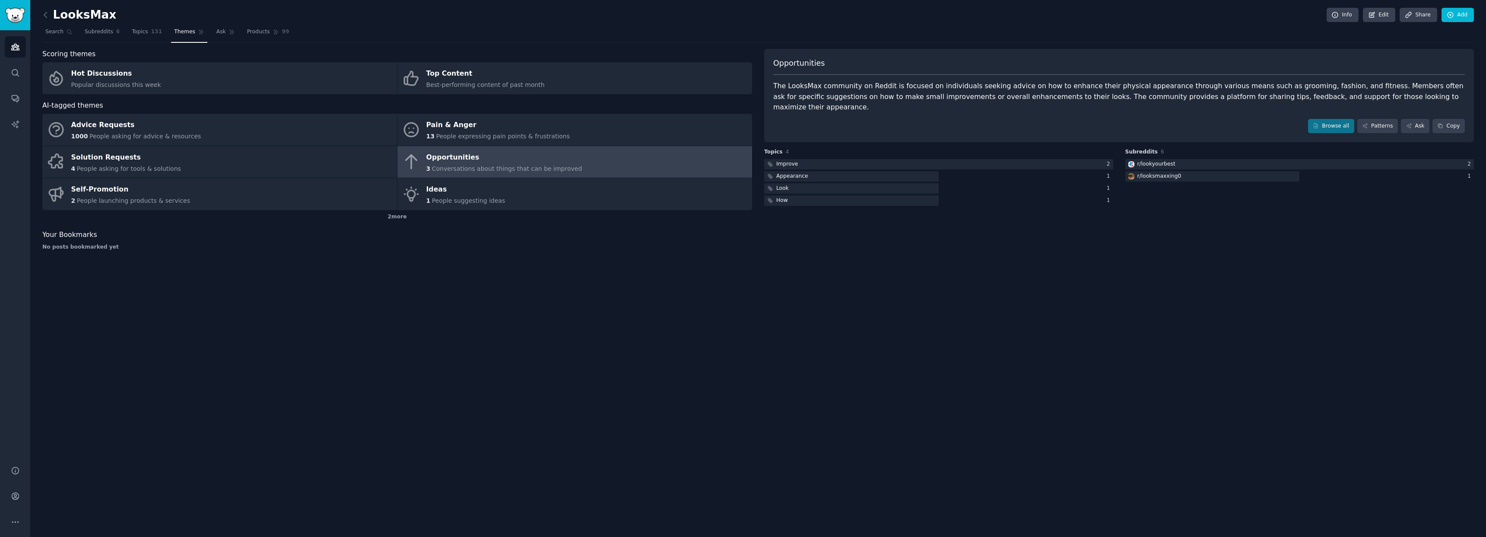
click at [459, 163] on div "Opportunities" at bounding box center [504, 157] width 156 height 14
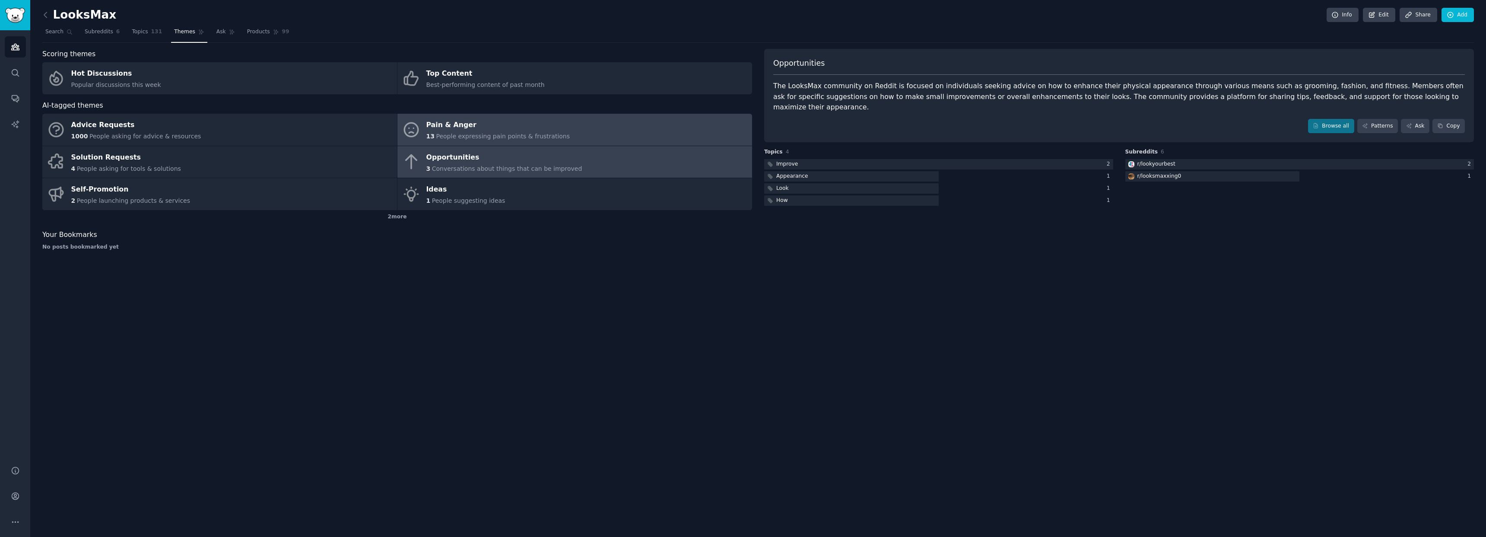
click at [461, 132] on div "13 People expressing pain points & frustrations" at bounding box center [498, 136] width 144 height 9
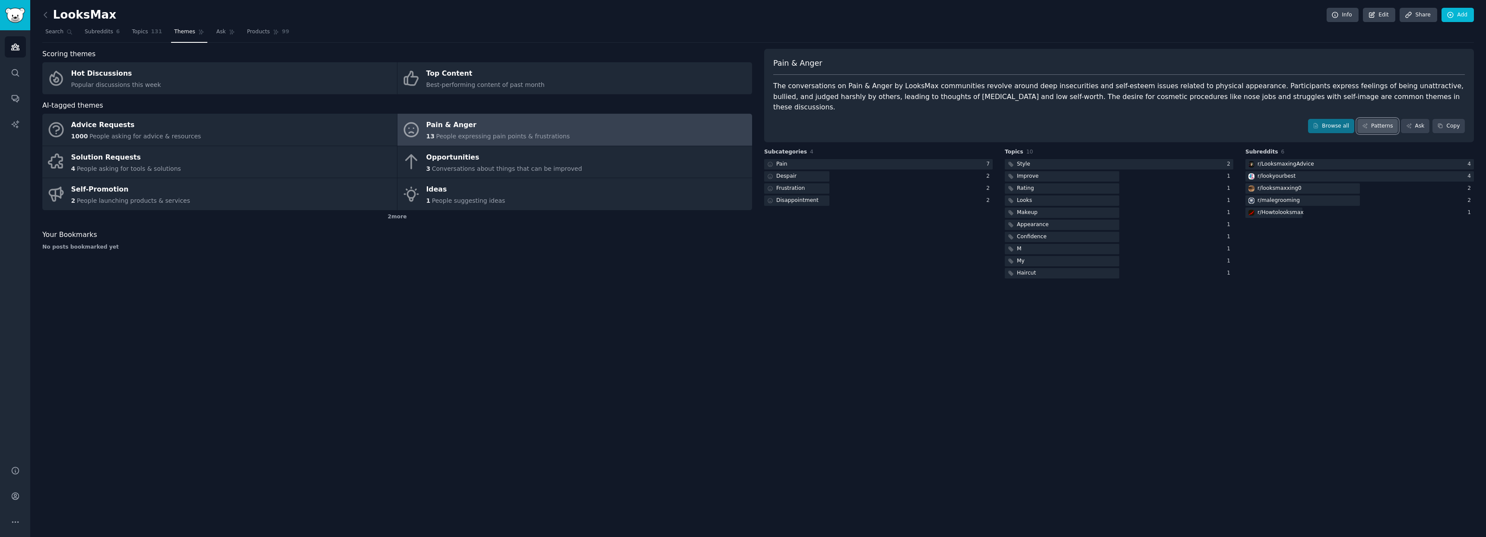
click at [777, 119] on link "Patterns" at bounding box center [1377, 126] width 41 height 15
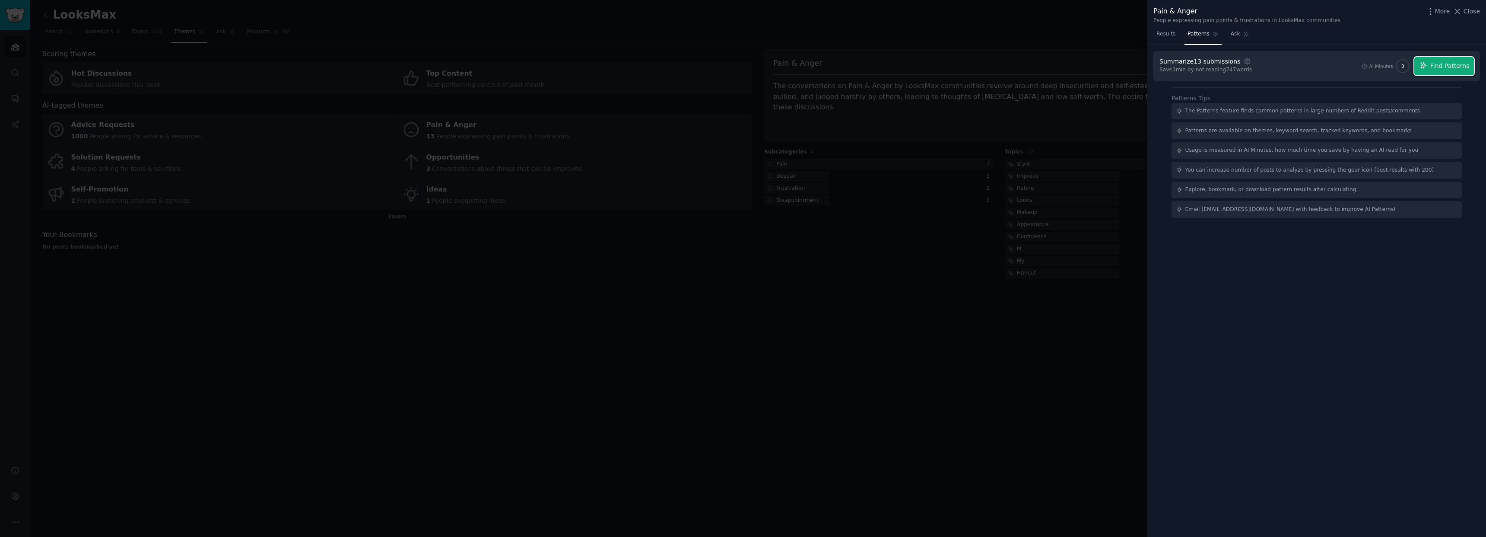
drag, startPoint x: 1458, startPoint y: 66, endPoint x: 1465, endPoint y: 71, distance: 8.3
click at [777, 66] on span "Find Patterns" at bounding box center [1449, 65] width 39 height 9
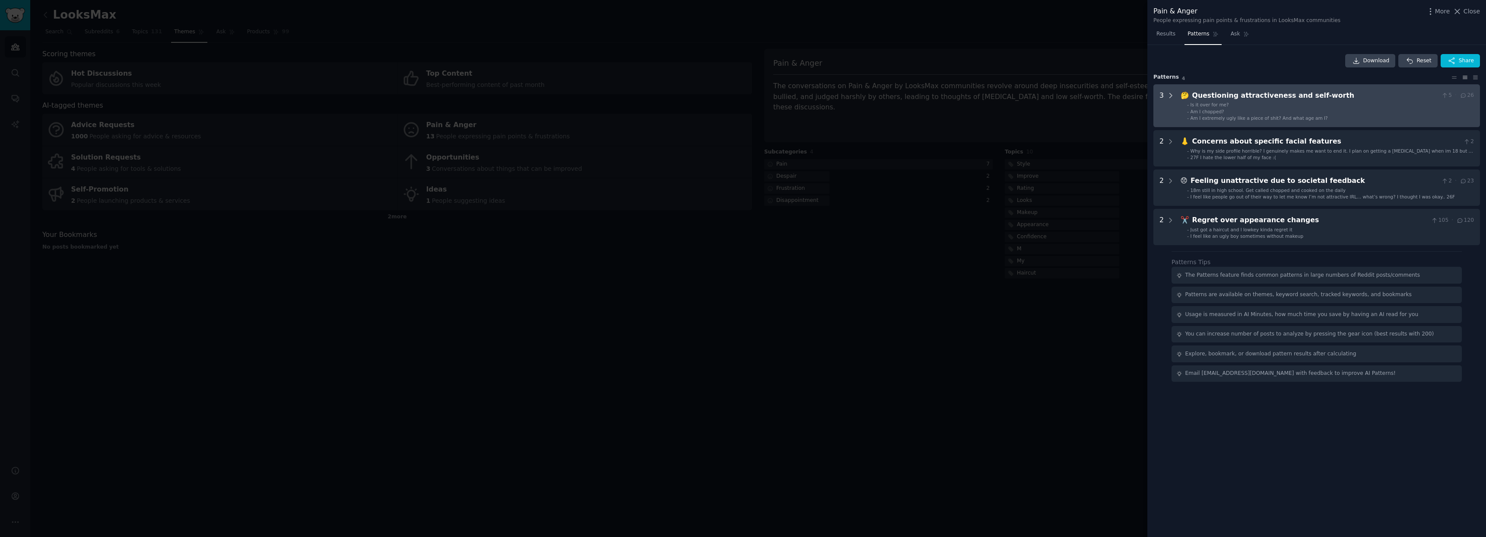
click at [777, 95] on icon at bounding box center [1171, 95] width 2 height 4
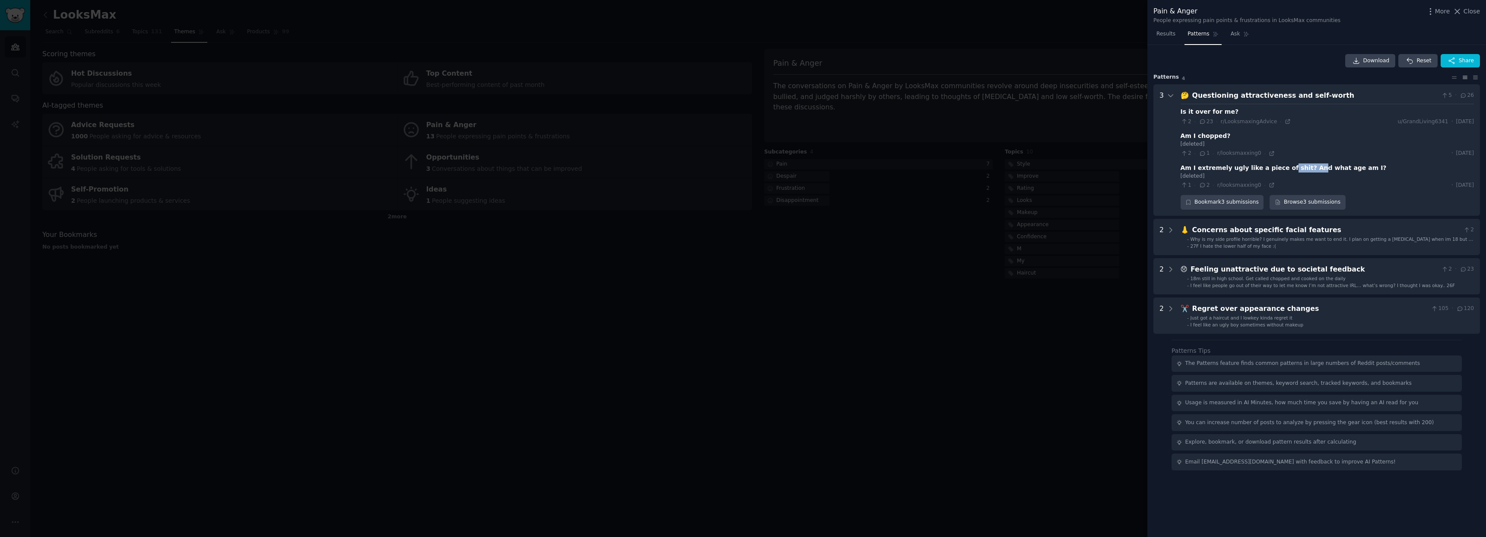
drag, startPoint x: 1285, startPoint y: 168, endPoint x: 1305, endPoint y: 168, distance: 20.3
click at [777, 168] on div "Am I extremely ugly like a piece of shit? And what age am I?" at bounding box center [1284, 167] width 206 height 9
click at [777, 166] on div "Am I extremely ugly like a piece of shit? And what age am I?" at bounding box center [1284, 167] width 206 height 9
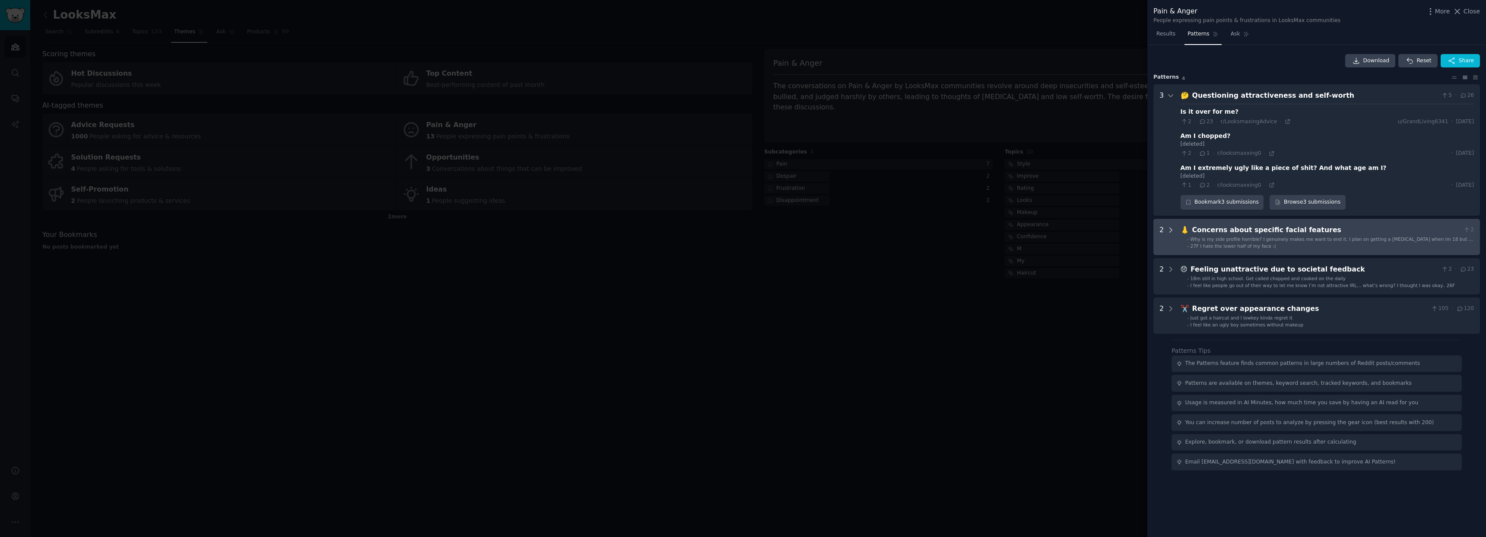
click at [777, 227] on icon at bounding box center [1171, 230] width 8 height 8
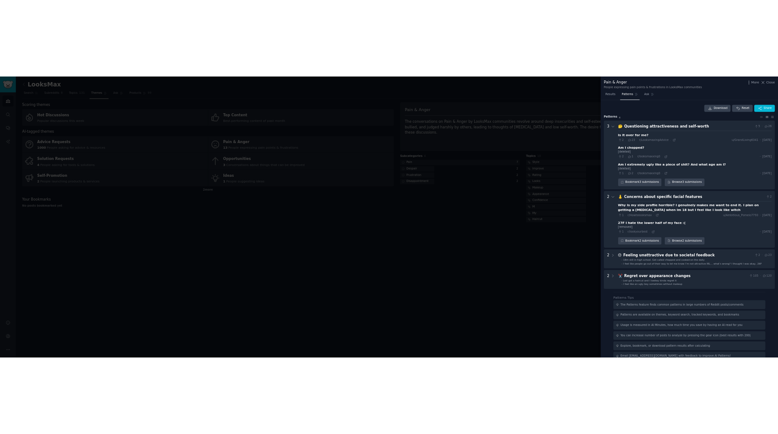
scroll to position [15, 0]
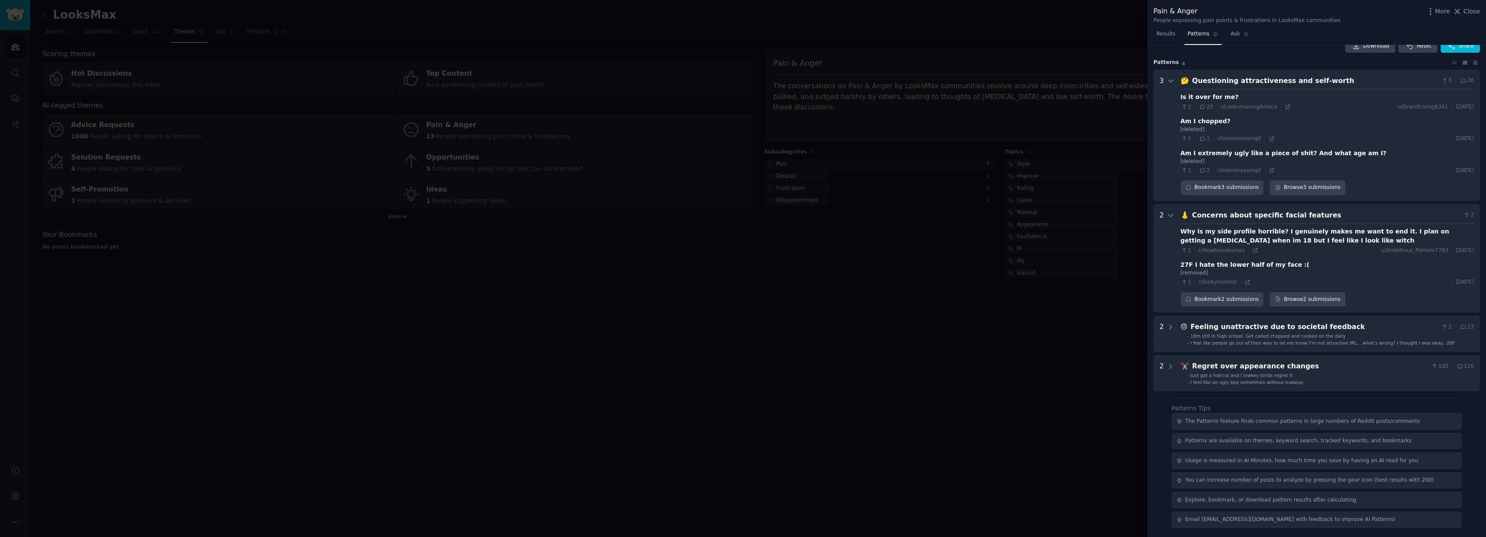
click at [777, 311] on div at bounding box center [743, 268] width 1486 height 537
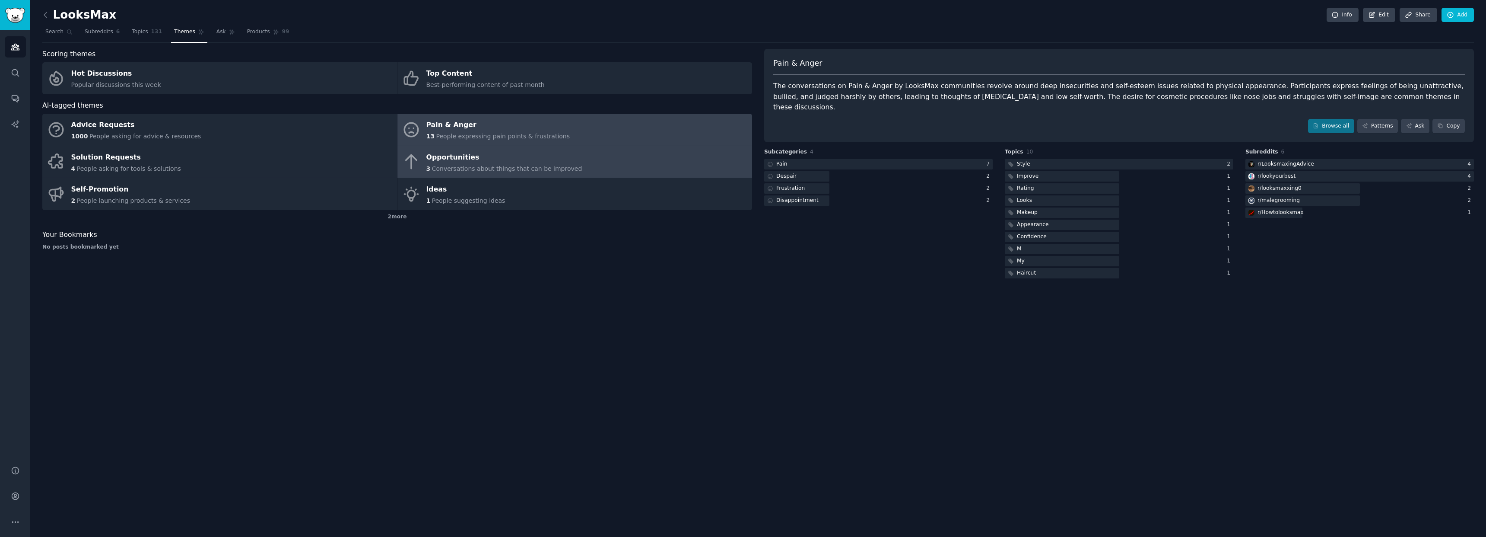
click at [475, 171] on span "Conversations about things that can be improved" at bounding box center [507, 168] width 150 height 7
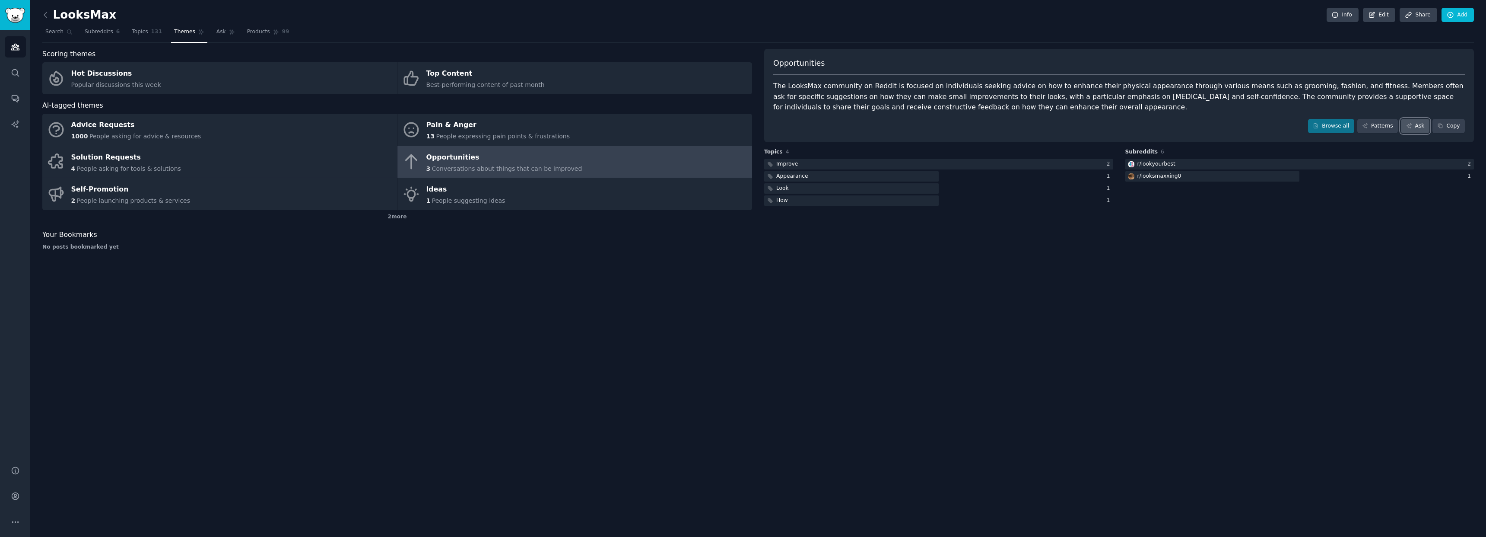
click at [777, 124] on link "Ask" at bounding box center [1415, 126] width 29 height 15
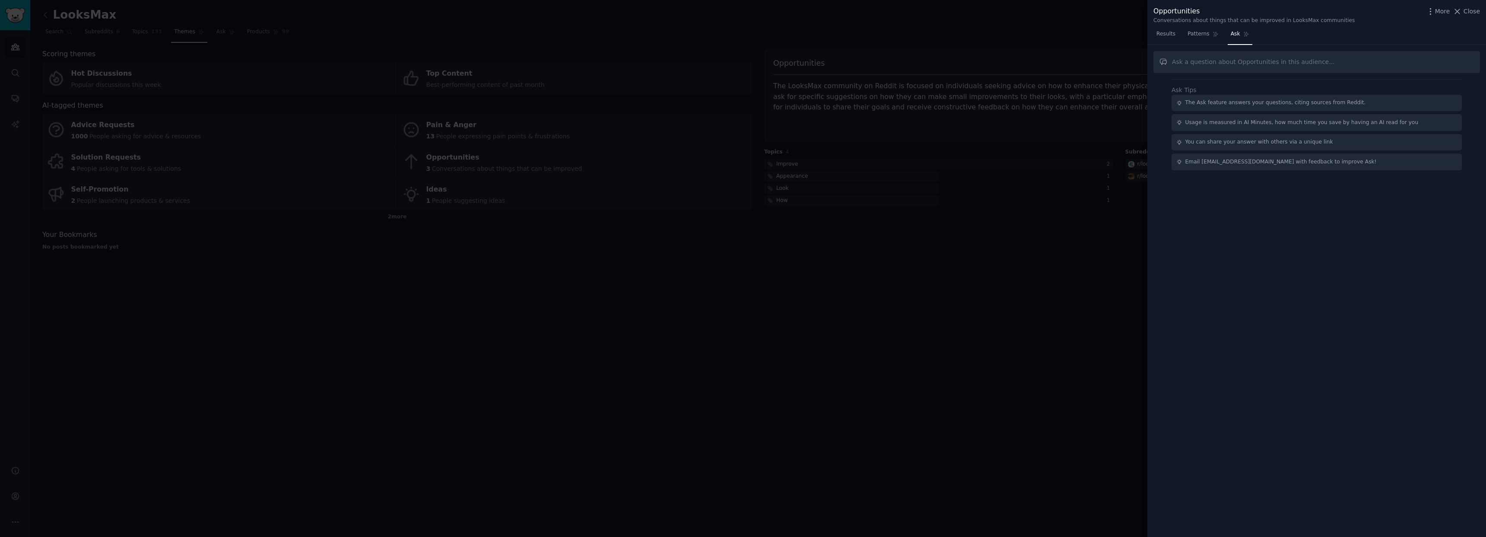
click at [777, 324] on div at bounding box center [743, 268] width 1486 height 537
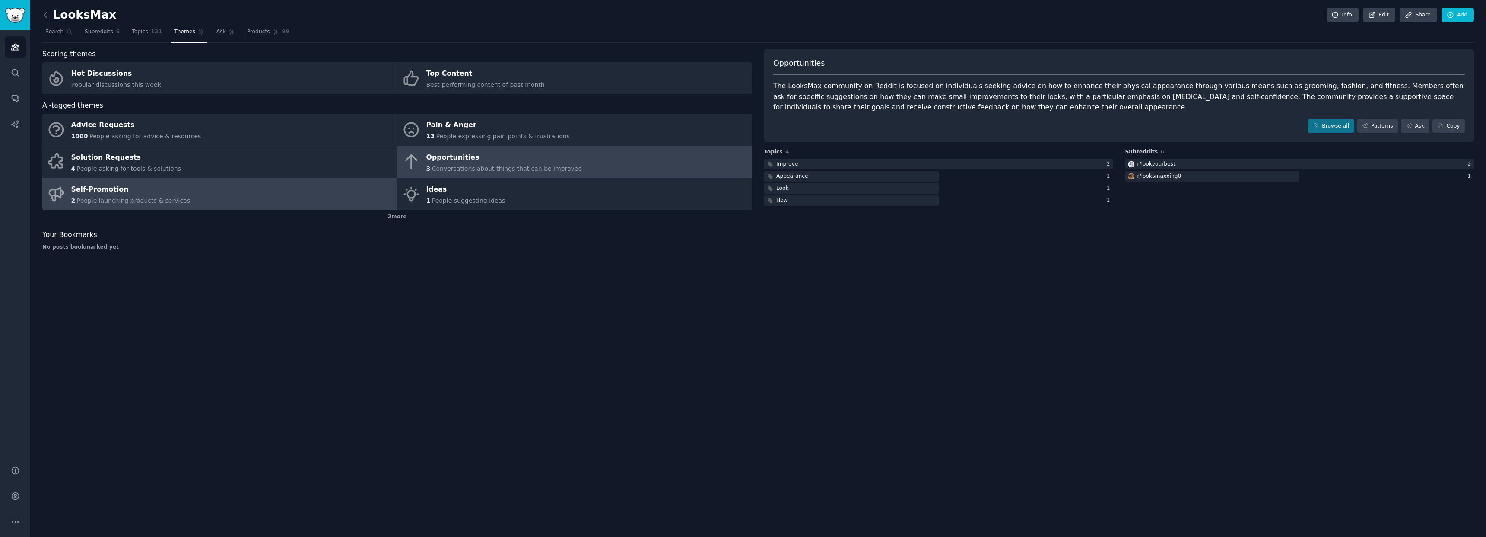
click at [182, 194] on link "Self-Promotion 2 People launching products & services" at bounding box center [219, 194] width 355 height 32
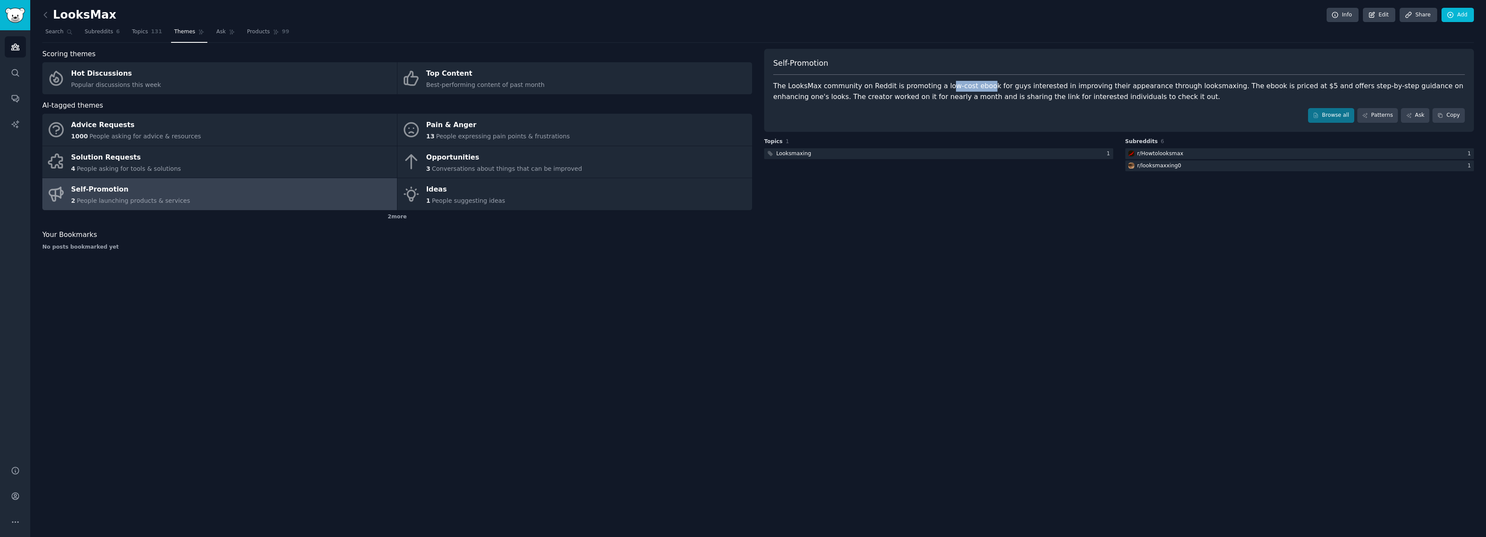
drag, startPoint x: 973, startPoint y: 83, endPoint x: 1005, endPoint y: 63, distance: 37.9
click at [777, 83] on div "The LooksMax community on Reddit is promoting a low-cost ebook for guys interes…" at bounding box center [1119, 91] width 692 height 21
click at [777, 42] on nav "Search Subreddits 6 Topics 131 Themes Ask Products 99" at bounding box center [758, 34] width 1432 height 18
drag, startPoint x: 1080, startPoint y: 68, endPoint x: 1075, endPoint y: 70, distance: 5.2
click at [777, 68] on div "Self-Promotion" at bounding box center [1119, 66] width 692 height 17
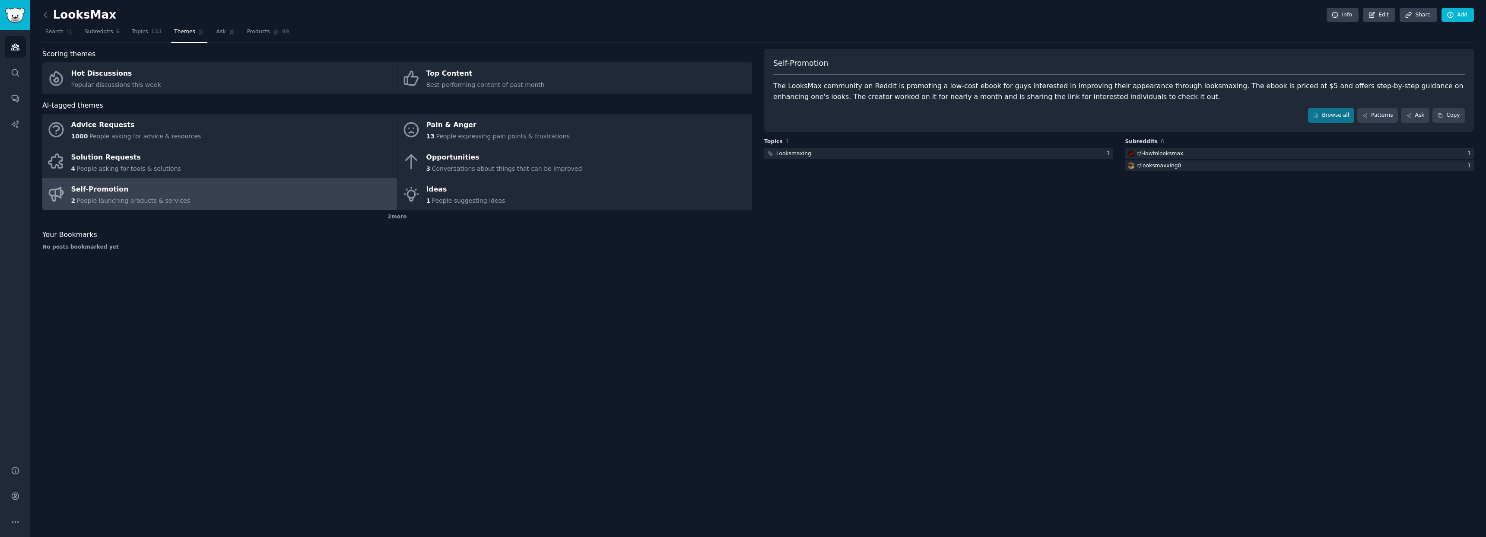
drag, startPoint x: 1052, startPoint y: 86, endPoint x: 1033, endPoint y: 132, distance: 49.0
click at [777, 87] on div "The LooksMax community on Reddit is promoting a low-cost ebook for guys interes…" at bounding box center [1119, 91] width 692 height 21
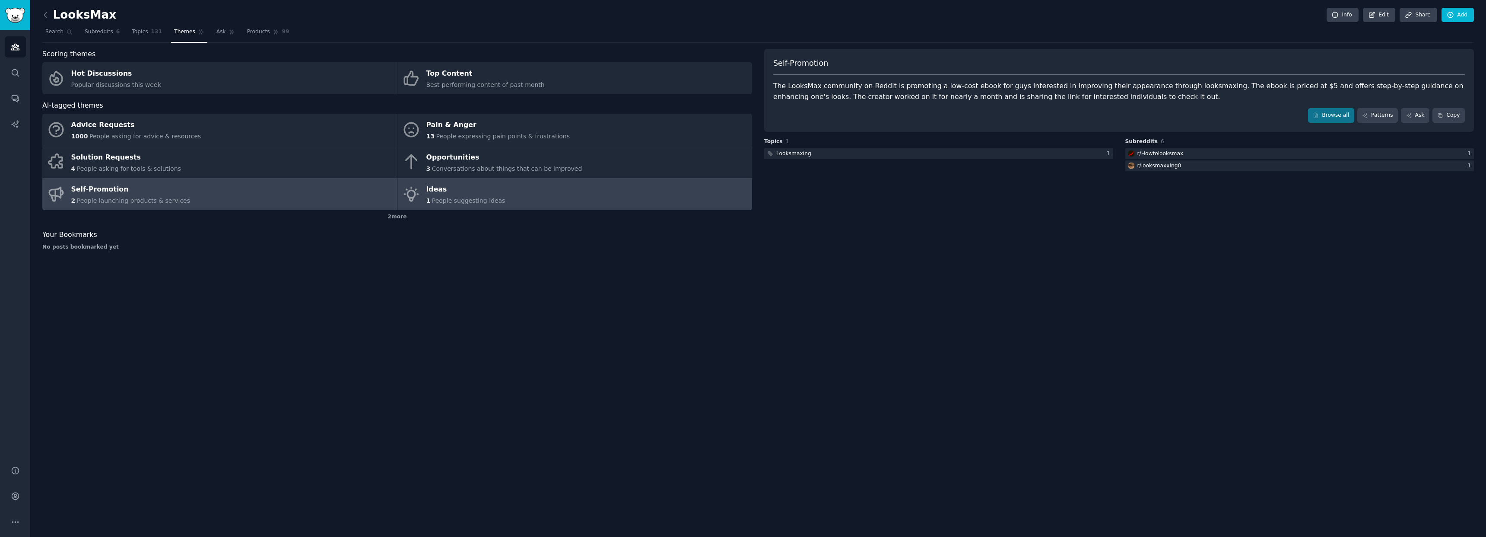
click at [594, 188] on link "Ideas 1 People suggesting ideas" at bounding box center [574, 194] width 355 height 32
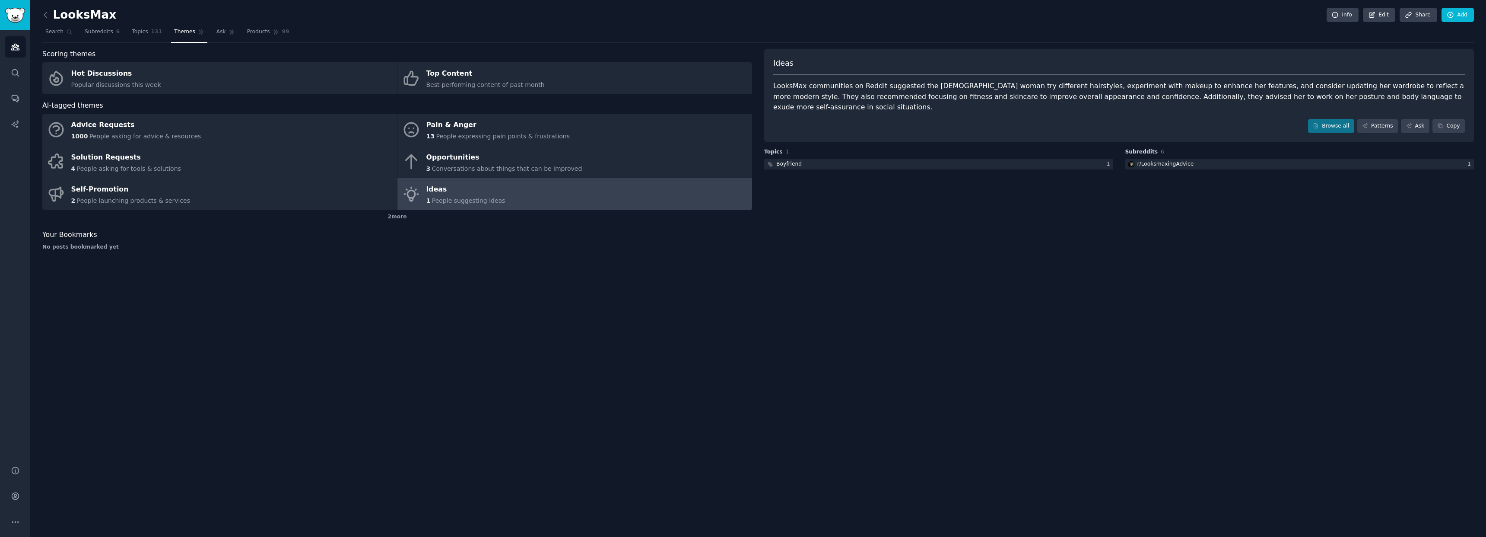
drag, startPoint x: 831, startPoint y: 88, endPoint x: 860, endPoint y: 88, distance: 28.9
click at [777, 87] on div "LooksMax communities on Reddit suggested the [DEMOGRAPHIC_DATA] woman try diffe…" at bounding box center [1119, 97] width 692 height 32
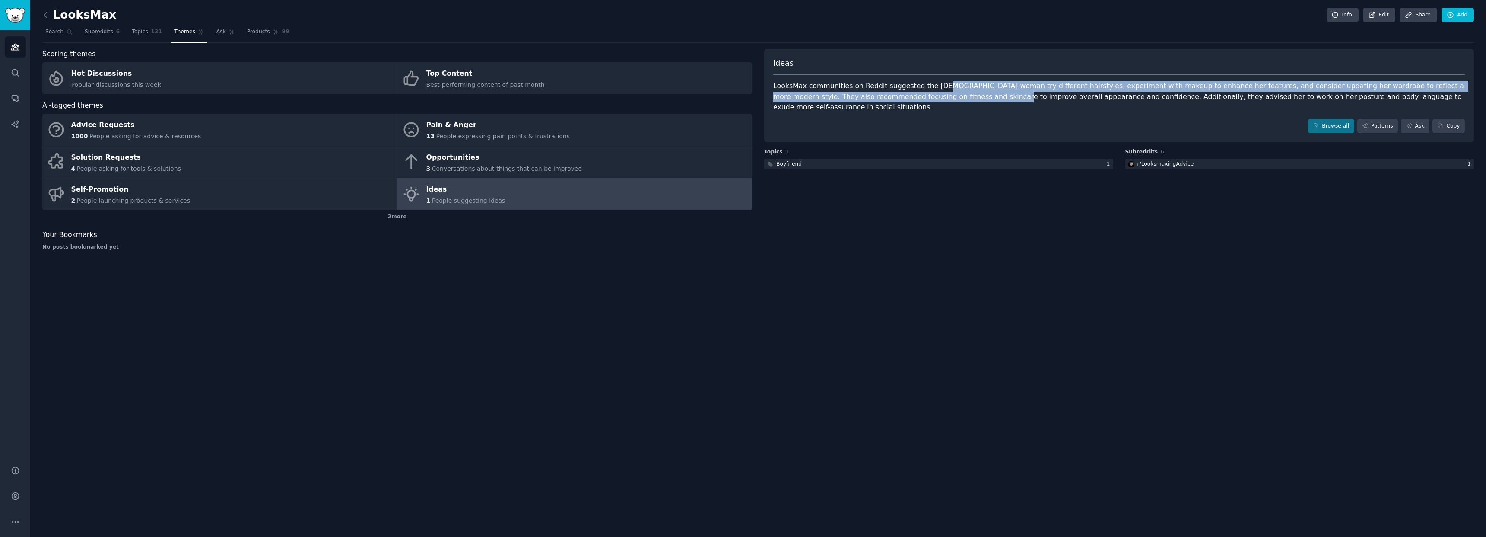
drag, startPoint x: 937, startPoint y: 86, endPoint x: 936, endPoint y: 97, distance: 10.9
click at [777, 97] on div "LooksMax communities on Reddit suggested the [DEMOGRAPHIC_DATA] woman try diffe…" at bounding box center [1119, 97] width 692 height 32
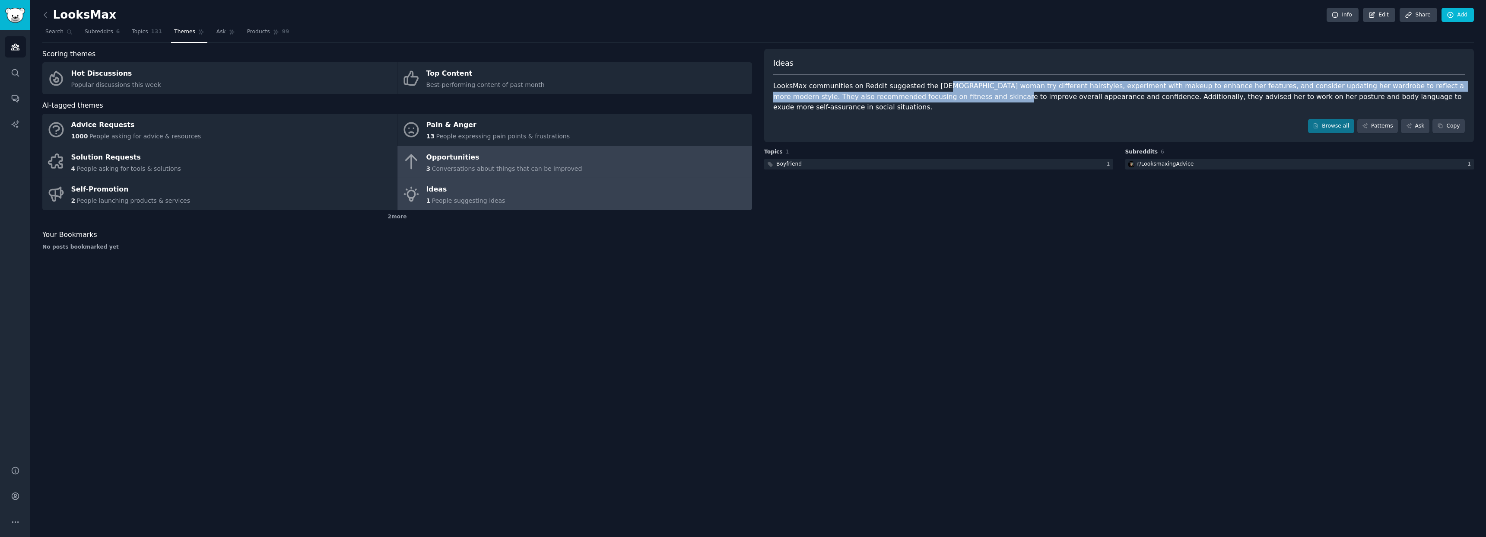
click at [444, 165] on span "Conversations about things that can be improved" at bounding box center [507, 168] width 150 height 7
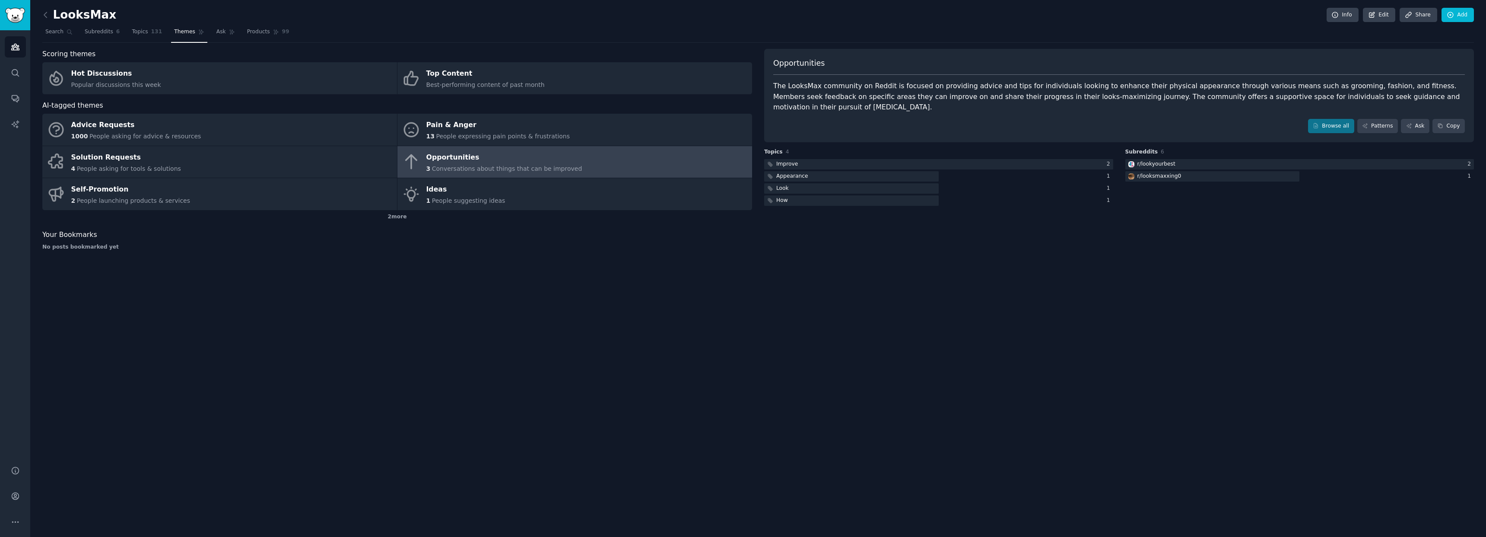
drag, startPoint x: 962, startPoint y: 83, endPoint x: 961, endPoint y: 91, distance: 7.4
click at [777, 91] on div "The LooksMax community on Reddit is focused on providing advice and tips for in…" at bounding box center [1119, 97] width 692 height 32
click at [777, 88] on div "The LooksMax community on Reddit is focused on providing advice and tips for in…" at bounding box center [1119, 97] width 692 height 32
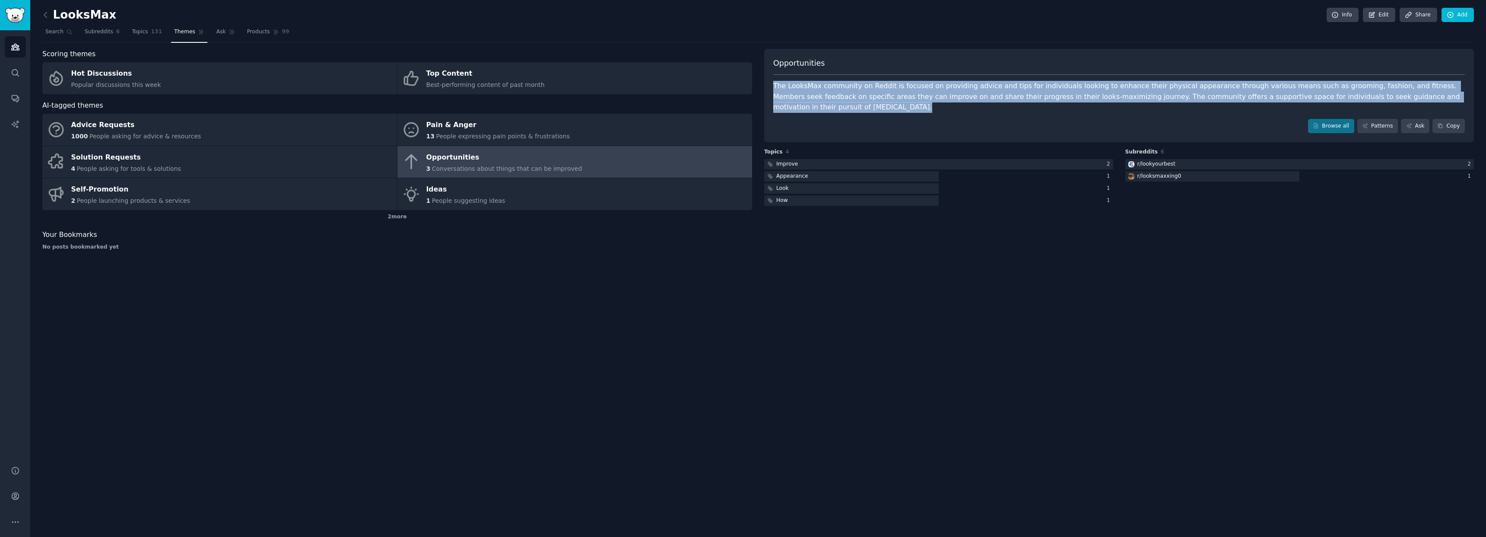
click at [777, 88] on div "The LooksMax community on Reddit is focused on providing advice and tips for in…" at bounding box center [1119, 97] width 692 height 32
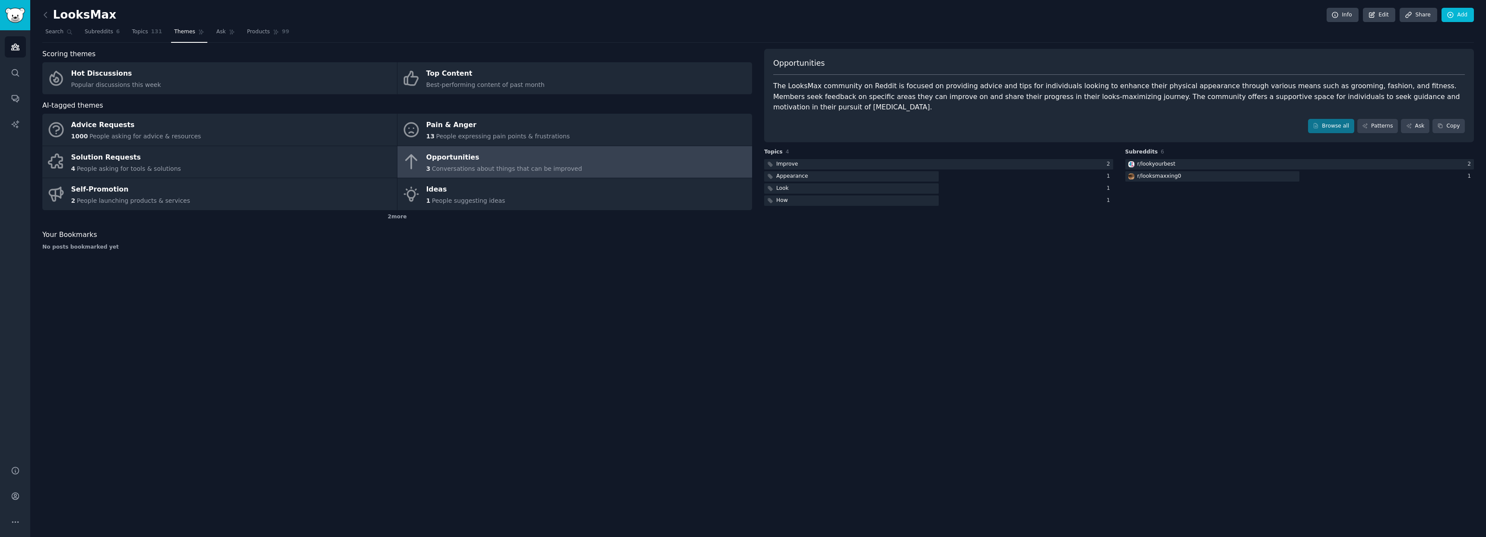
drag, startPoint x: 1022, startPoint y: 249, endPoint x: 1004, endPoint y: 241, distance: 19.7
click at [777, 249] on div "Opportunities The LooksMax community on Reddit is focused on providing advice a…" at bounding box center [1119, 153] width 710 height 208
click at [777, 128] on link "Browse all" at bounding box center [1331, 126] width 46 height 15
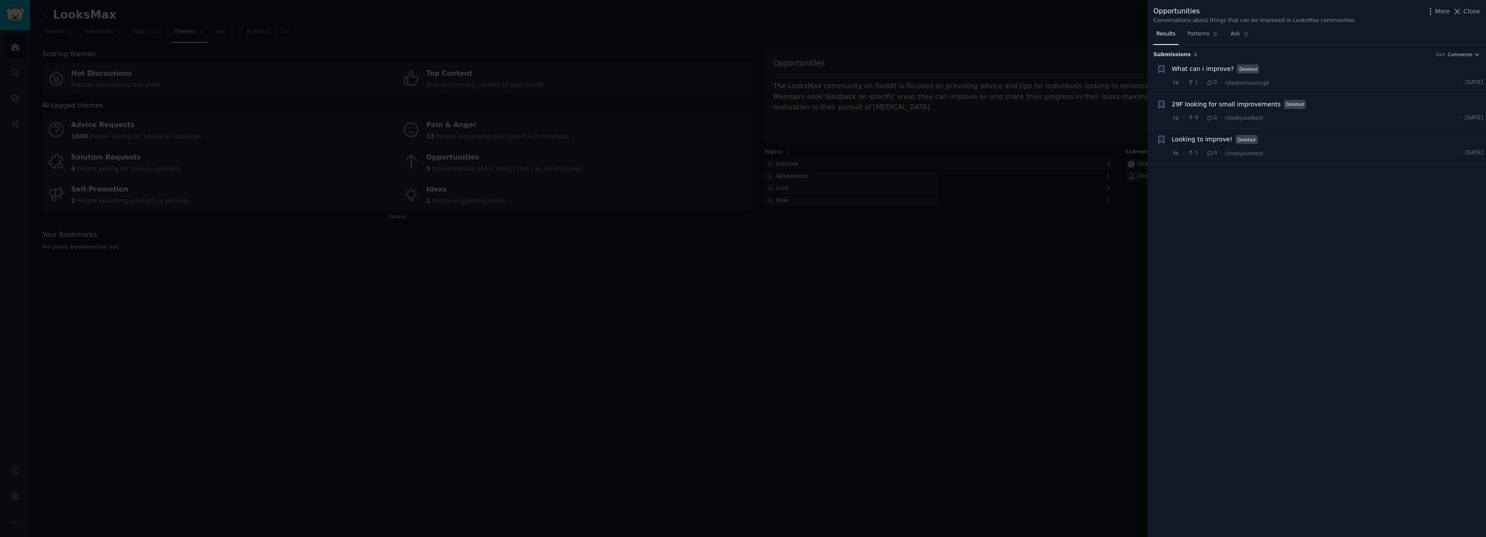
click at [777, 251] on div at bounding box center [743, 268] width 1486 height 537
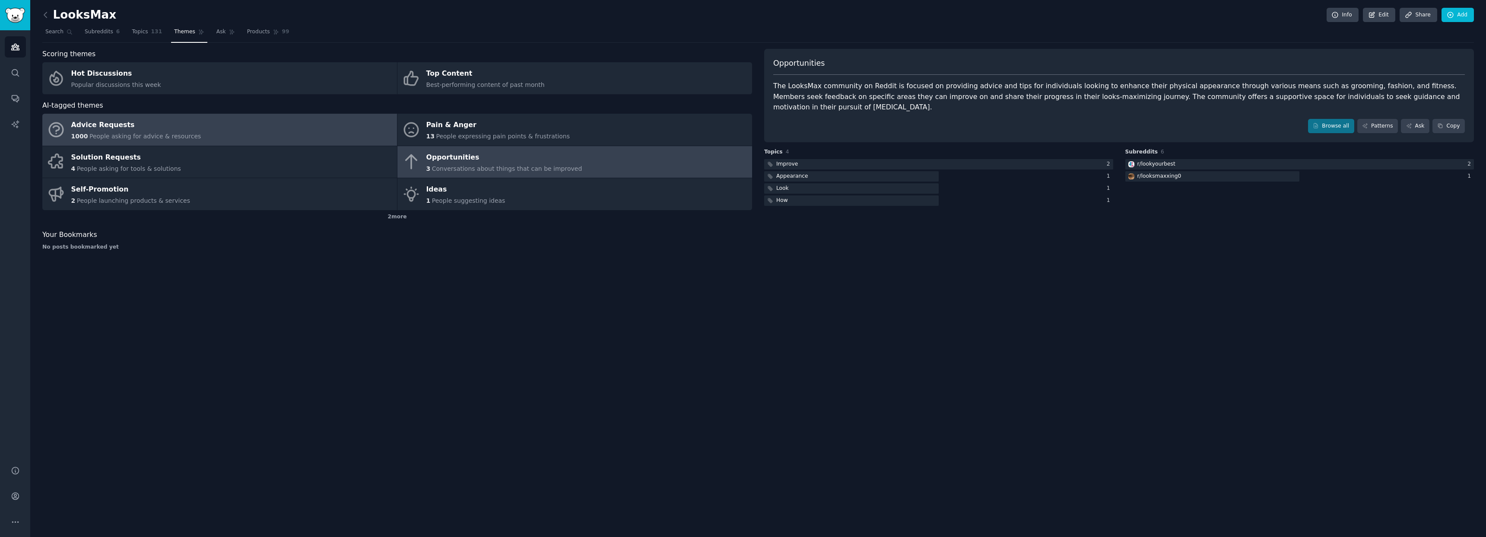
click at [121, 132] on div "1000 People asking for advice & resources" at bounding box center [136, 136] width 130 height 9
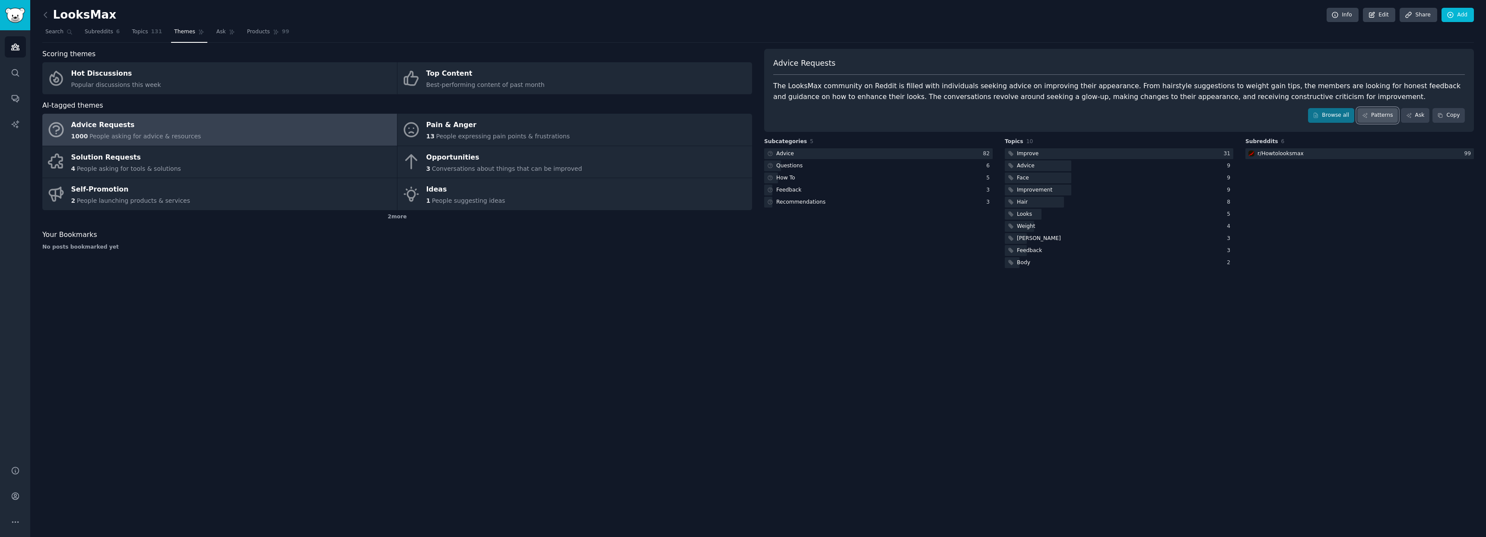
click at [777, 115] on link "Patterns" at bounding box center [1377, 115] width 41 height 15
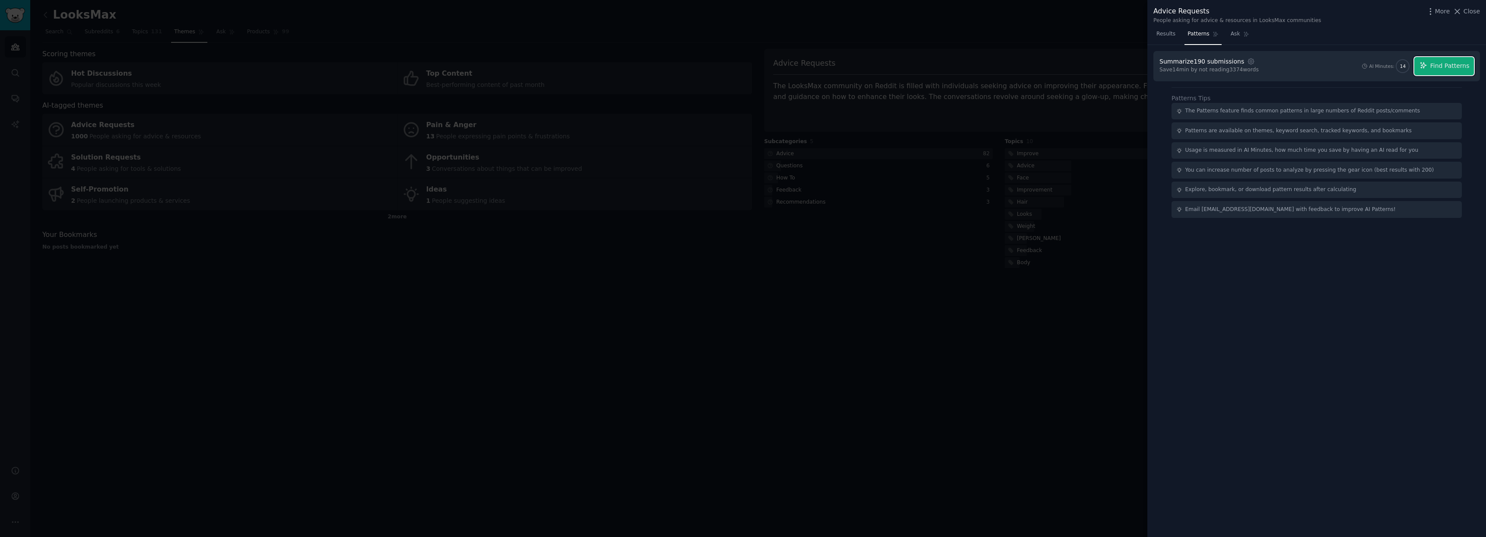
drag, startPoint x: 1455, startPoint y: 66, endPoint x: 1458, endPoint y: 136, distance: 70.1
click at [777, 66] on span "Find Patterns" at bounding box center [1449, 65] width 39 height 9
